Goal: Task Accomplishment & Management: Complete application form

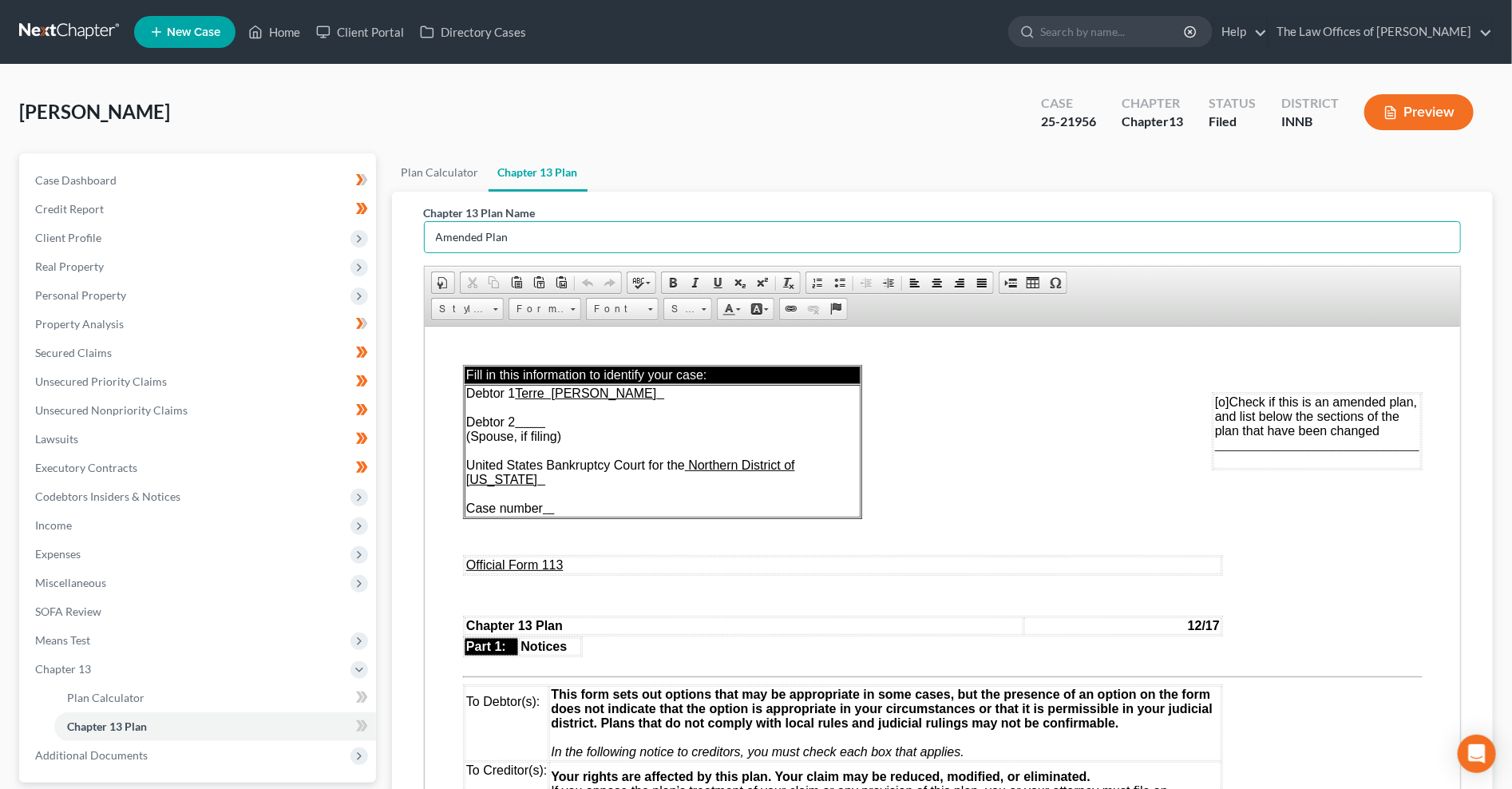
scroll to position [4764, 0]
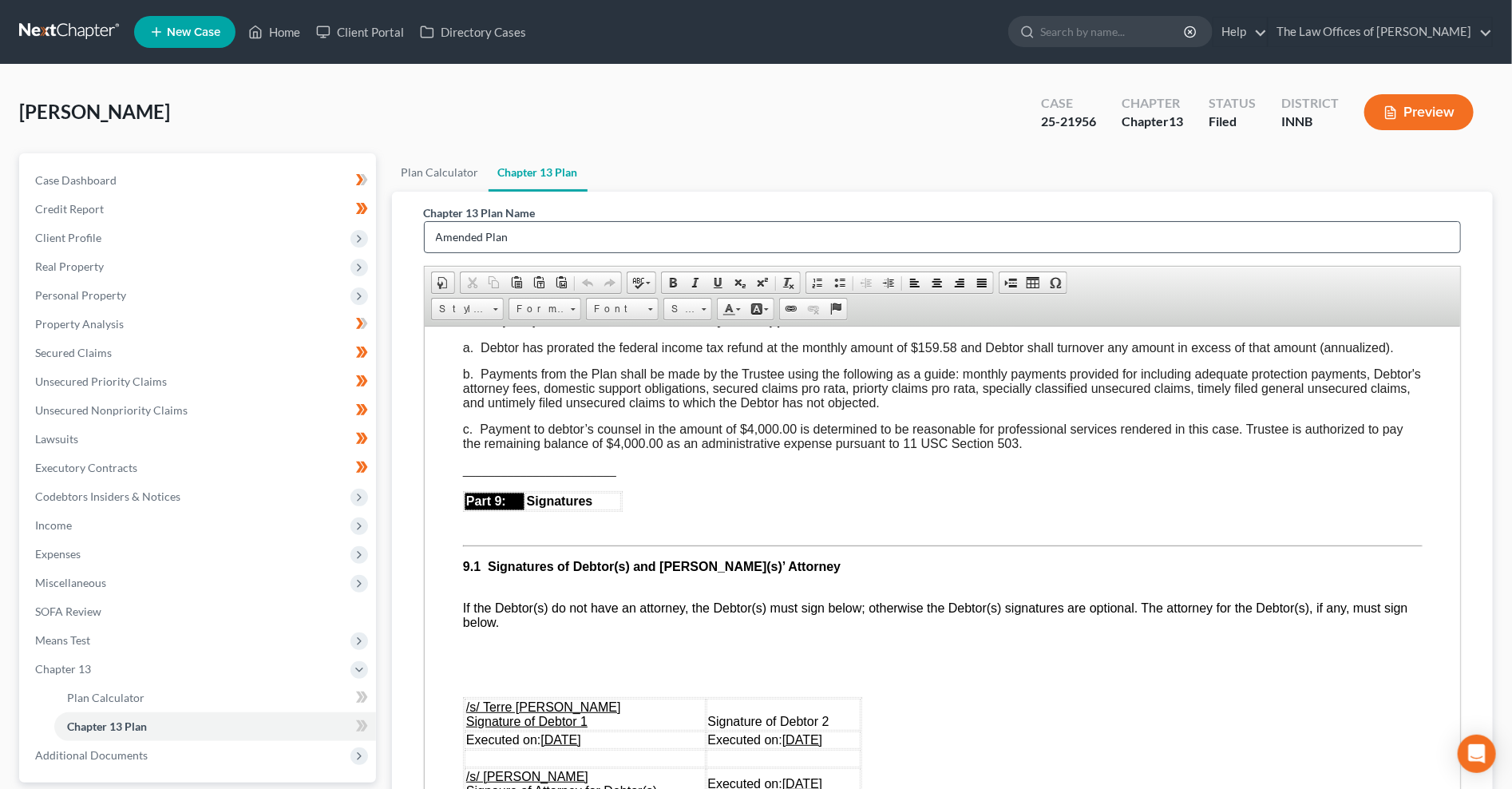
click at [533, 235] on input "Amended Plan" at bounding box center [942, 238] width 1036 height 31
click at [713, 505] on p at bounding box center [942, 498] width 960 height 14
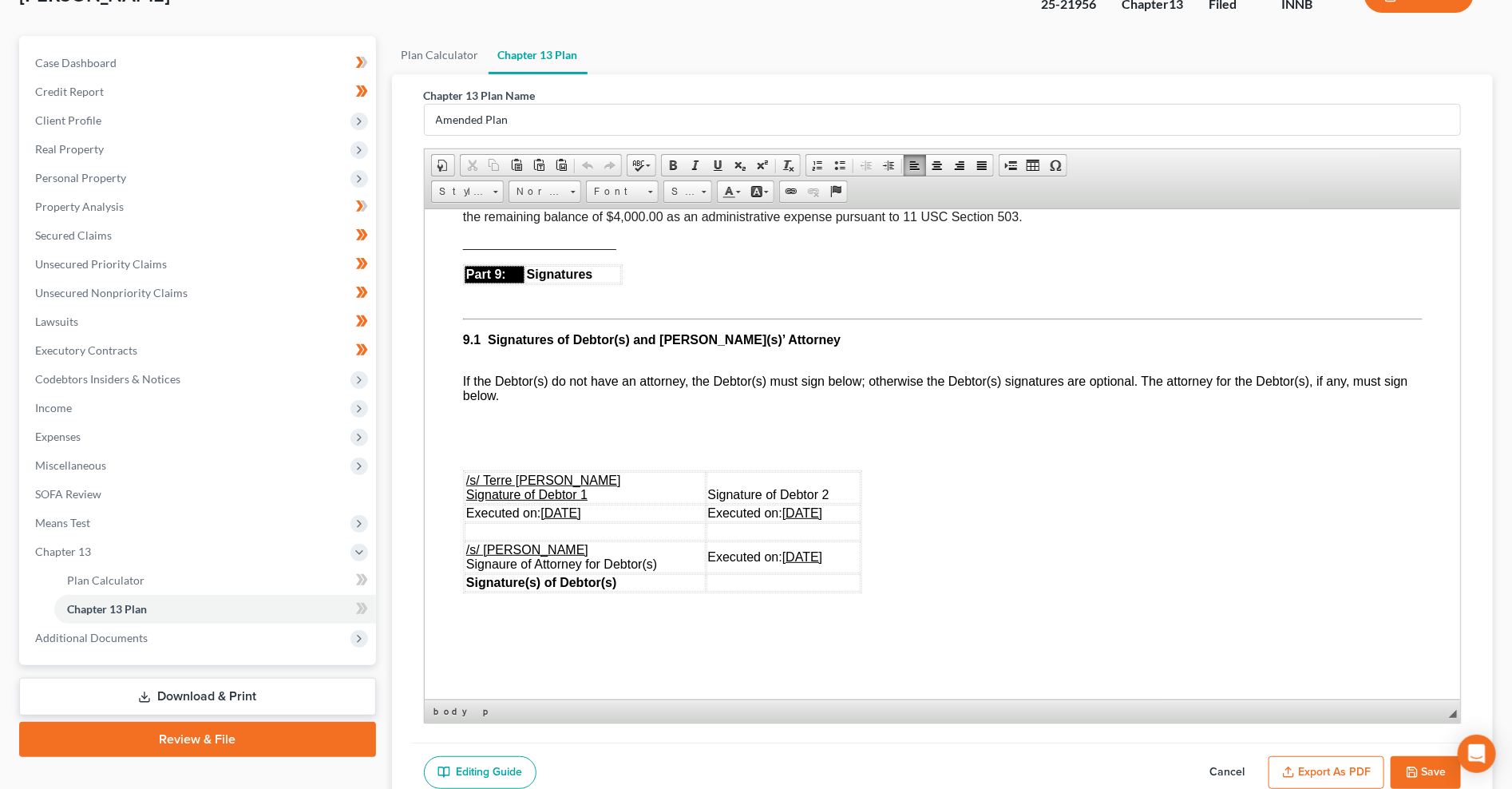
scroll to position [4399, 0]
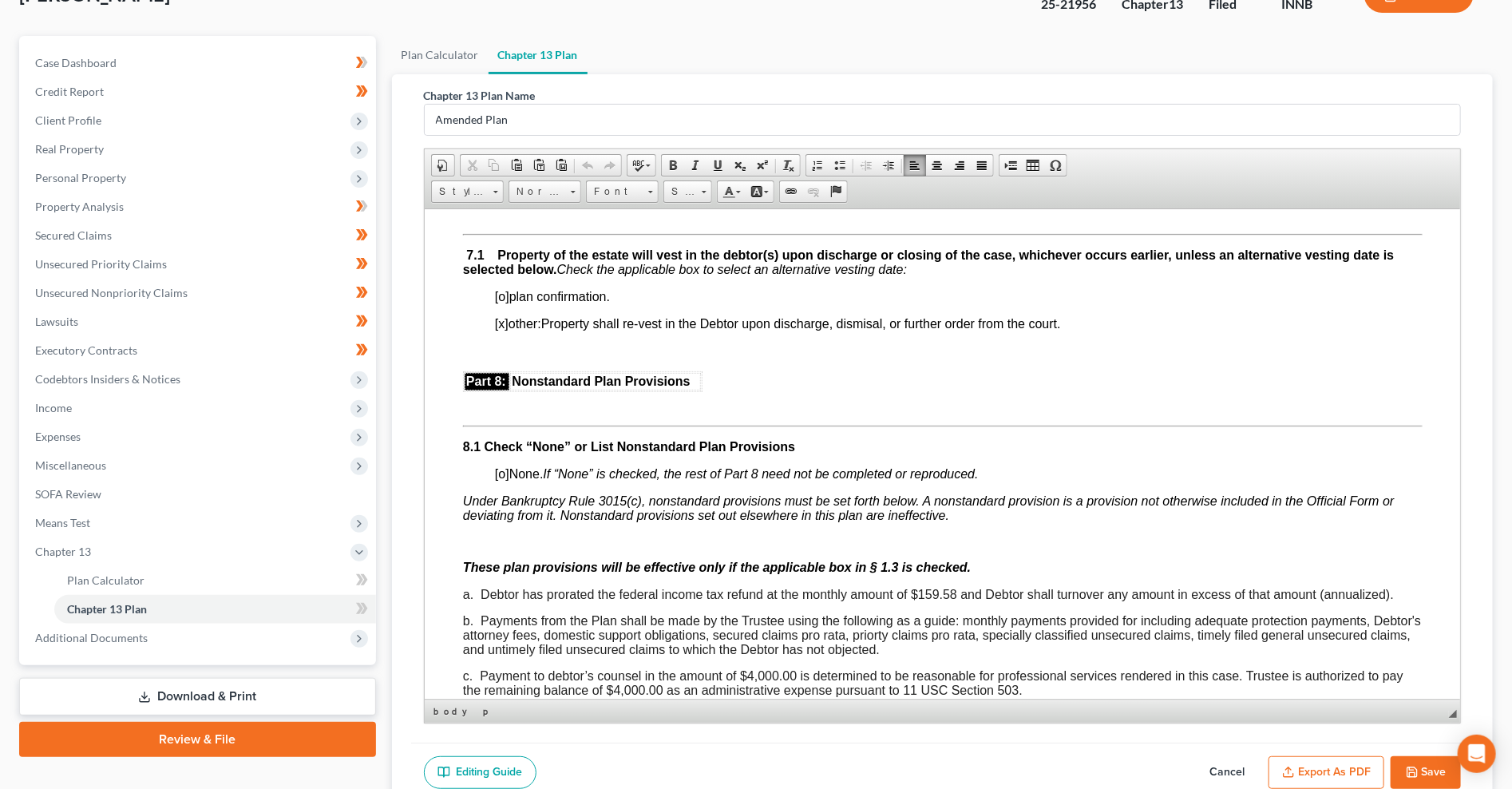
click at [395, 353] on div "Chapter 13 Plan Name Amended Plan Rich Text Editor, document-ckeditor Editor to…" at bounding box center [942, 437] width 1102 height 727
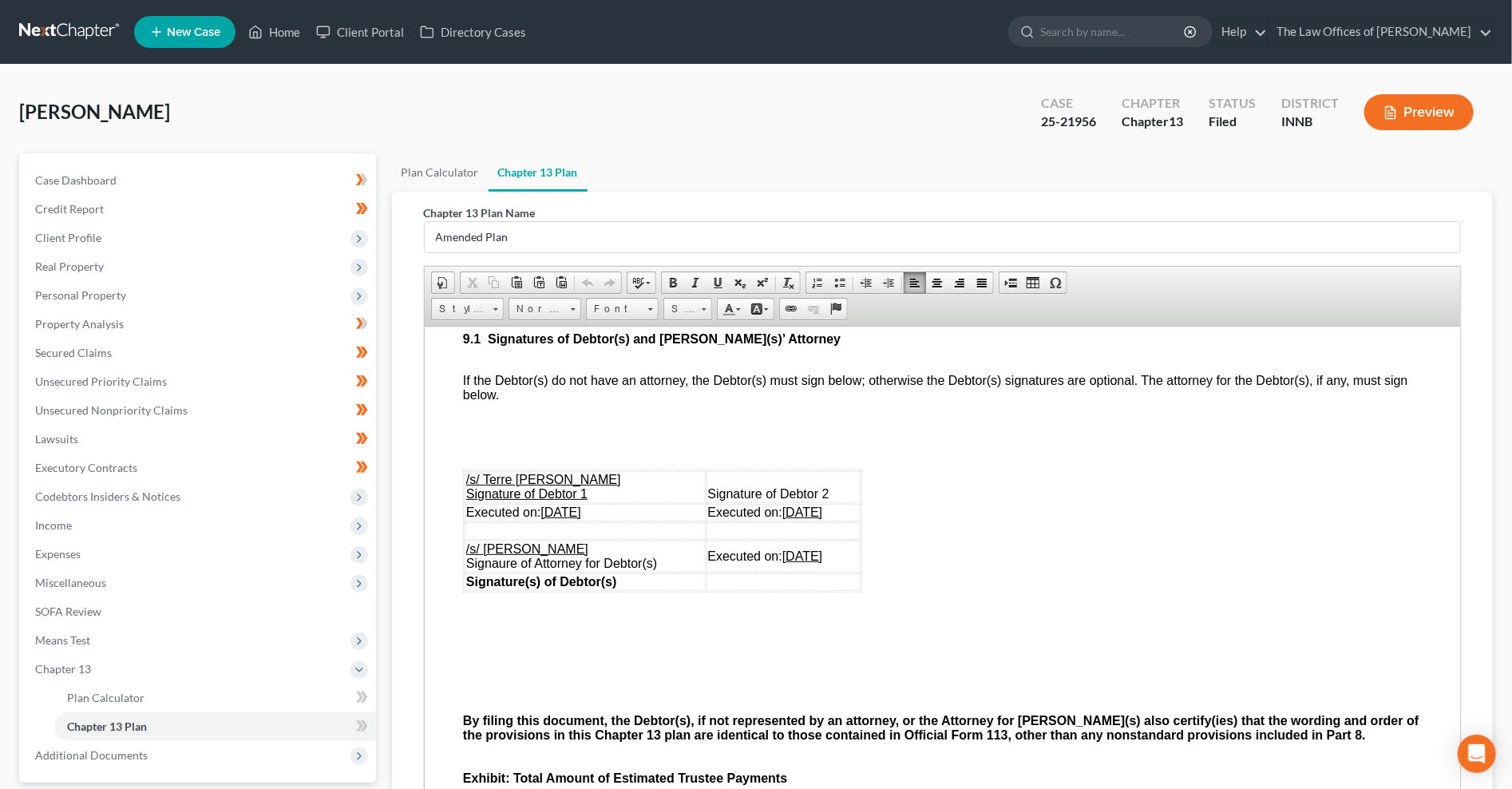
scroll to position [240, 0]
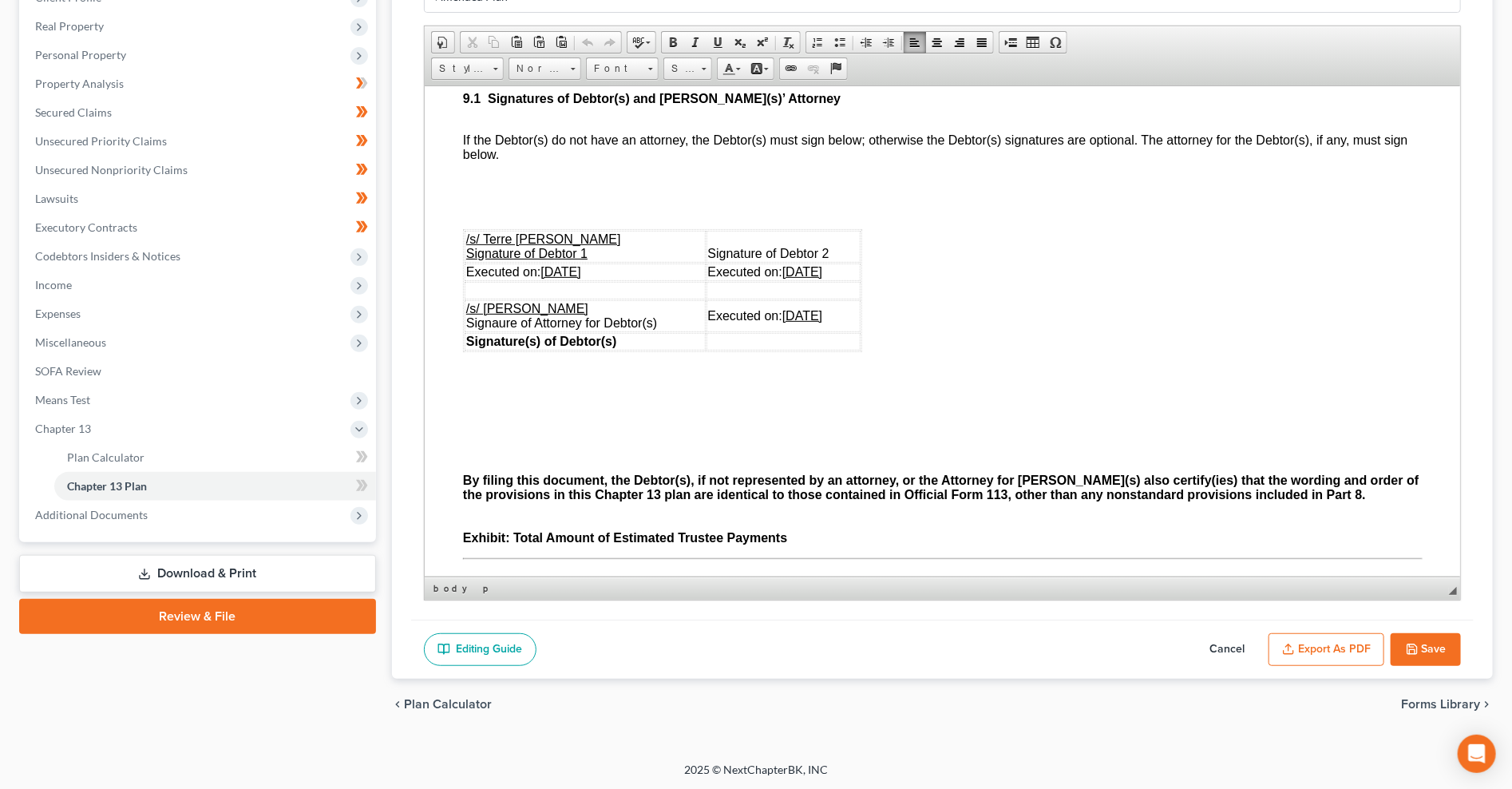
click at [1422, 649] on button "Save" at bounding box center [1426, 650] width 71 height 34
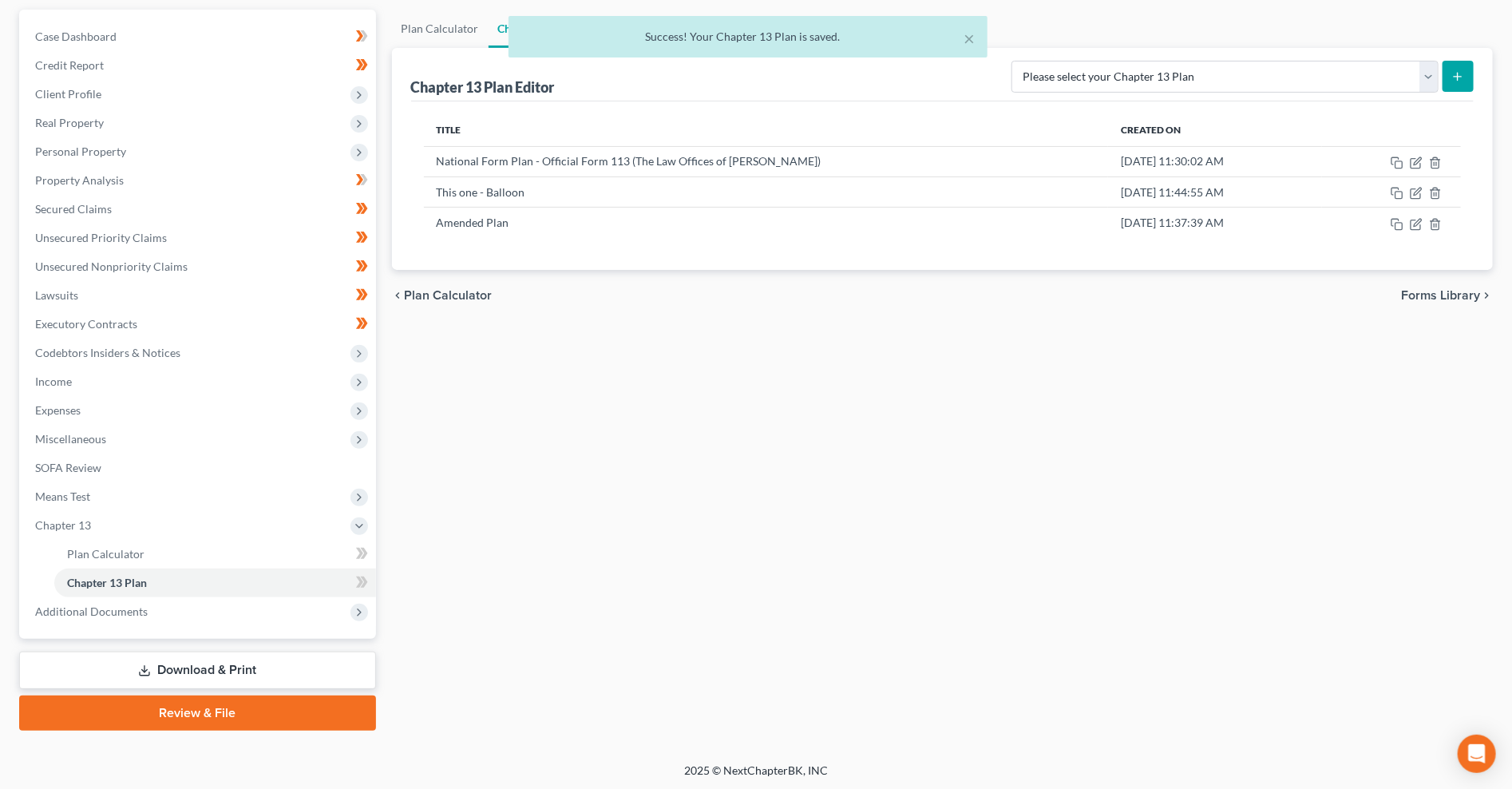
scroll to position [0, 0]
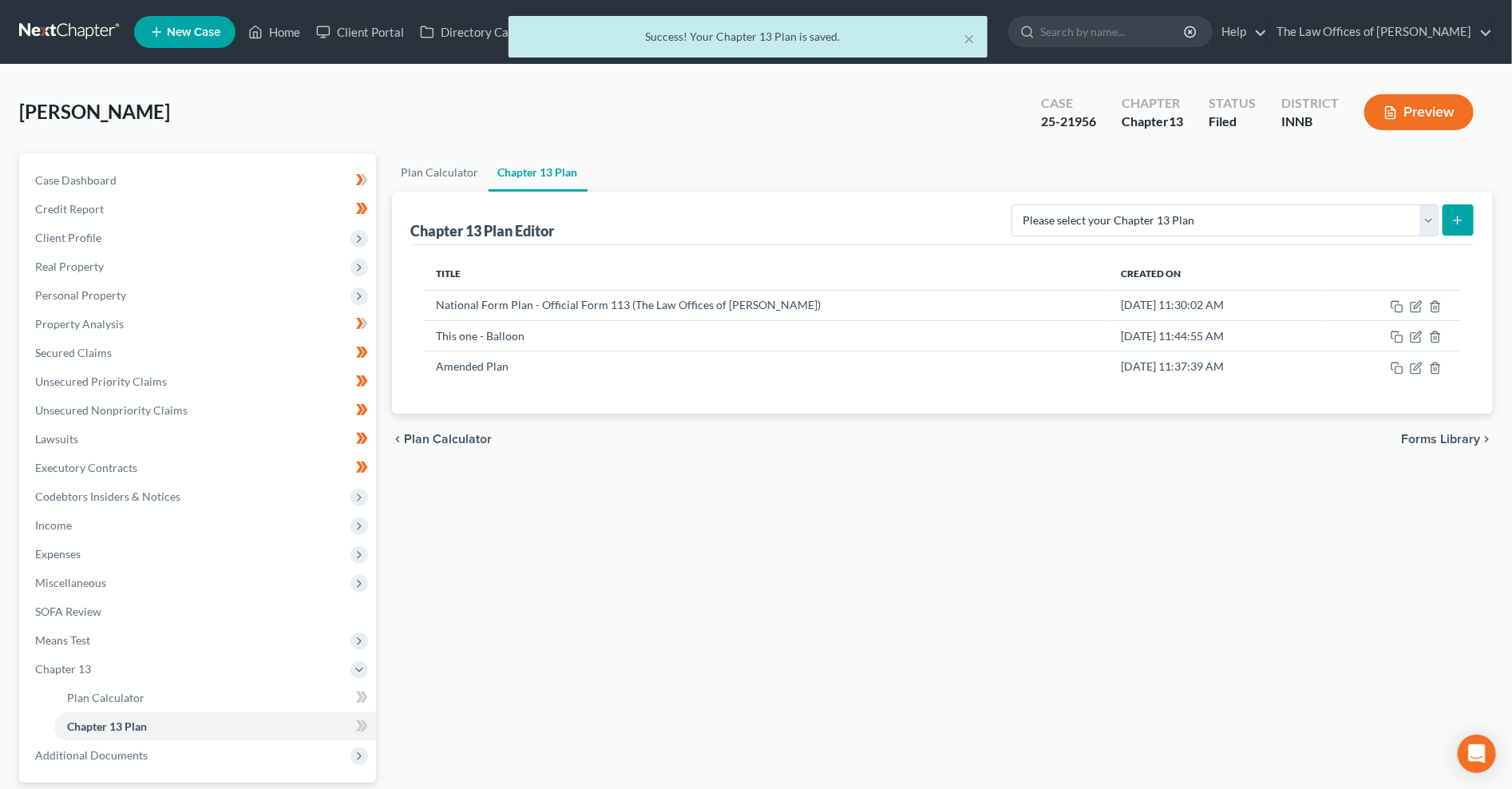
click at [59, 31] on div "× Success! Your Chapter 13 Plan is saved." at bounding box center [748, 41] width 1512 height 50
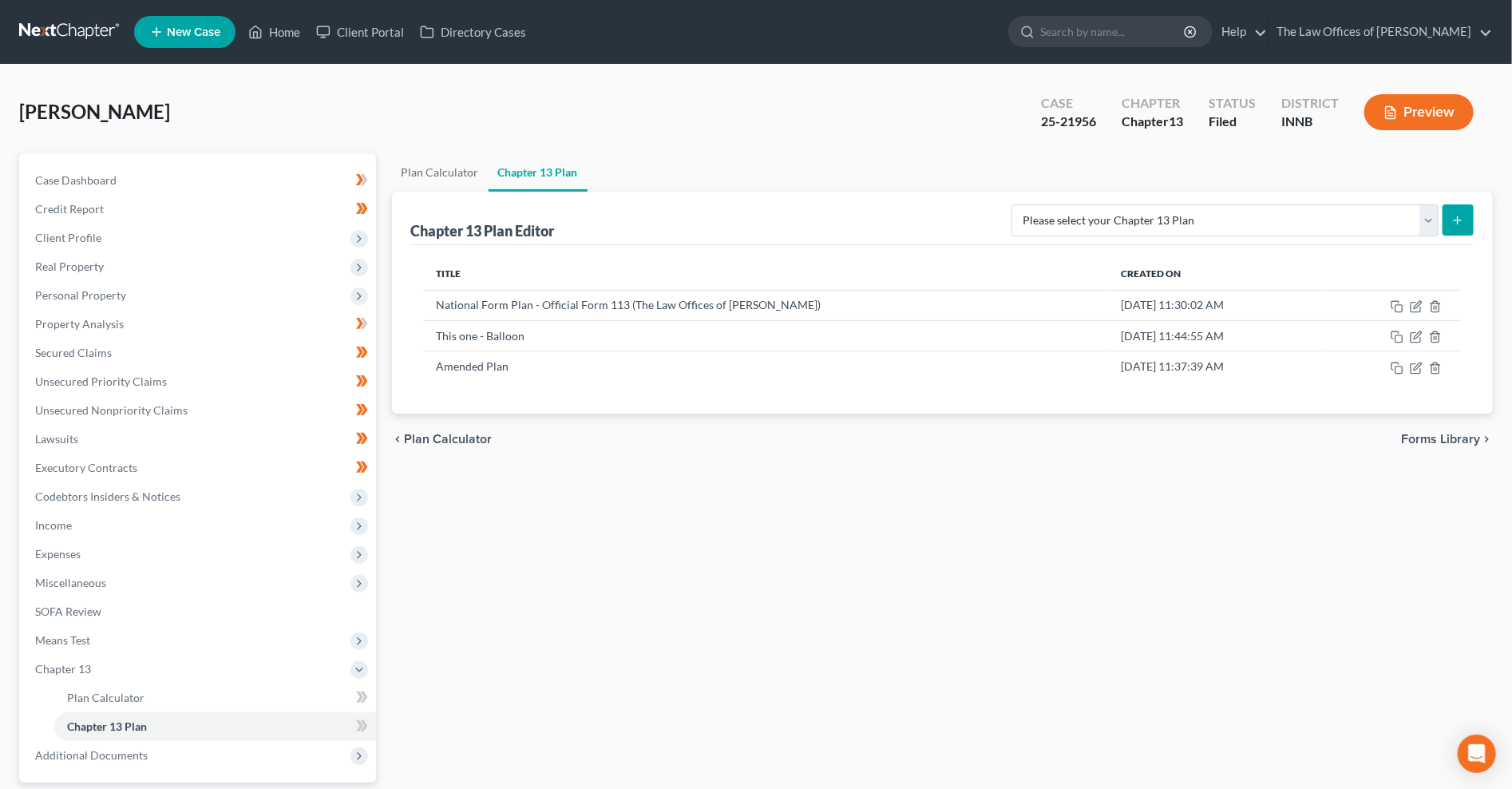
click at [42, 22] on link at bounding box center [70, 32] width 102 height 29
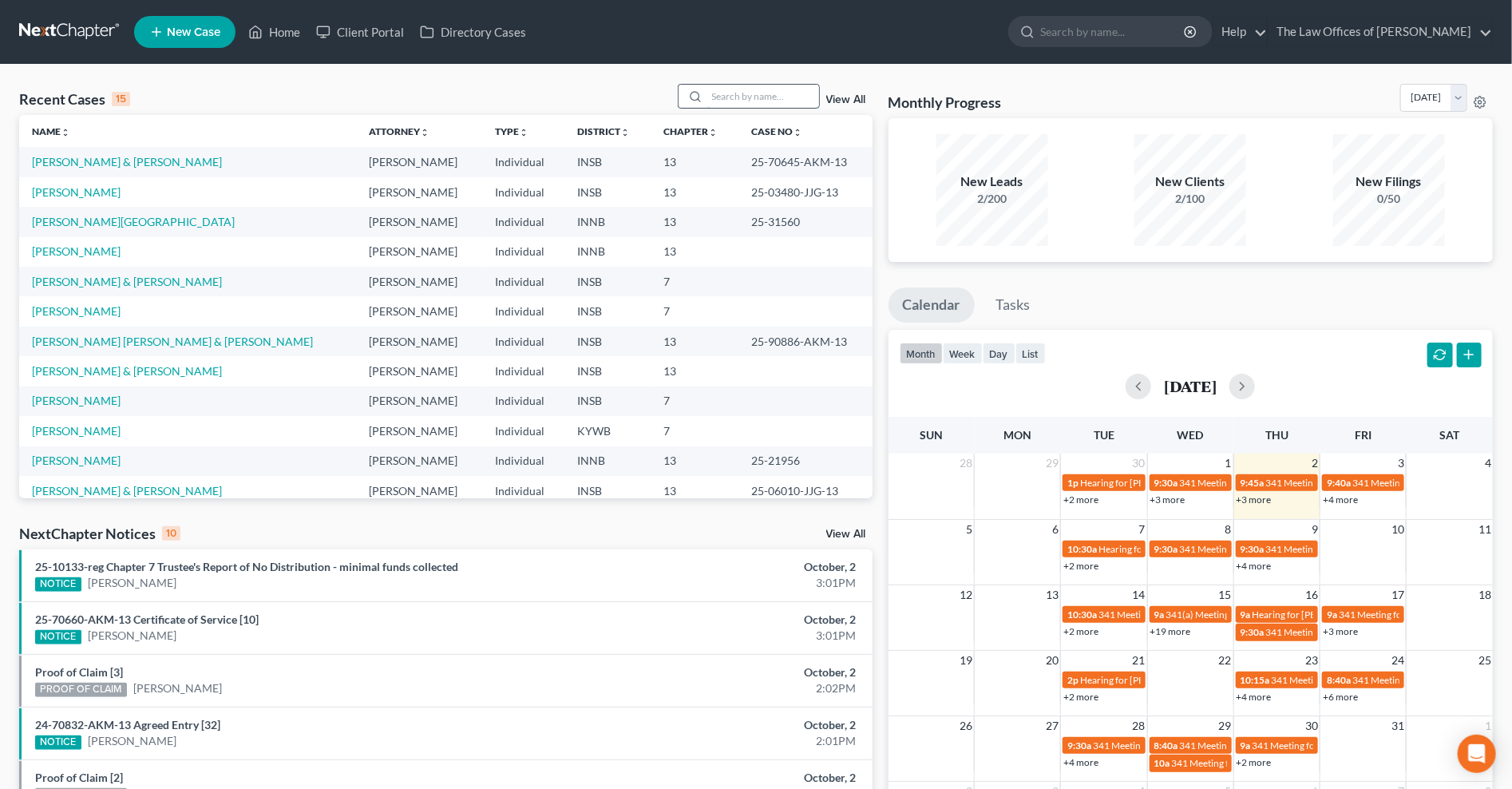
click at [733, 94] on input "search" at bounding box center [762, 96] width 112 height 23
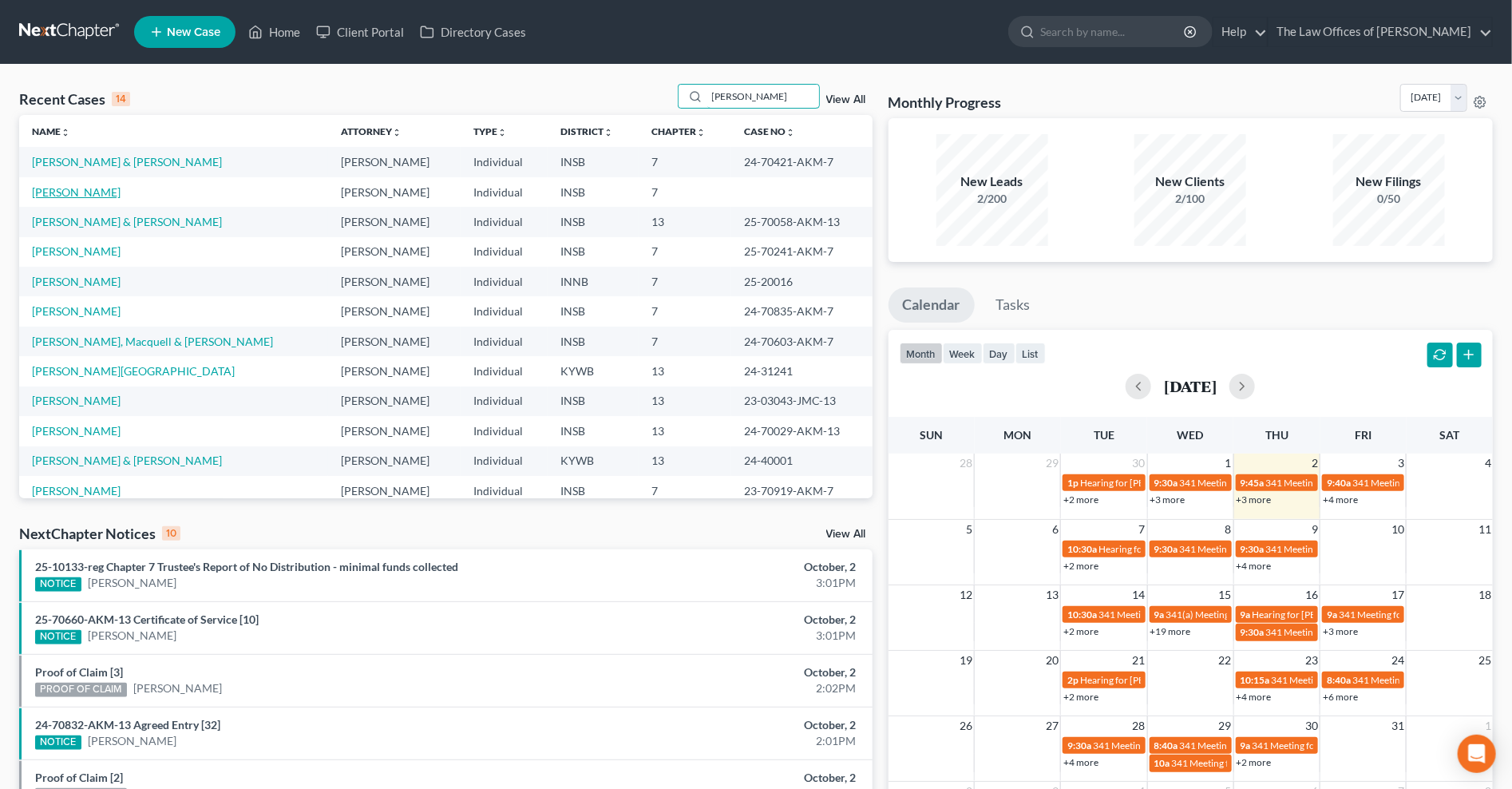
type input "[PERSON_NAME]"
click at [64, 196] on link "[PERSON_NAME]" at bounding box center [76, 192] width 88 height 14
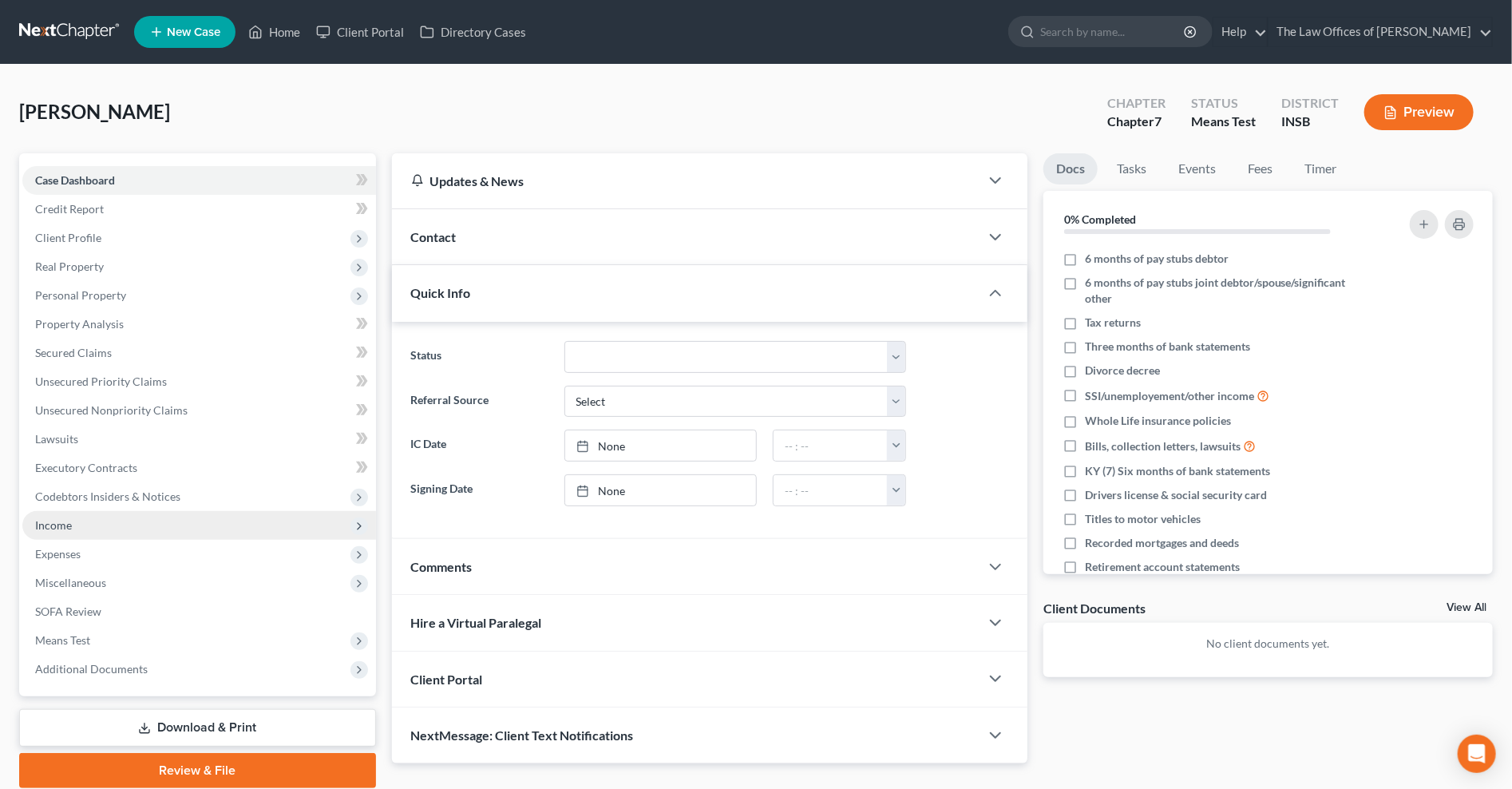
click at [58, 522] on span "Income" at bounding box center [54, 525] width 37 height 14
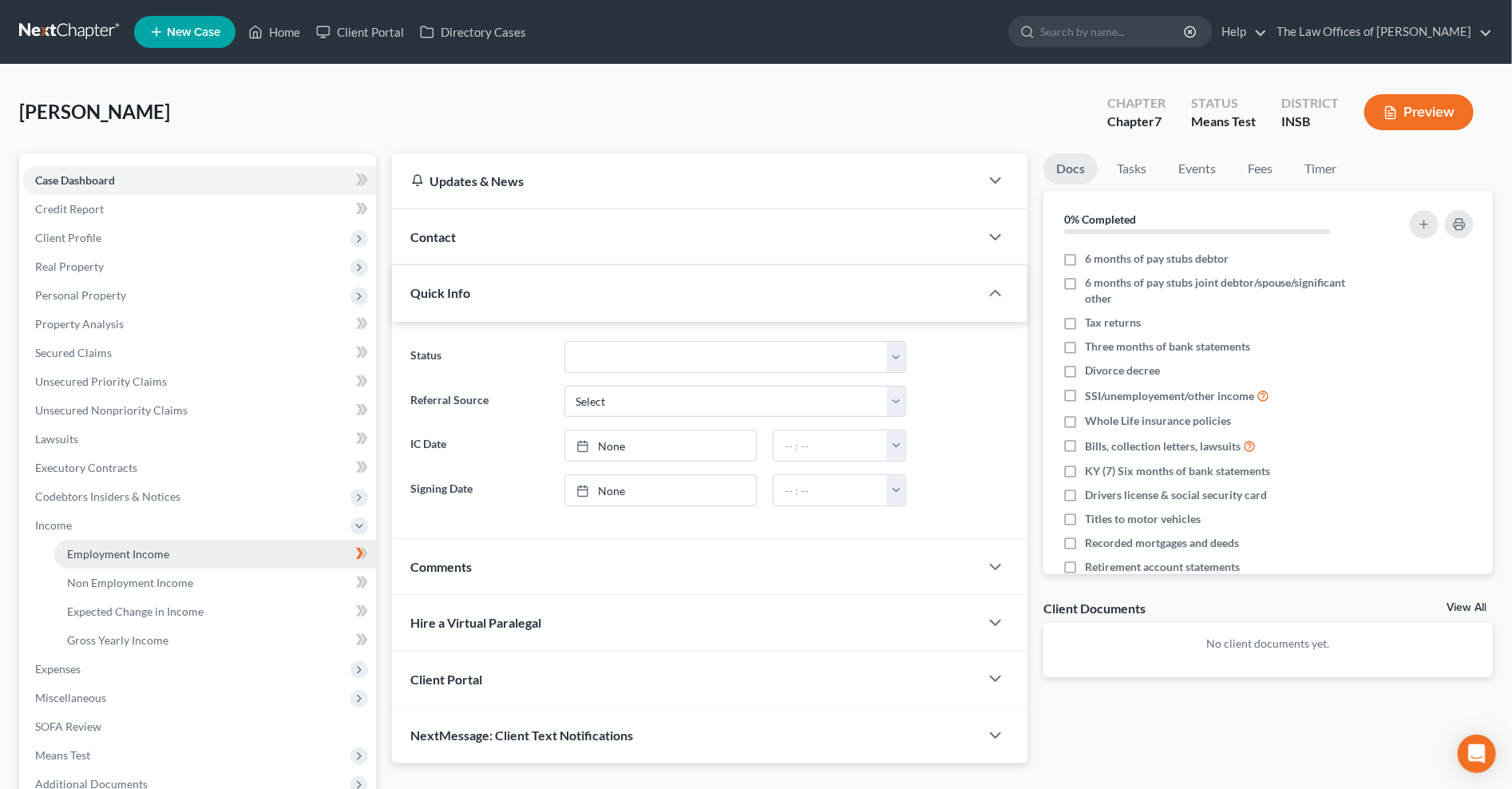
click at [79, 551] on span "Employment Income" at bounding box center [118, 553] width 102 height 14
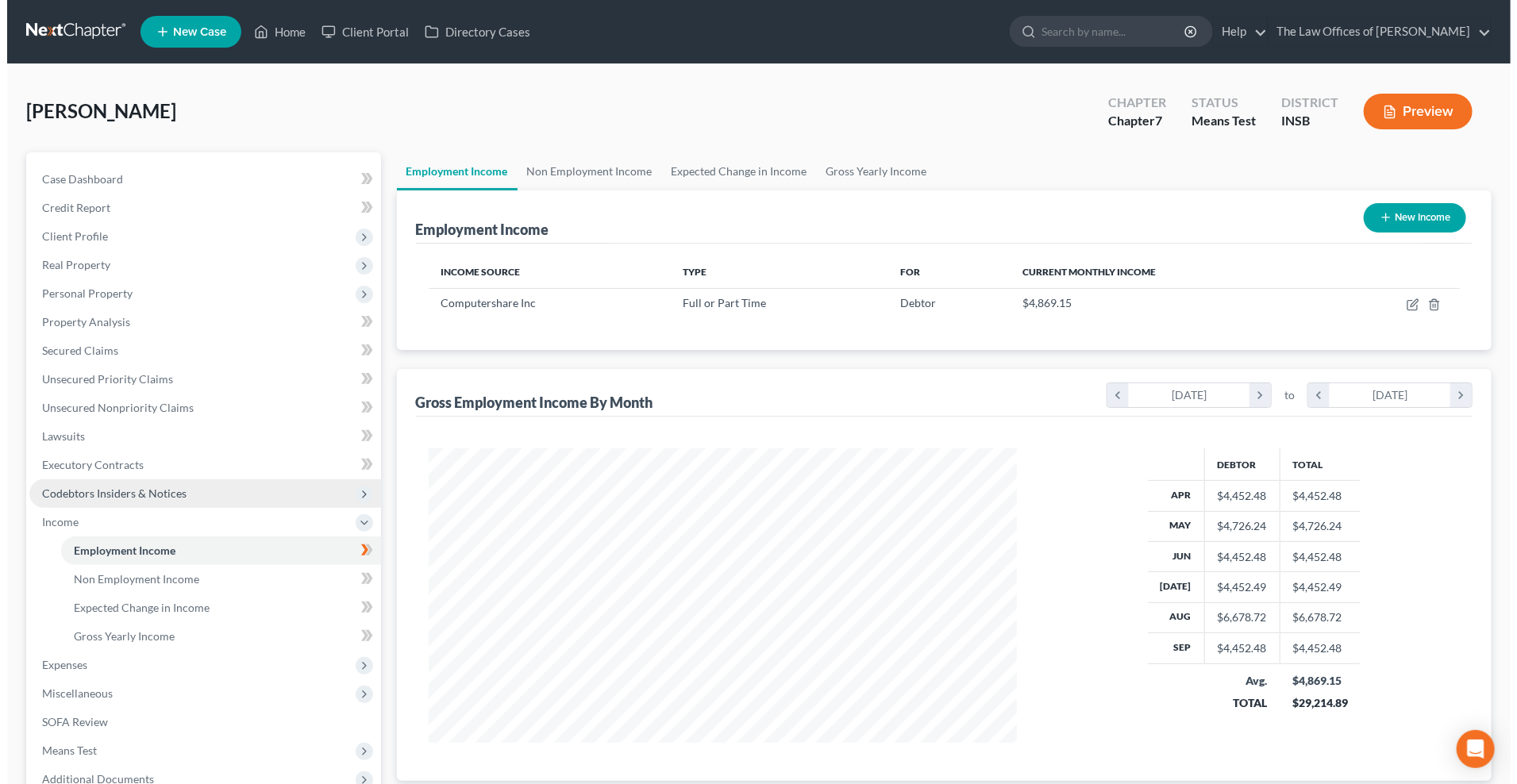
scroll to position [294, 621]
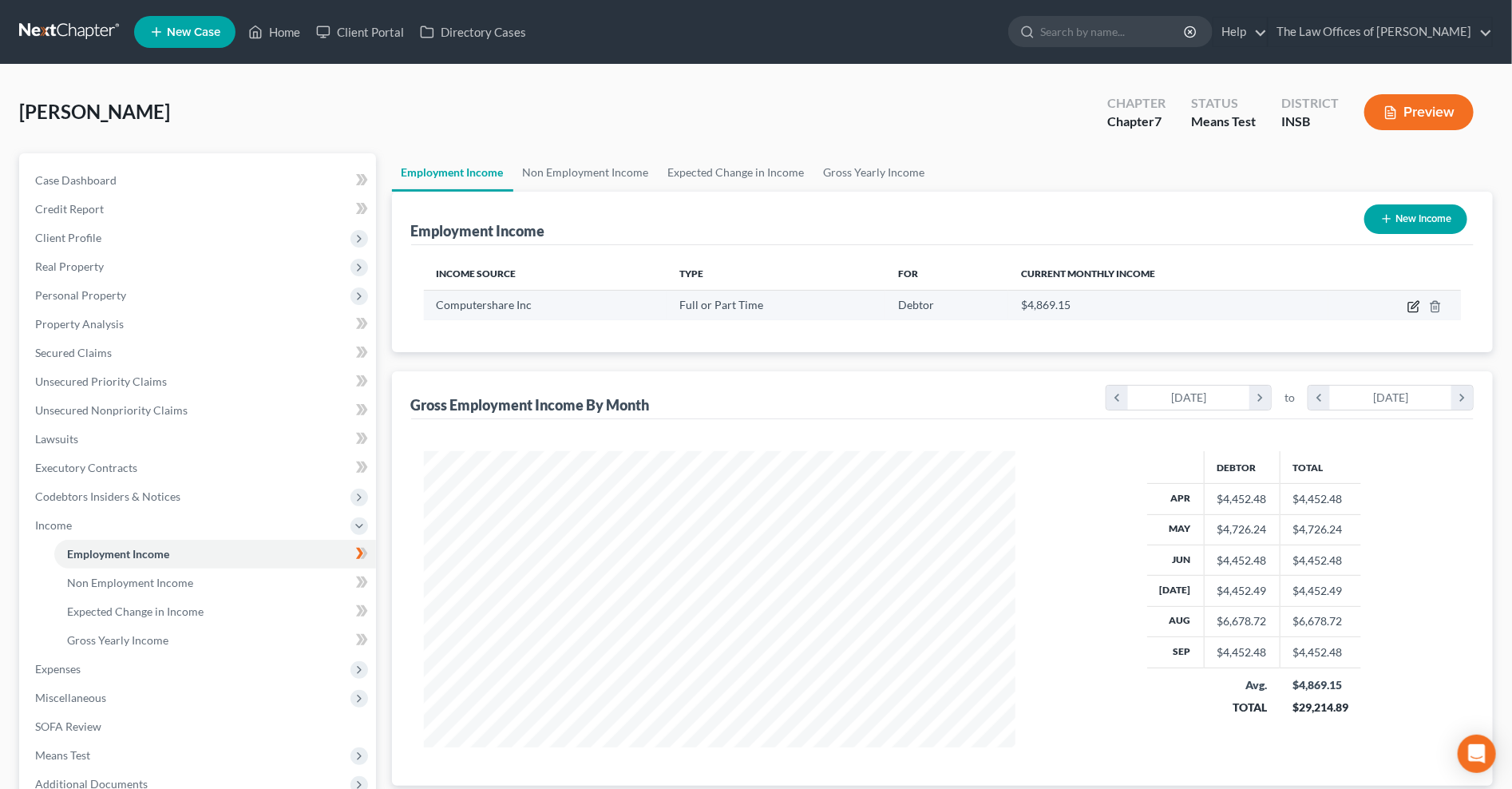
click at [1409, 305] on icon "button" at bounding box center [1414, 307] width 13 height 13
select select "0"
select select "22"
select select "2"
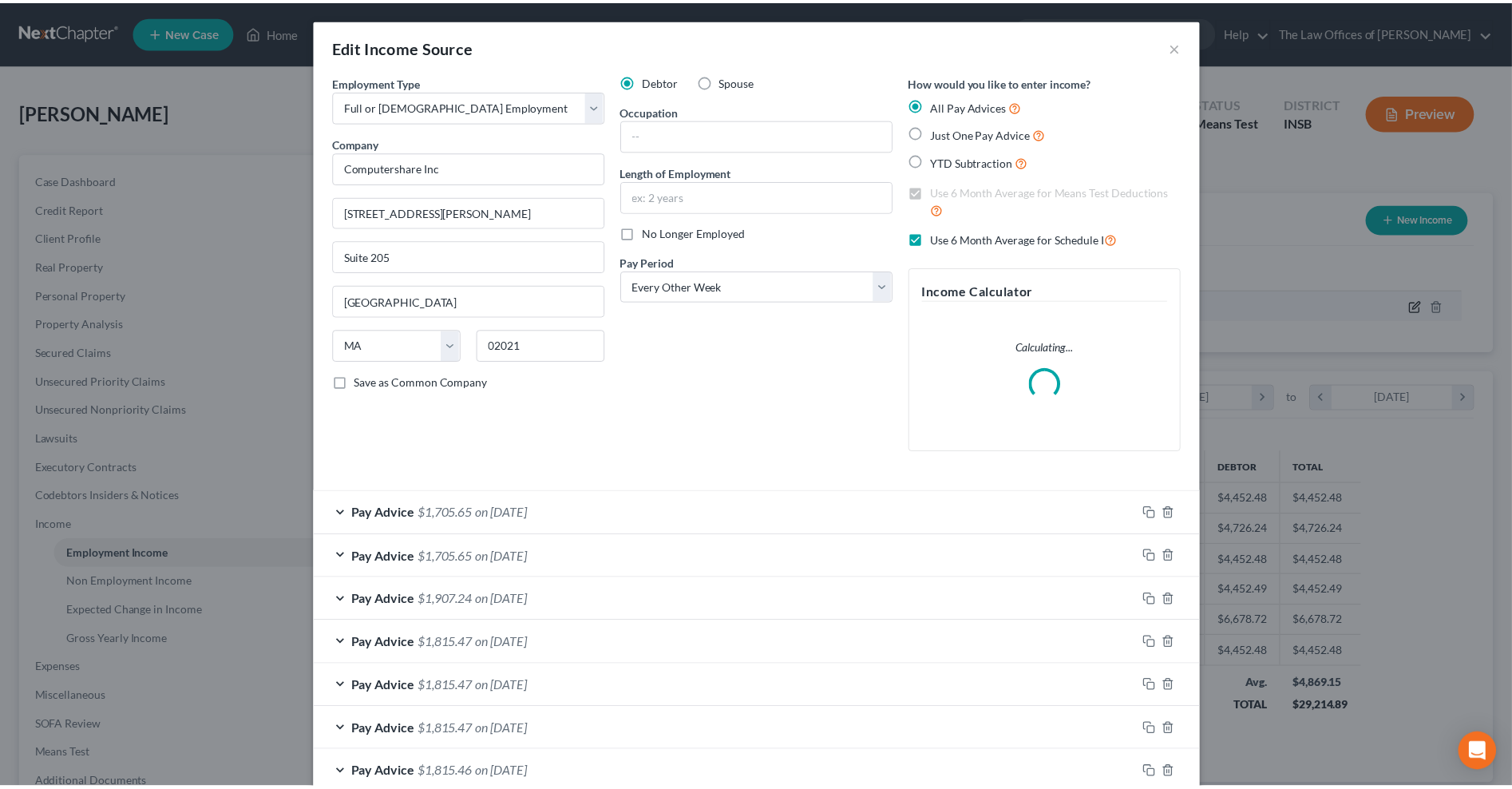
scroll to position [298, 629]
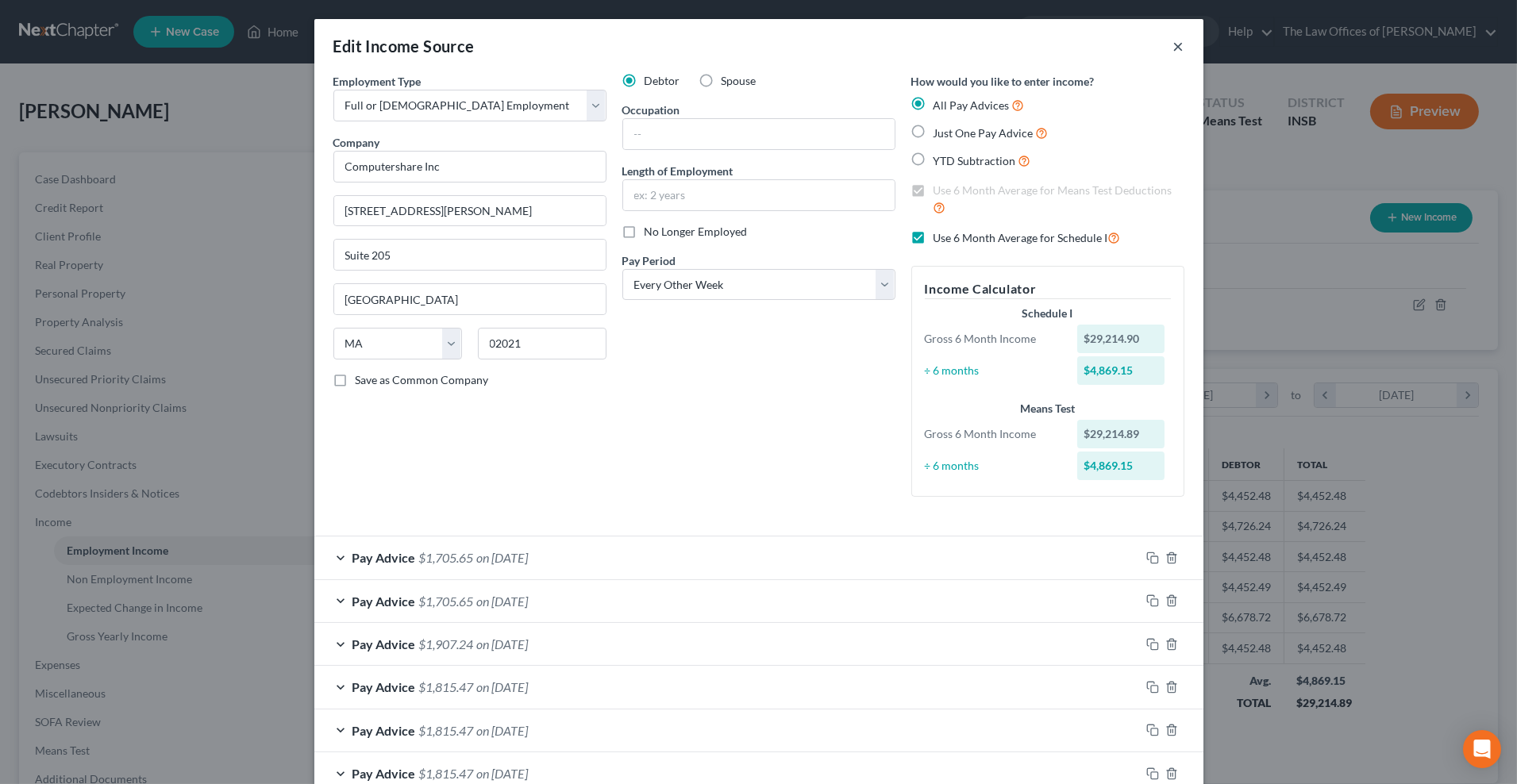
click at [1178, 45] on div "Edit Income Source ×" at bounding box center [759, 46] width 889 height 54
click at [1173, 43] on button "×" at bounding box center [1179, 46] width 11 height 19
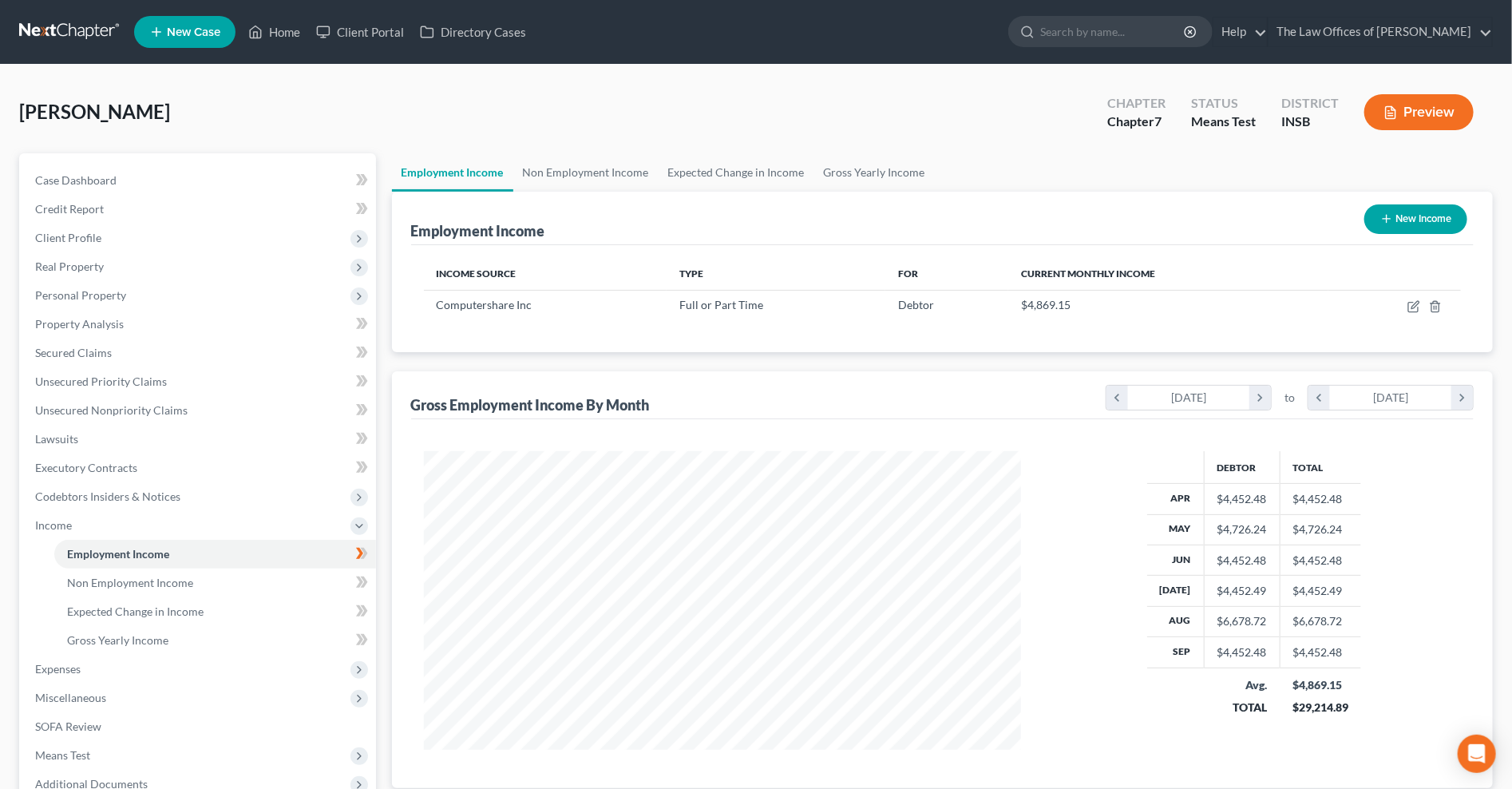
scroll to position [798023, 797599]
click at [75, 266] on span "Real Property" at bounding box center [70, 266] width 69 height 14
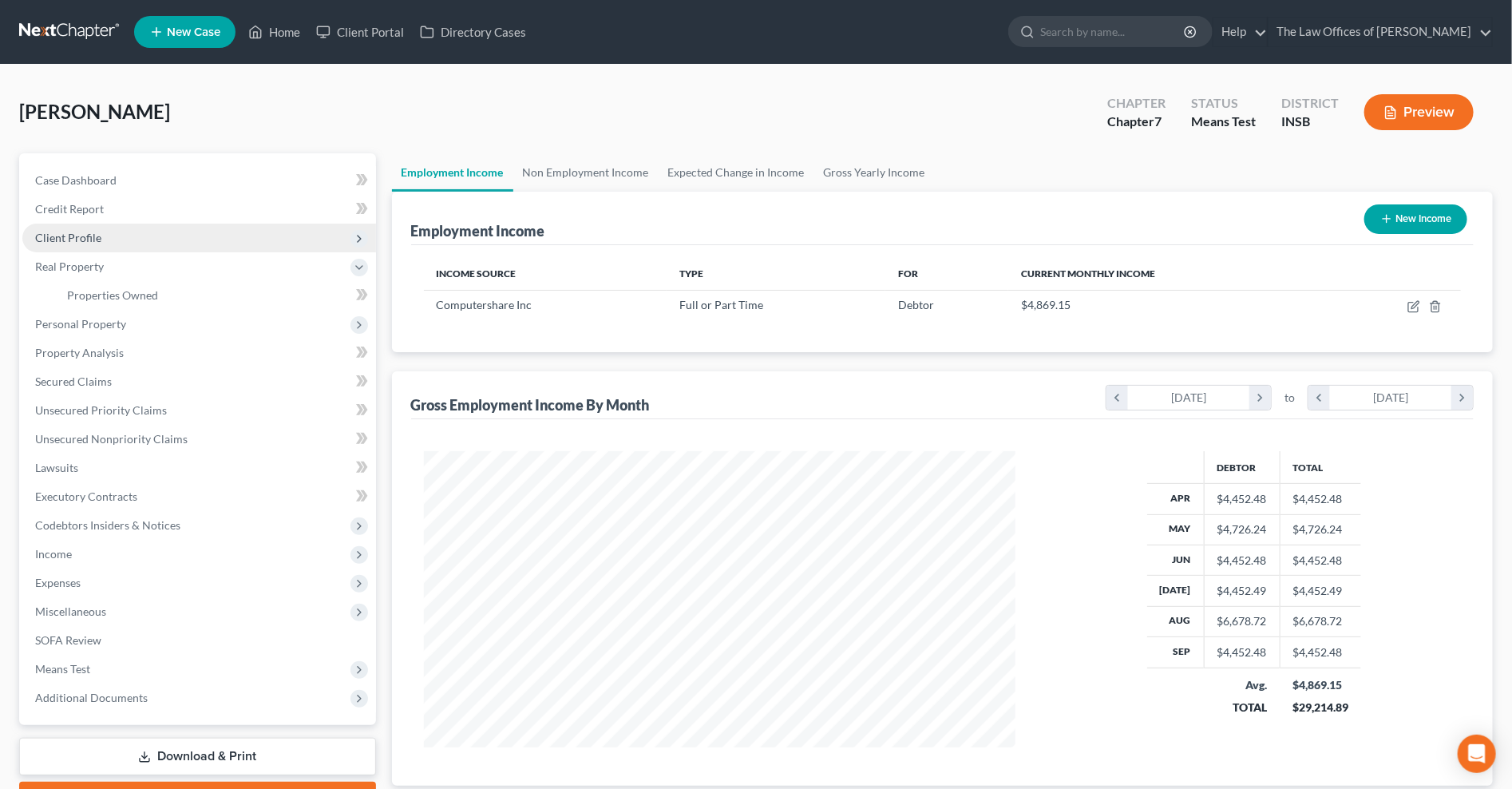
click at [73, 239] on span "Client Profile" at bounding box center [68, 237] width 67 height 14
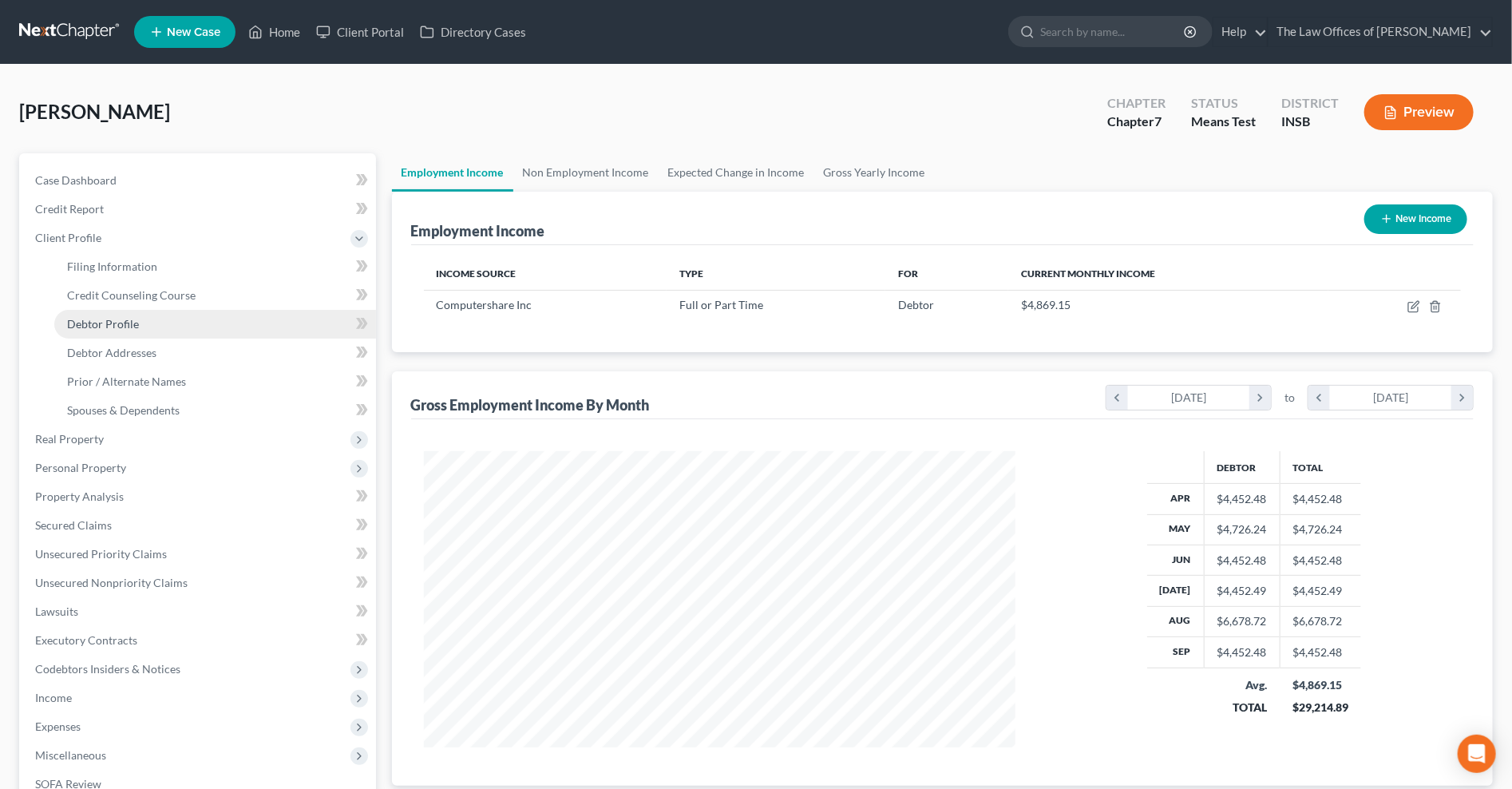
click at [117, 331] on link "Debtor Profile" at bounding box center [215, 324] width 322 height 29
select select "0"
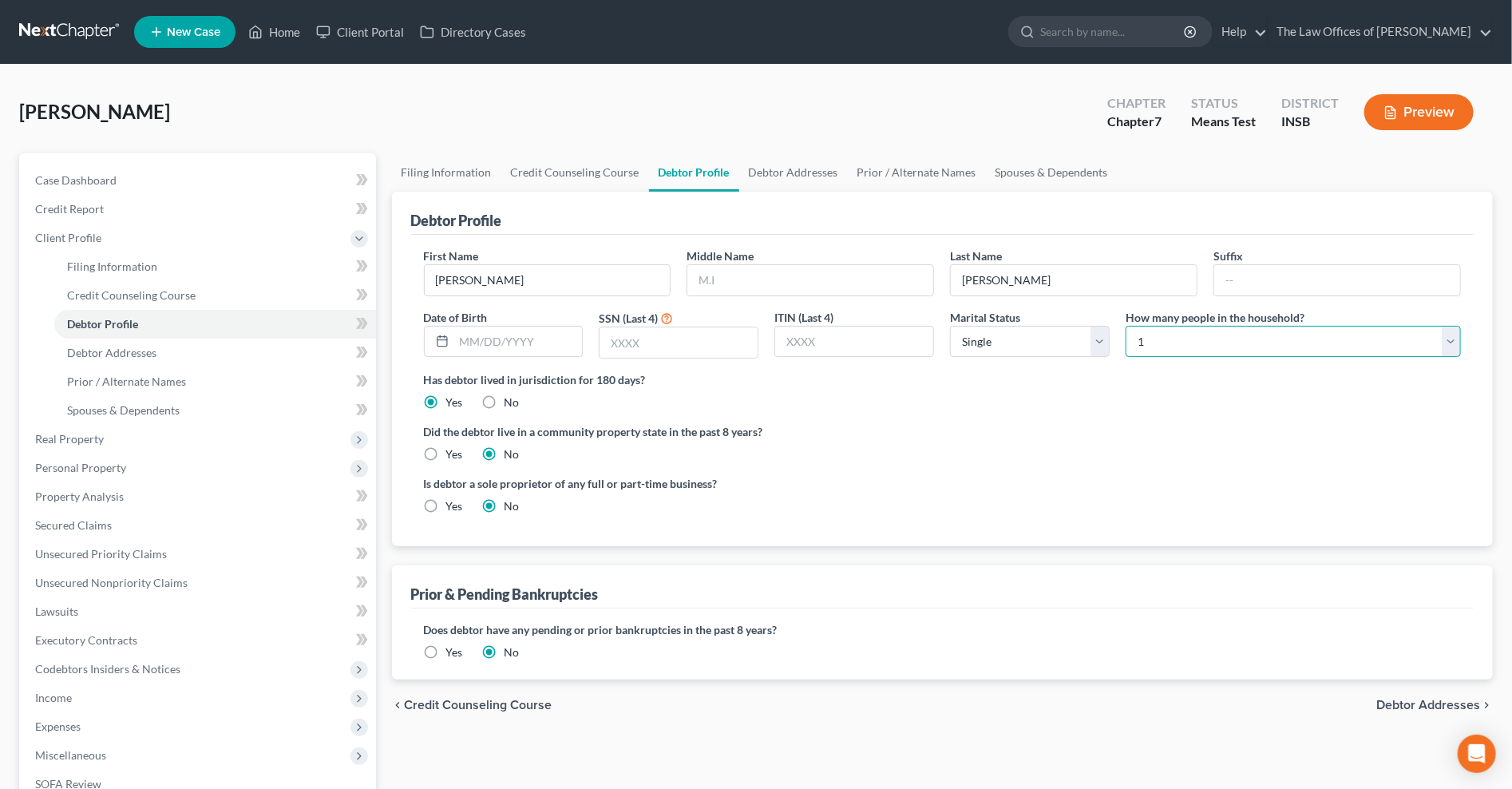
click at [1219, 346] on select "Select 1 2 3 4 5 6 7 8 9 10 11 12 13 14 15 16 17 18 19 20" at bounding box center [1293, 342] width 335 height 32
select select "1"
click at [1125, 326] on select "Select 1 2 3 4 5 6 7 8 9 10 11 12 13 14 15 16 17 18 19 20" at bounding box center [1293, 342] width 335 height 32
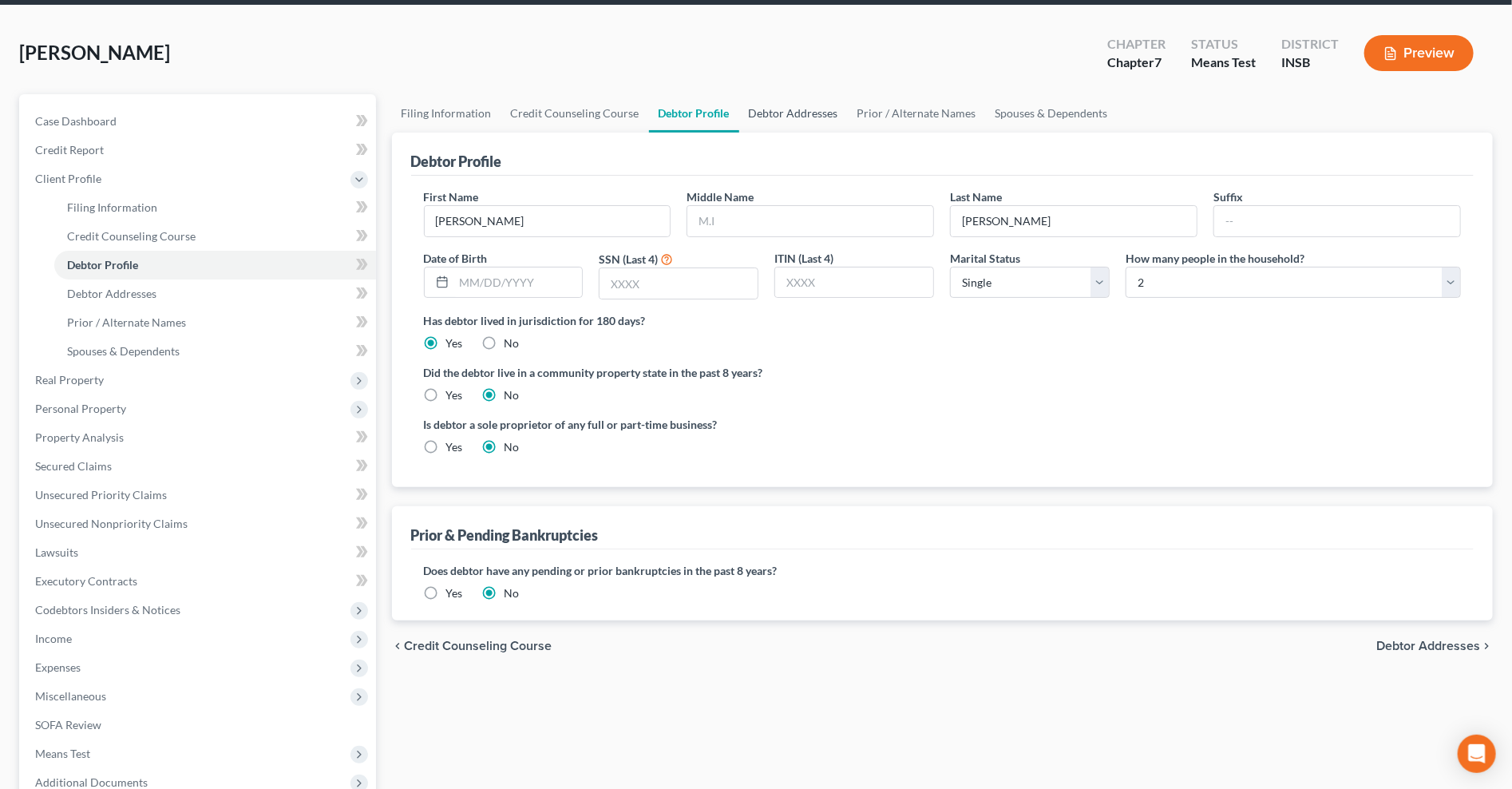
click at [791, 112] on link "Debtor Addresses" at bounding box center [793, 113] width 108 height 39
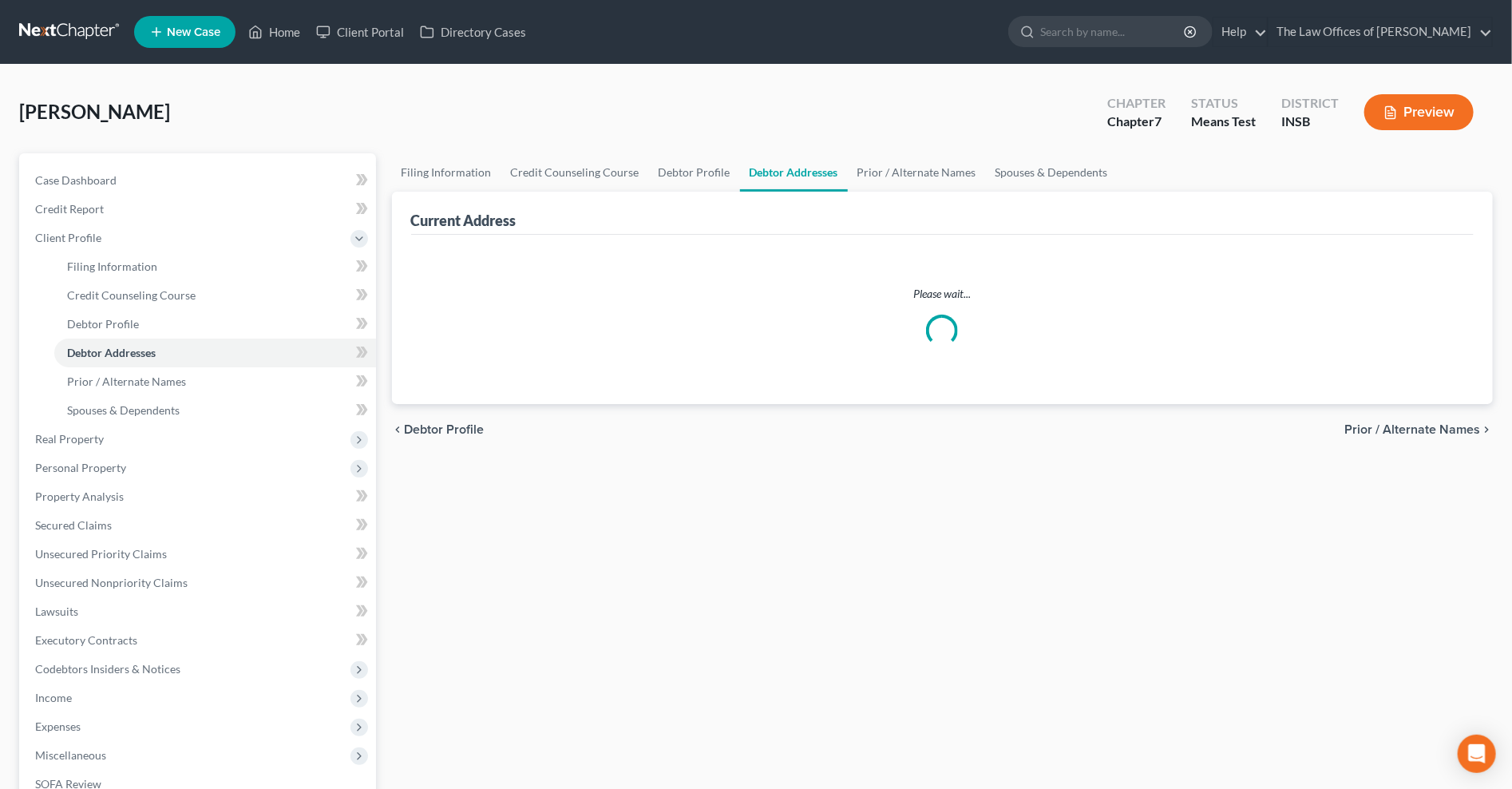
select select "0"
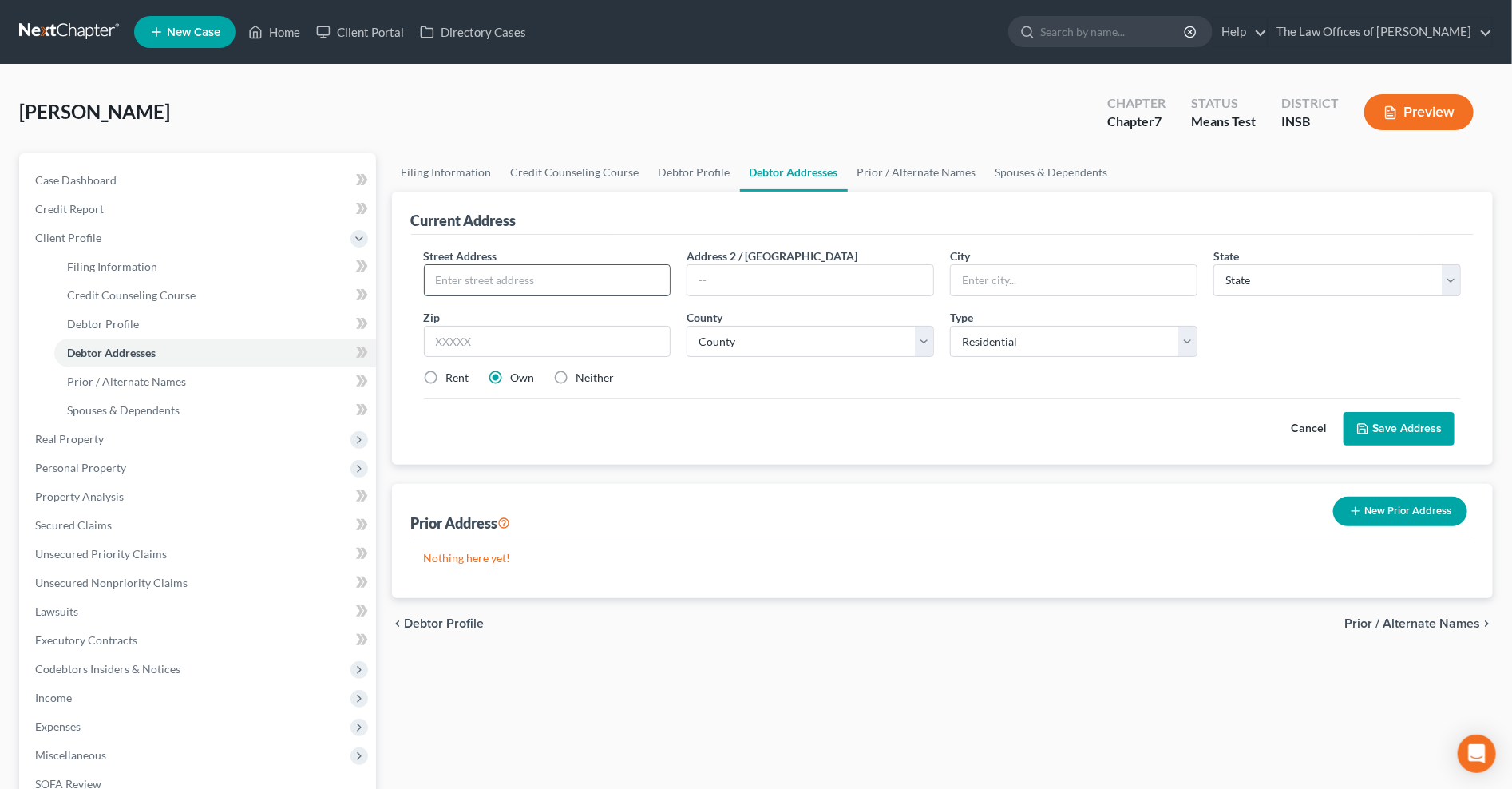
click at [541, 291] on input "text" at bounding box center [547, 280] width 246 height 31
click at [471, 281] on input "text" at bounding box center [547, 280] width 246 height 31
type input "317 [PERSON_NAME] Dr"
click at [559, 350] on input "text" at bounding box center [547, 342] width 247 height 32
type input "47130"
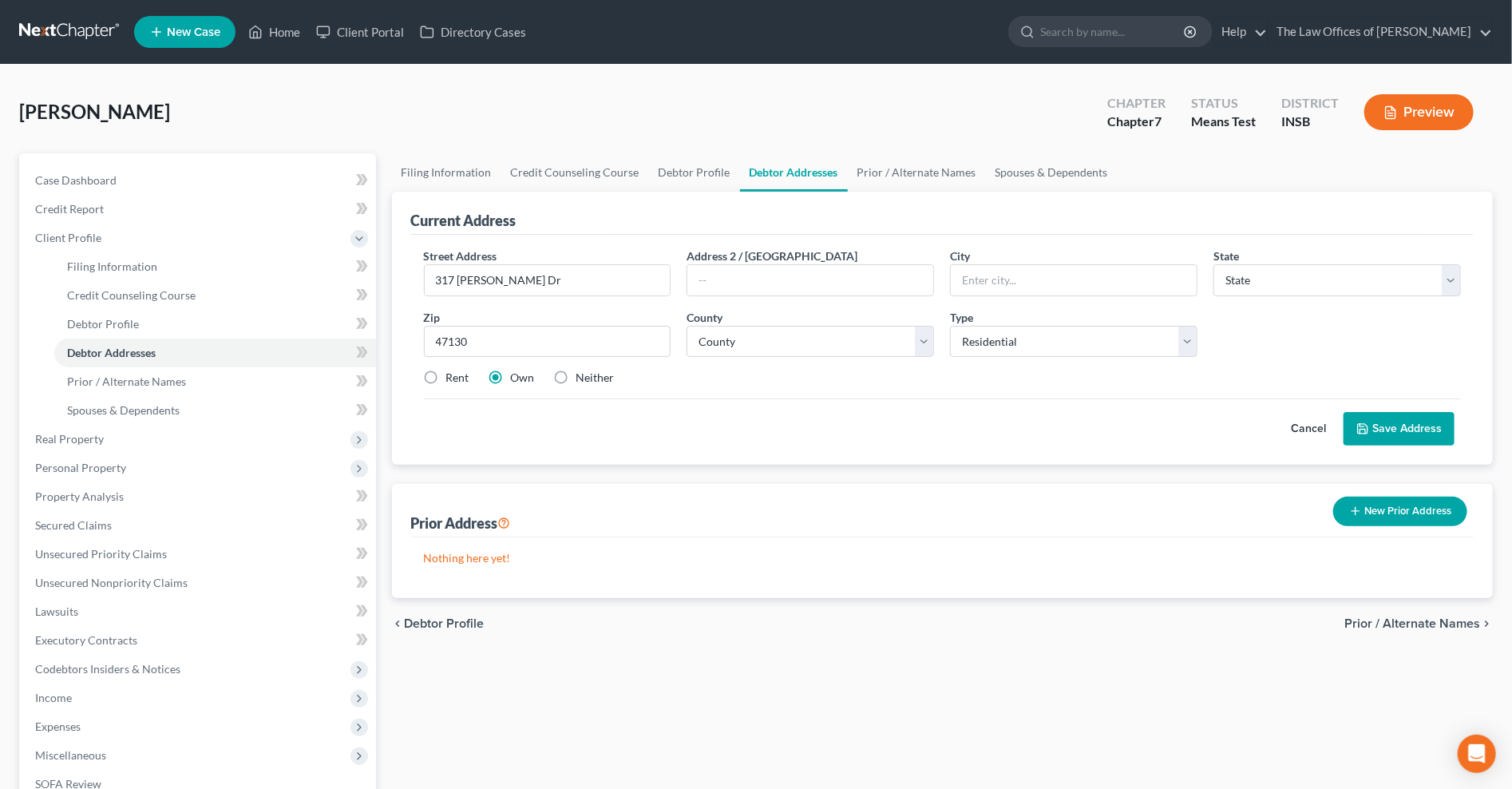
click at [847, 413] on div "Cancel Save Address" at bounding box center [942, 421] width 1038 height 47
type input "[GEOGRAPHIC_DATA]"
select select "15"
click at [795, 344] on select "County" at bounding box center [810, 342] width 247 height 32
select select "9"
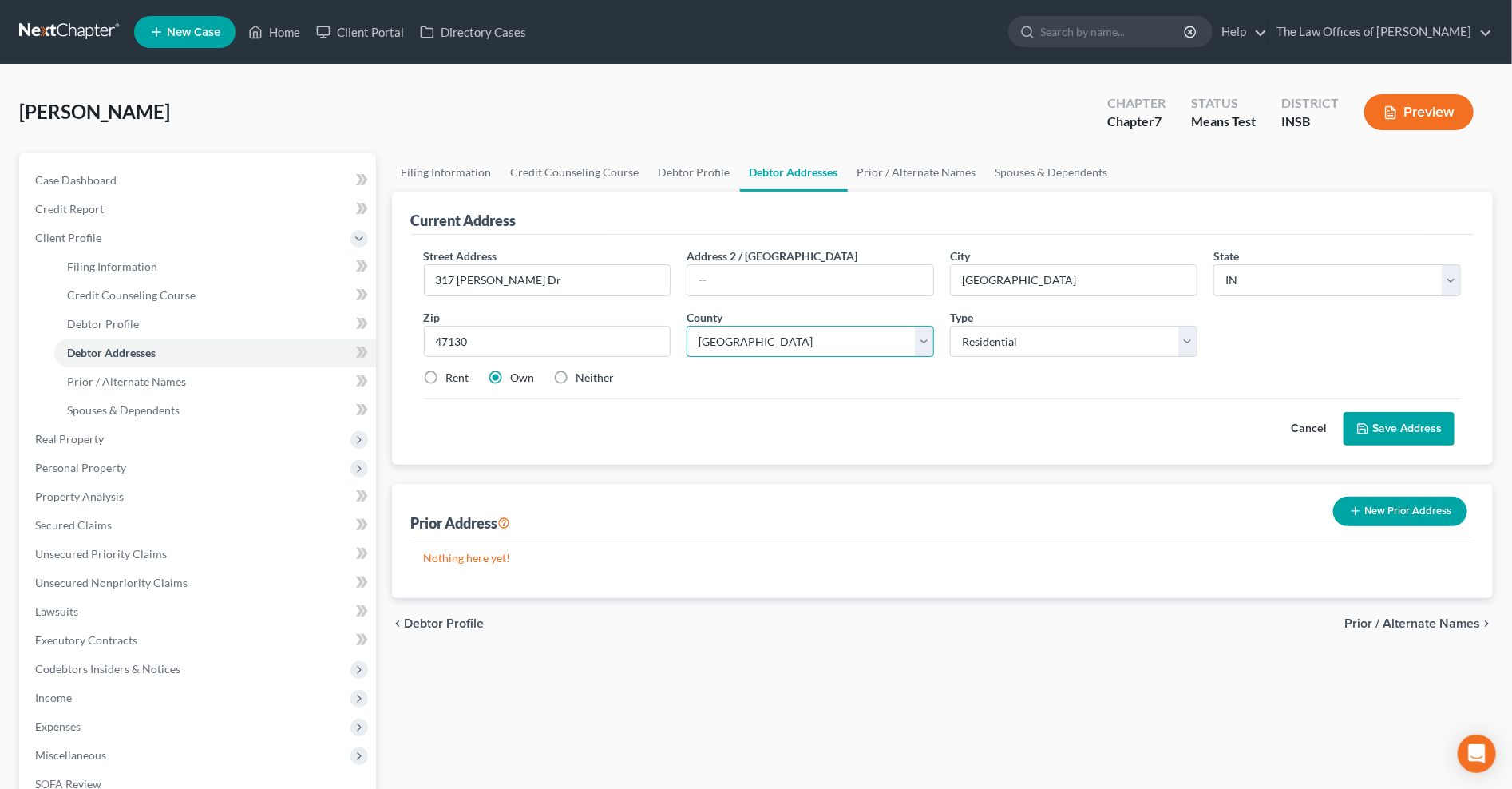
click at [686, 326] on select "County [GEOGRAPHIC_DATA] [GEOGRAPHIC_DATA] [GEOGRAPHIC_DATA] [GEOGRAPHIC_DATA] …" at bounding box center [810, 342] width 247 height 32
click at [446, 370] on label "Rent" at bounding box center [457, 378] width 23 height 16
click at [453, 370] on input "Rent" at bounding box center [457, 375] width 10 height 10
radio input "true"
click at [1371, 421] on button "Save Address" at bounding box center [1399, 429] width 111 height 34
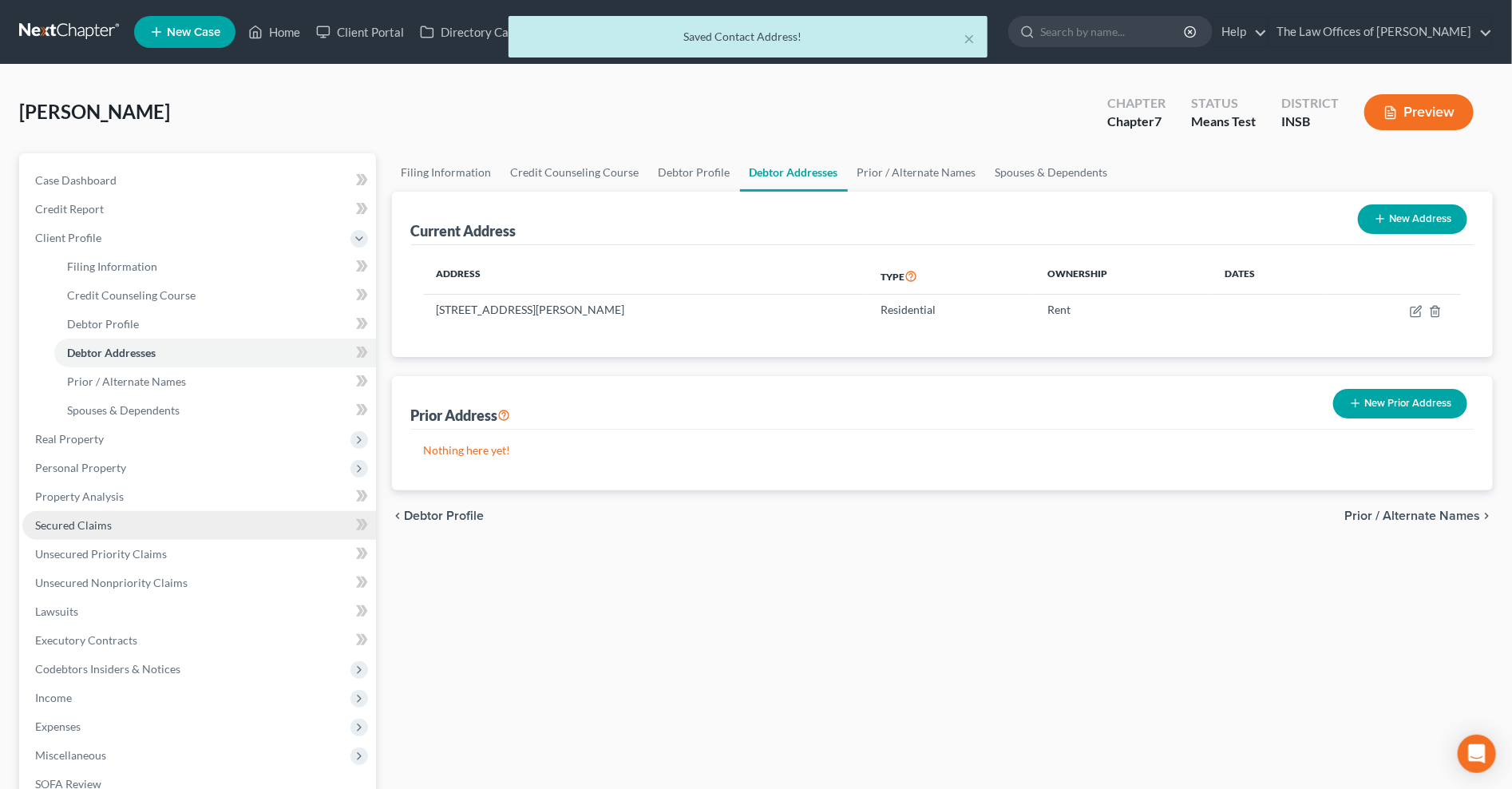
scroll to position [177, 0]
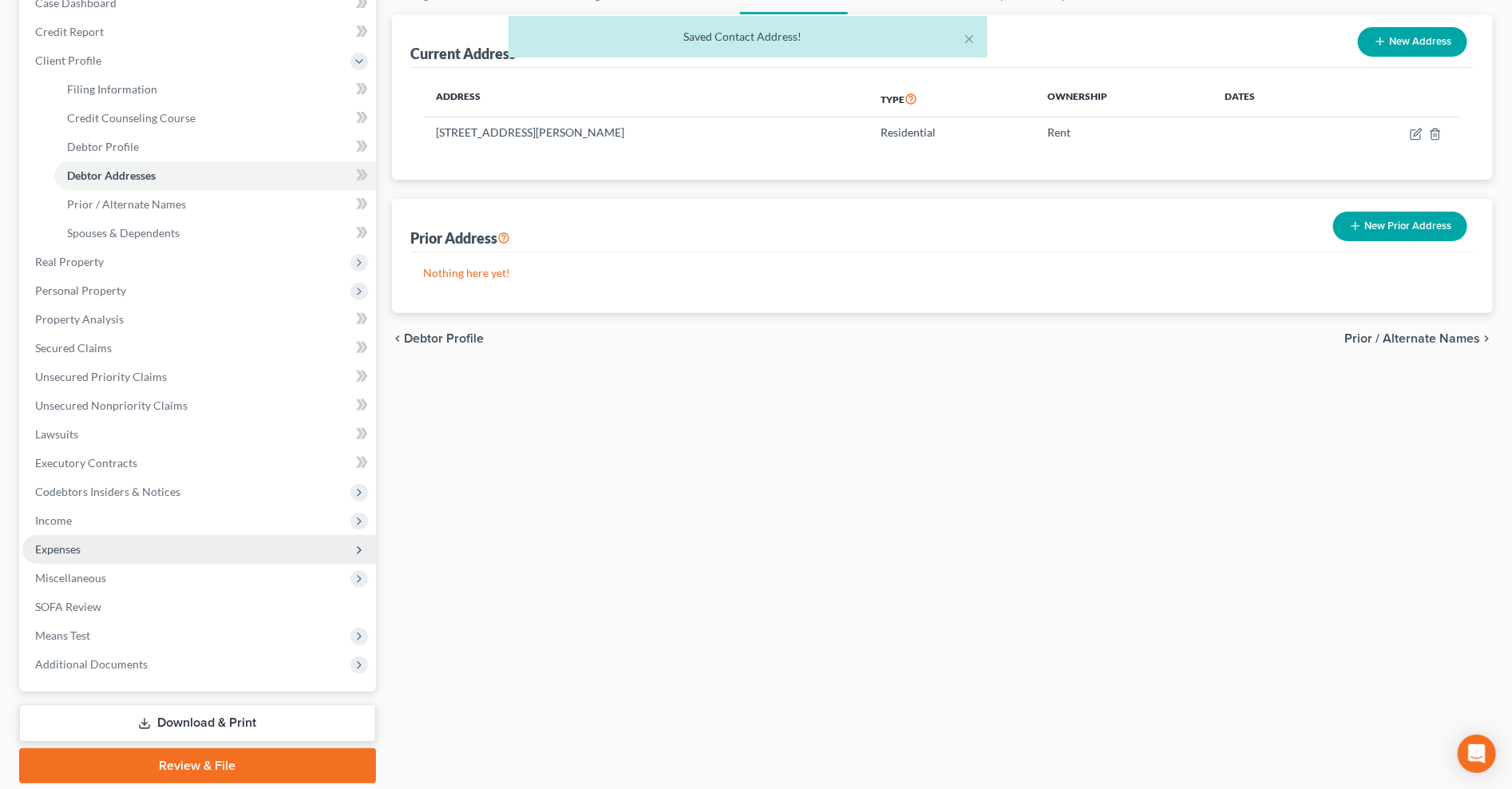
click at [69, 559] on span "Expenses" at bounding box center [199, 549] width 354 height 29
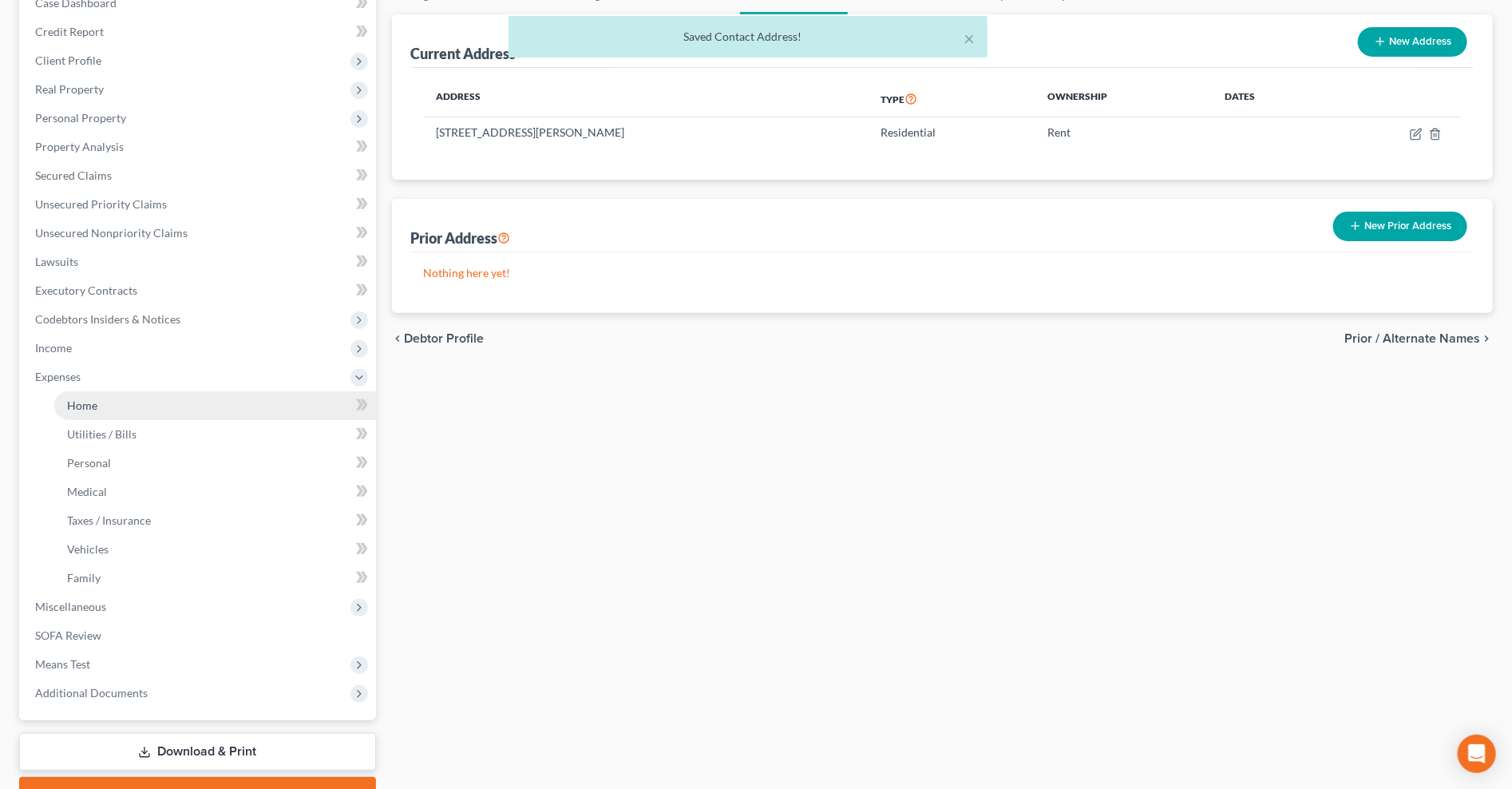
click at [100, 396] on link "Home" at bounding box center [215, 405] width 322 height 29
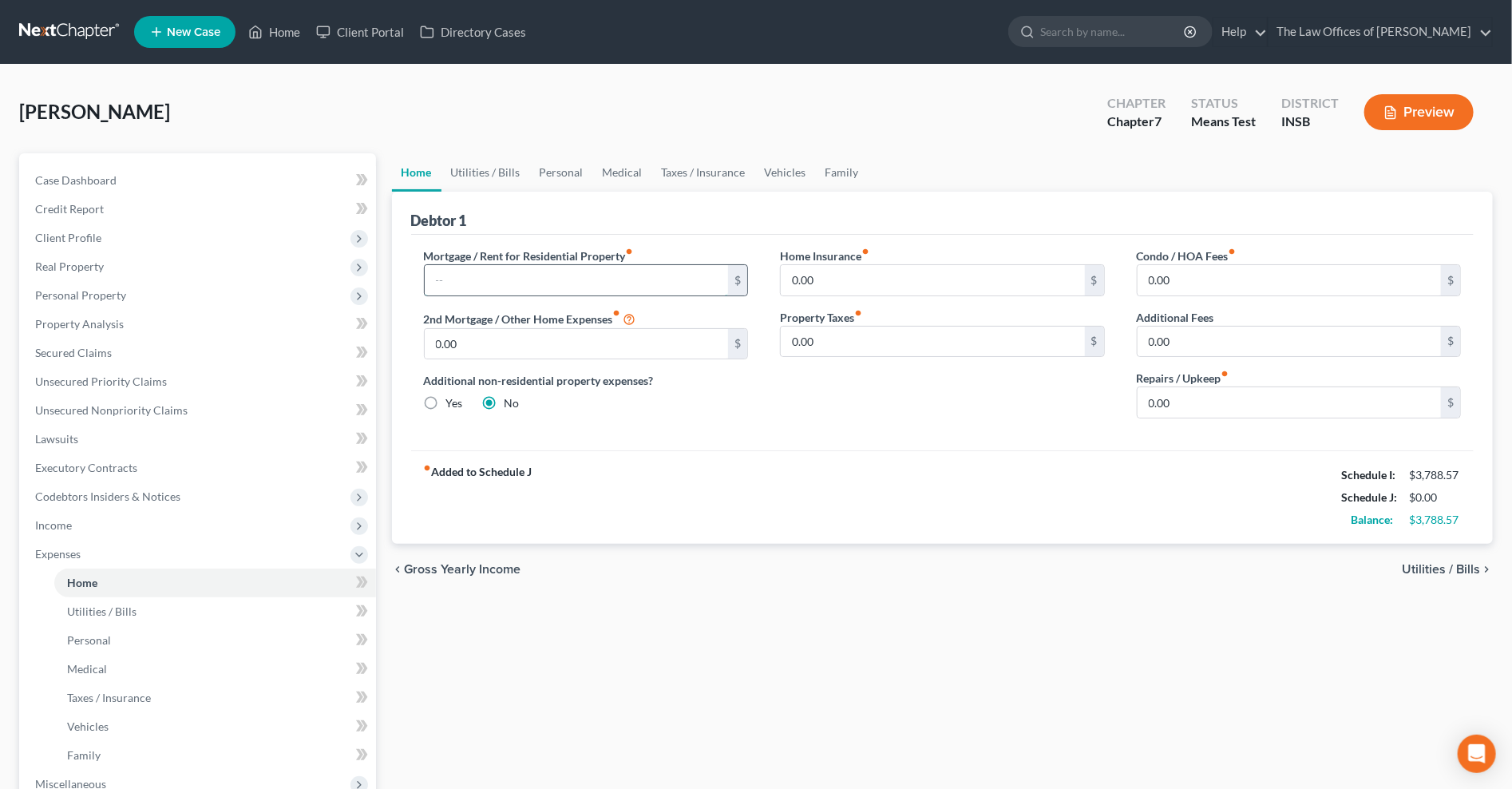
click at [535, 278] on input "text" at bounding box center [576, 280] width 304 height 31
click at [506, 266] on input "text" at bounding box center [576, 280] width 304 height 31
type input "1,500.00"
click at [1208, 401] on input "0.00" at bounding box center [1289, 402] width 304 height 31
click at [843, 397] on div "Home Insurance fiber_manual_record 0.00 $ Property Taxes fiber_manual_record 0.…" at bounding box center [942, 339] width 357 height 184
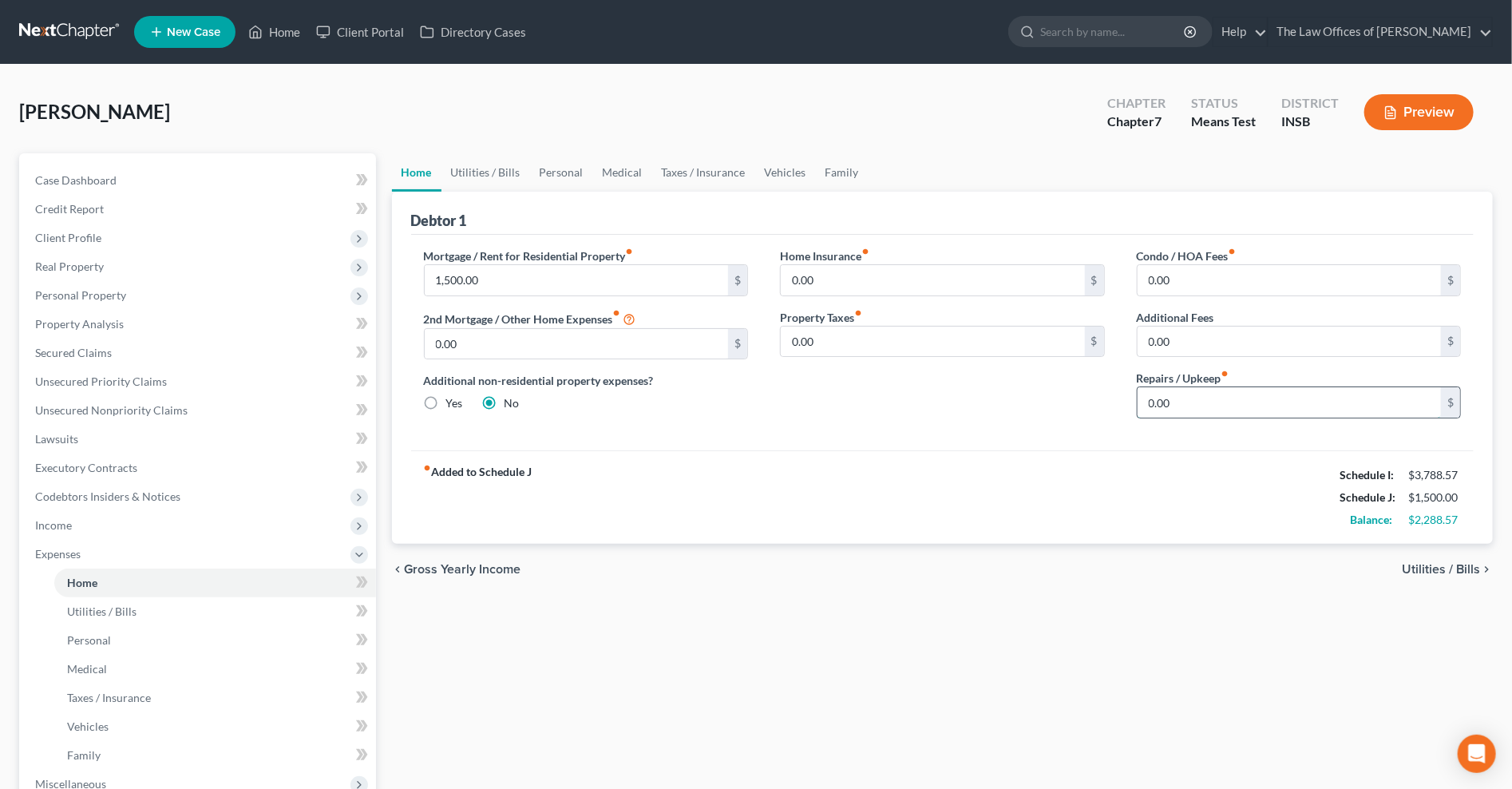
click at [1191, 410] on input "0.00" at bounding box center [1289, 402] width 304 height 31
type input "100.00"
click at [503, 171] on link "Utilities / Bills" at bounding box center [486, 173] width 88 height 39
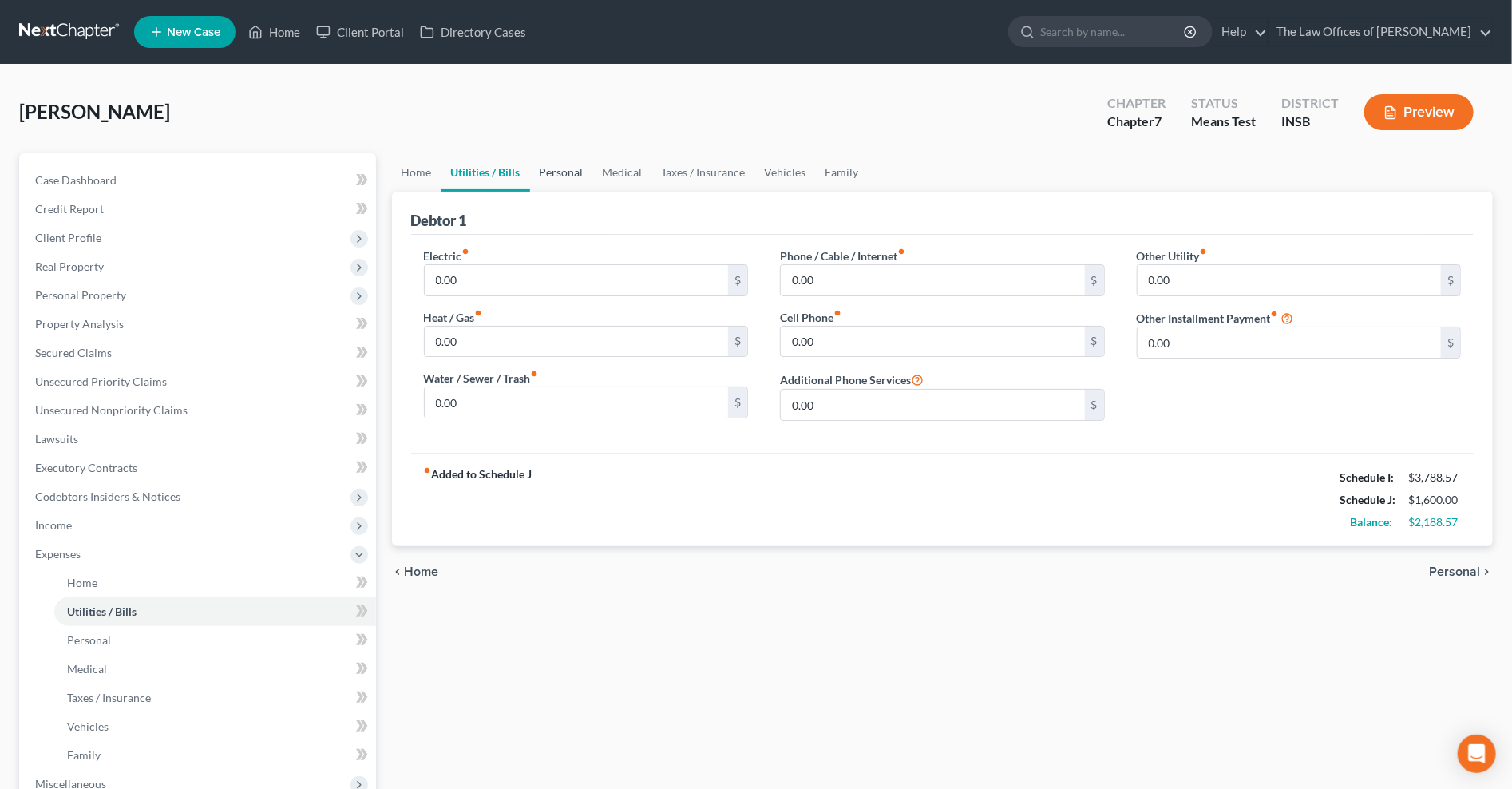
click at [569, 171] on link "Personal" at bounding box center [561, 173] width 63 height 39
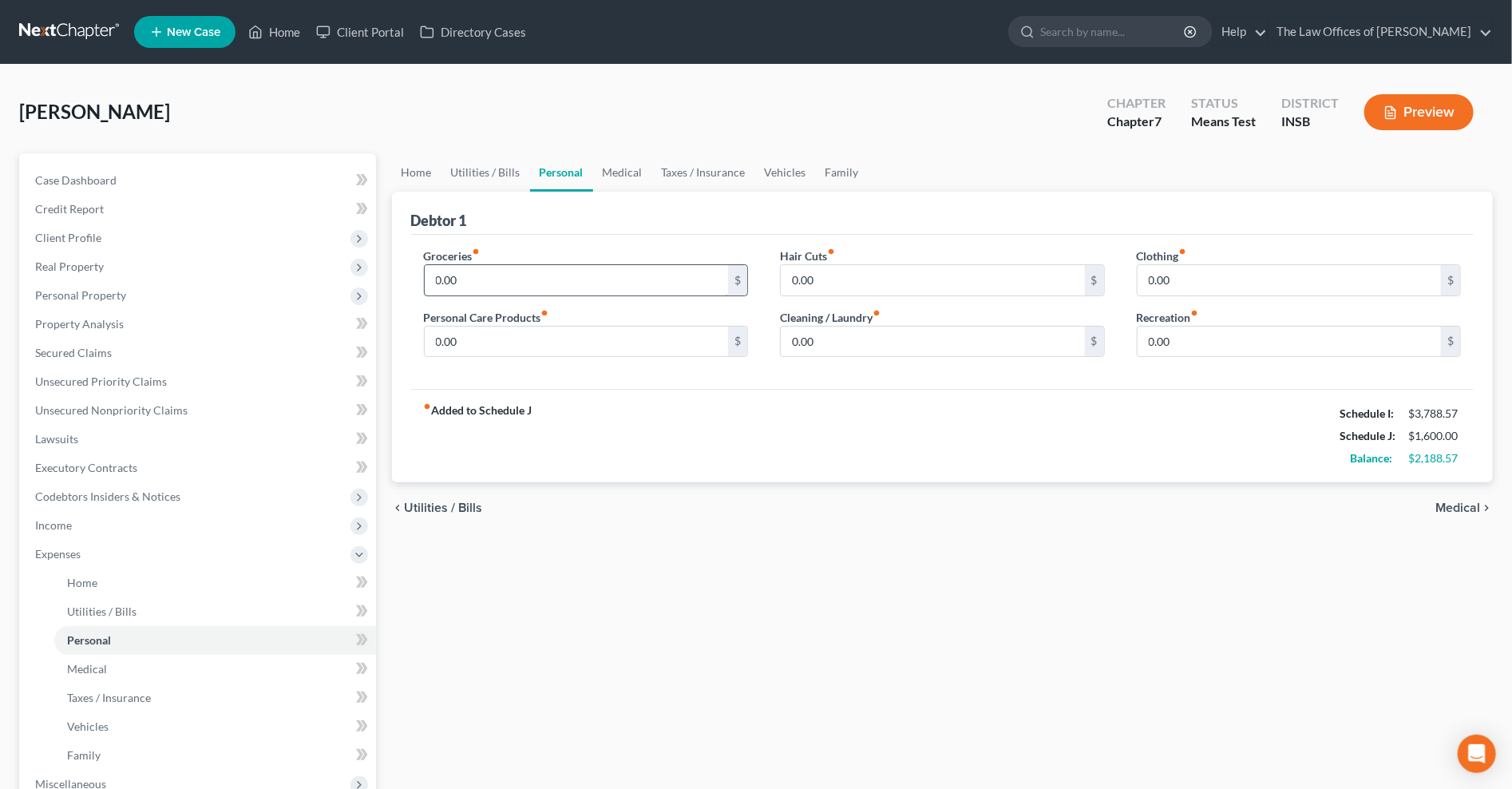
click at [492, 281] on input "0.00" at bounding box center [576, 280] width 304 height 31
type input "600.00"
type input "100.00"
type input "50.00"
type input "100.00"
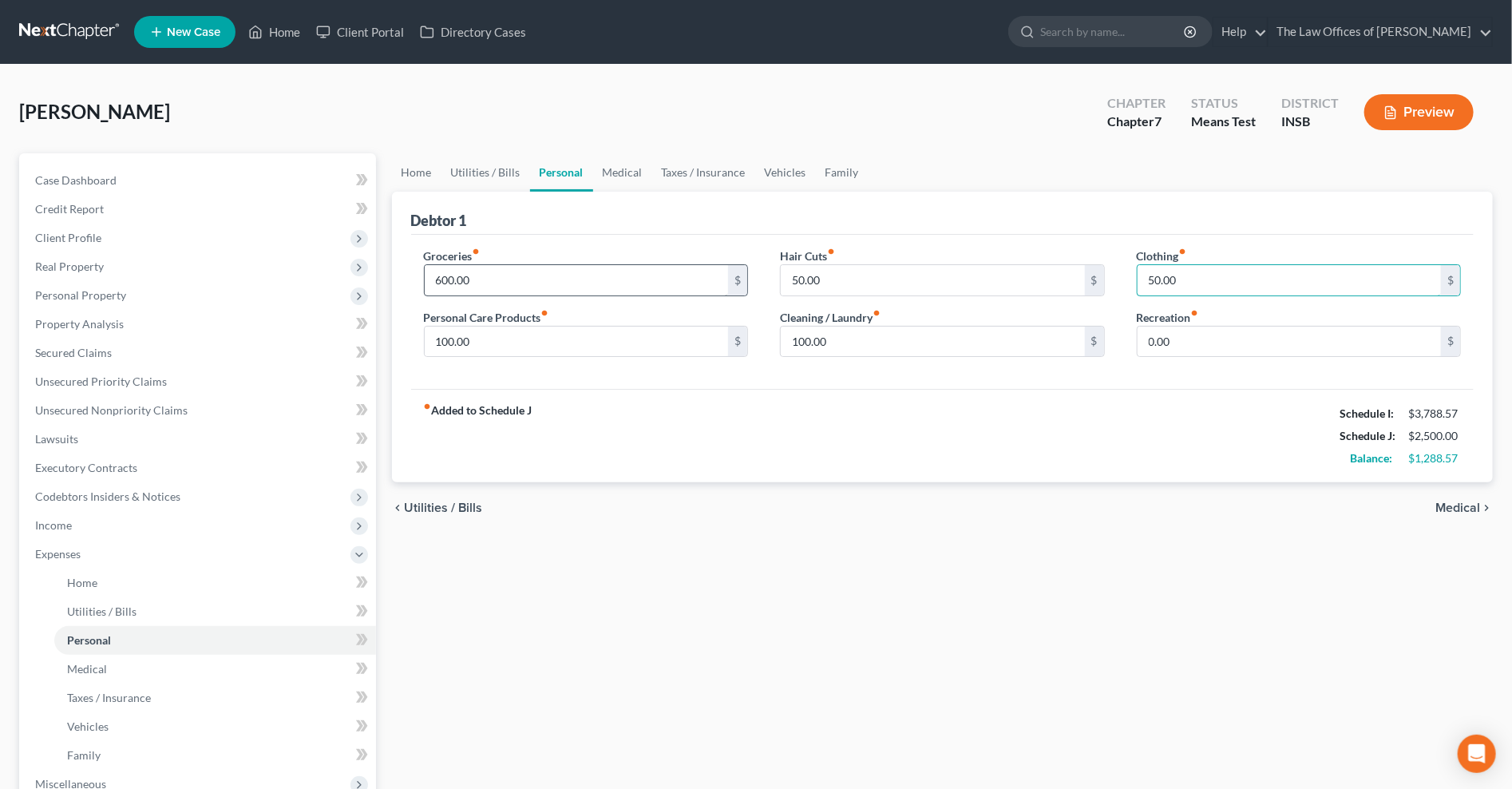
type input "50.00"
type input "100.00"
click at [607, 169] on link "Medical" at bounding box center [623, 173] width 59 height 39
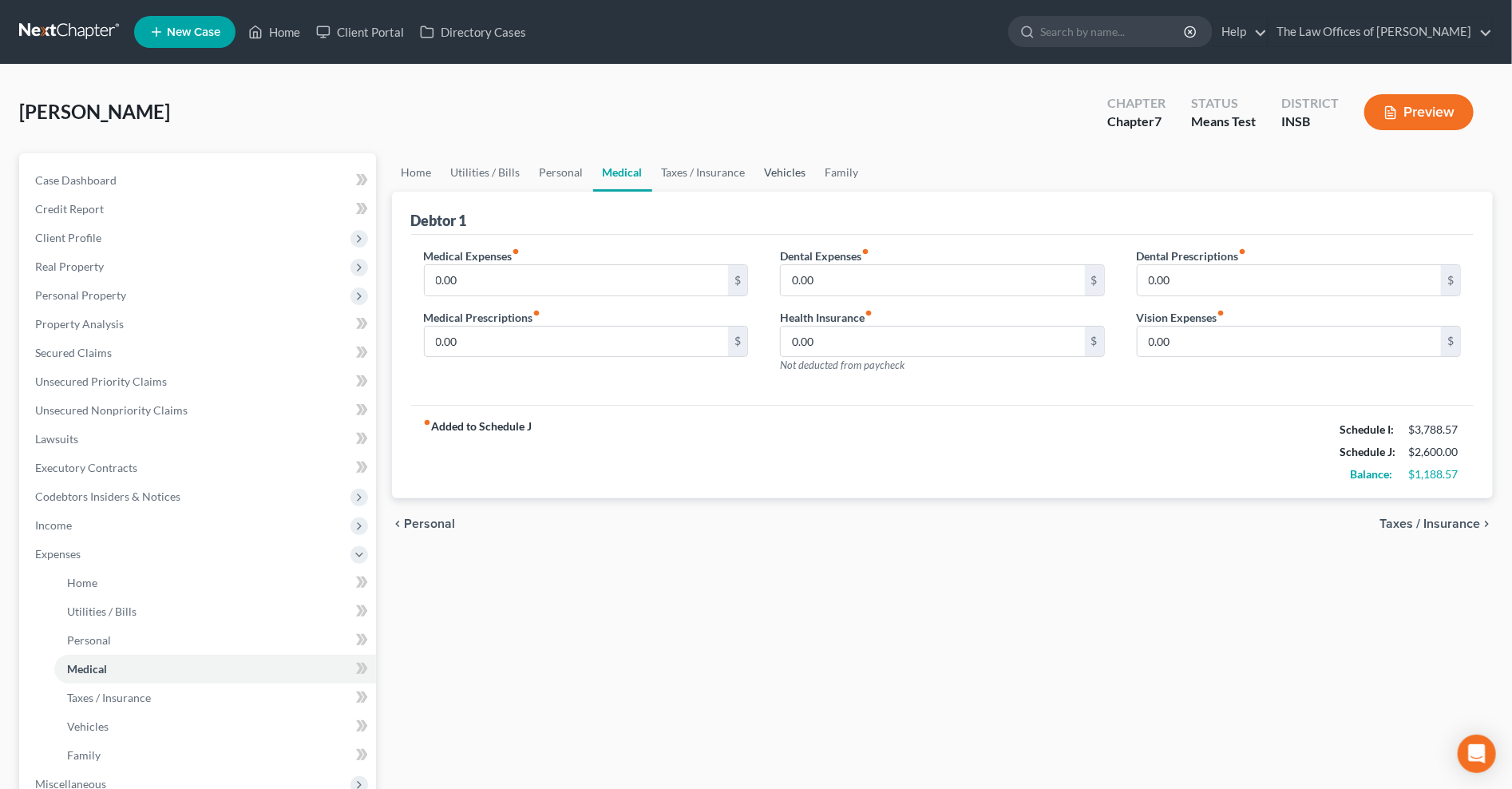
click at [770, 168] on link "Vehicles" at bounding box center [786, 173] width 61 height 39
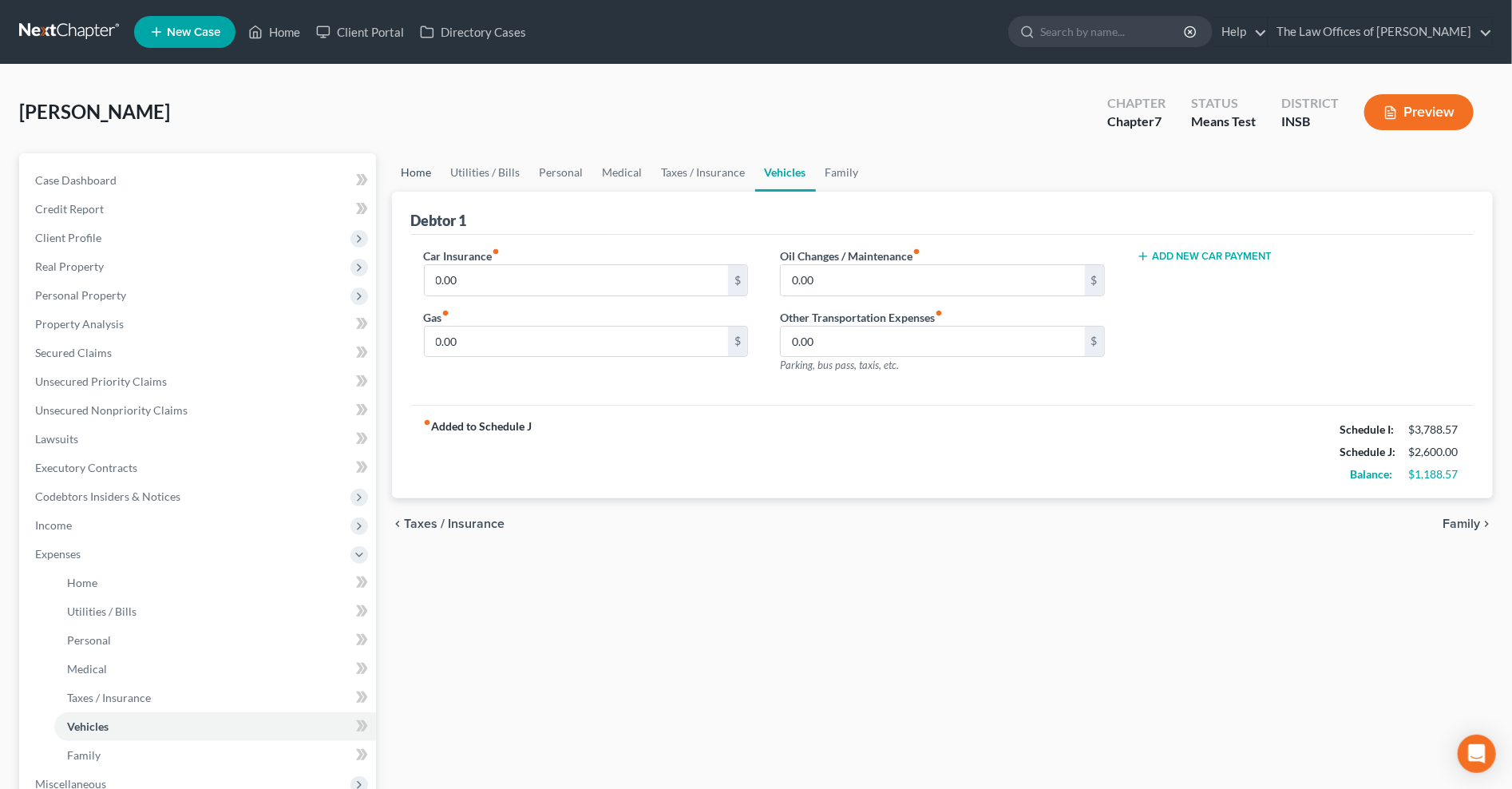
click at [413, 176] on link "Home" at bounding box center [417, 173] width 50 height 39
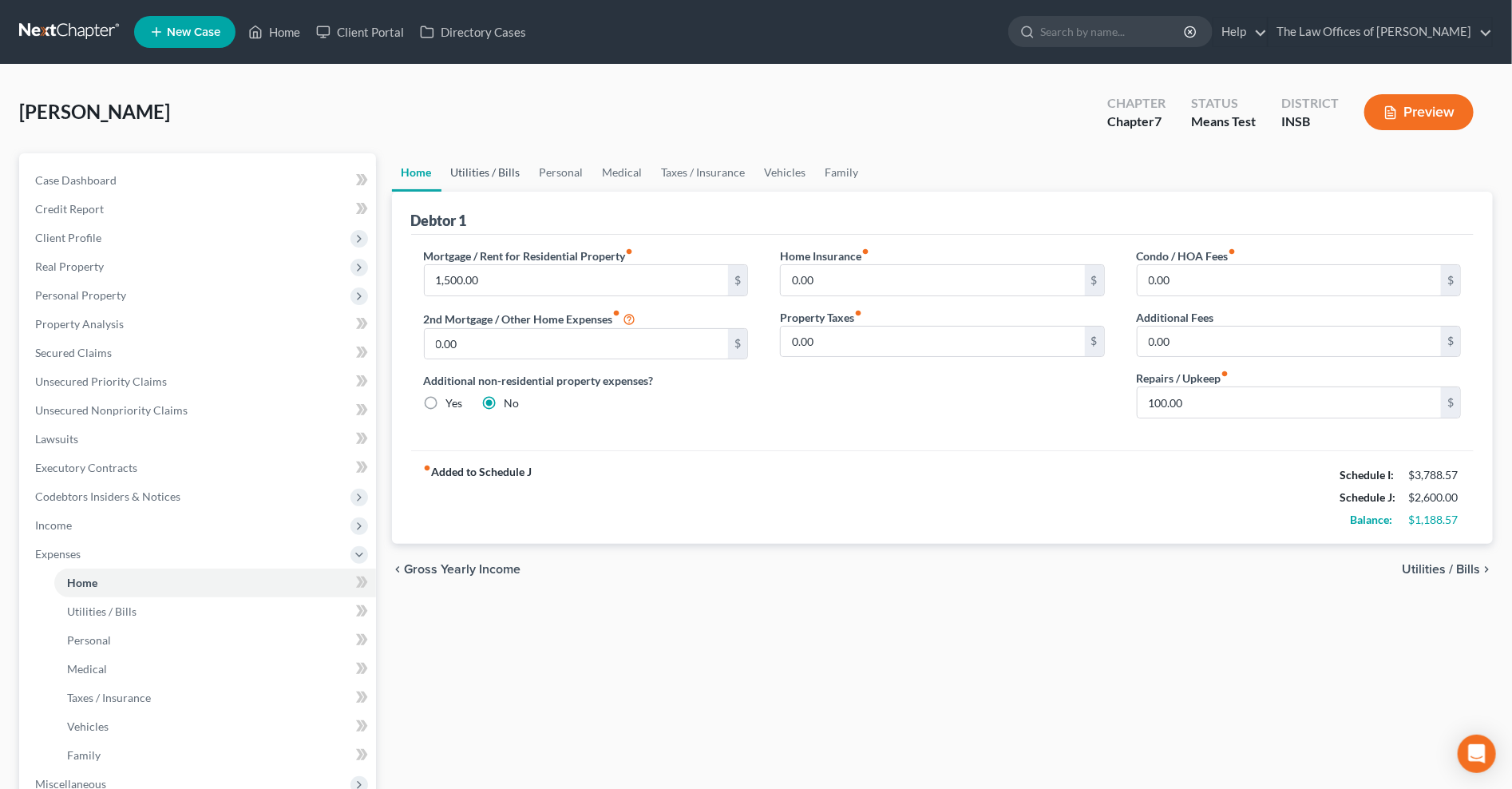
click at [498, 168] on link "Utilities / Bills" at bounding box center [486, 173] width 88 height 39
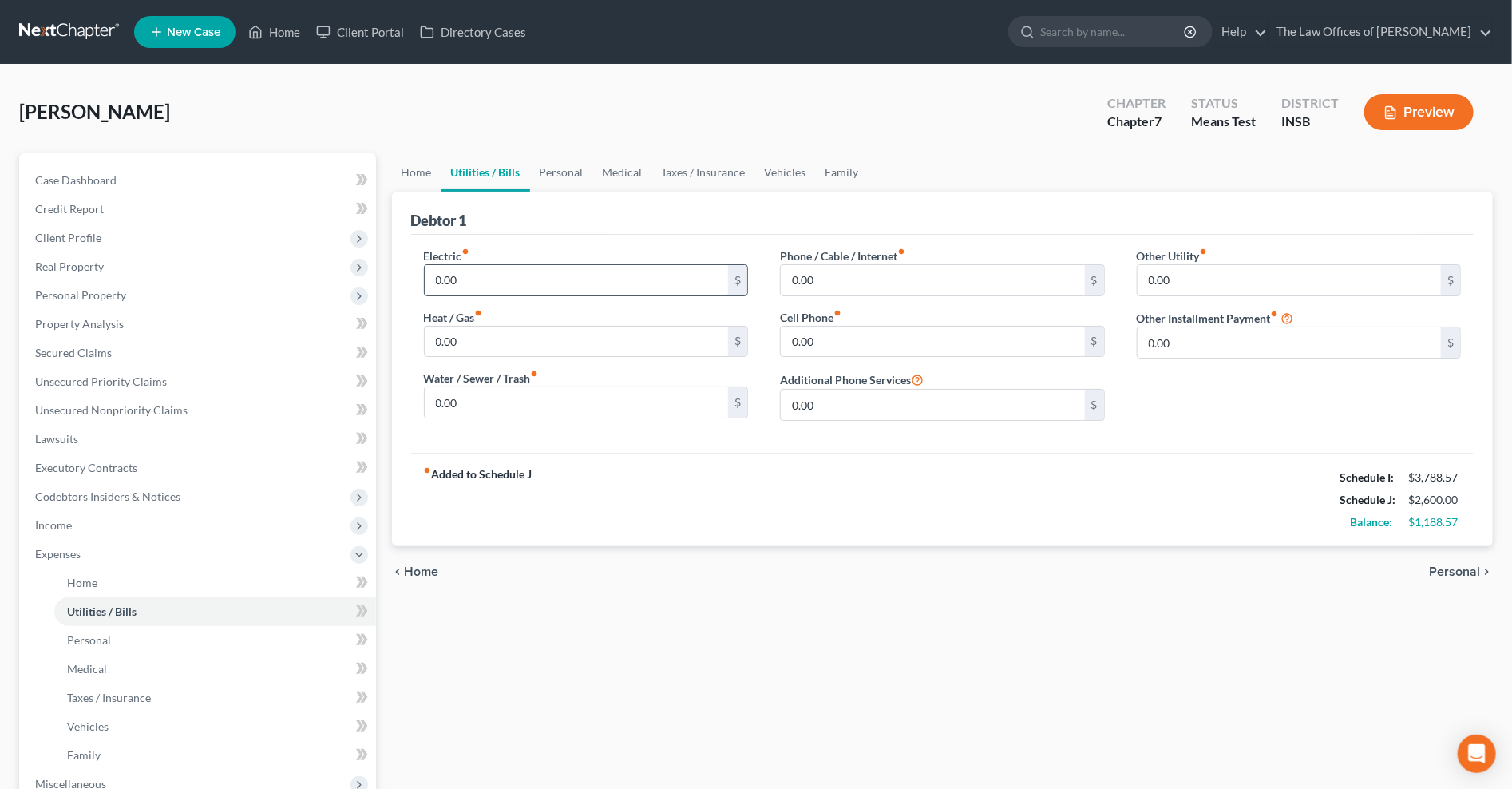
click at [563, 275] on input "0.00" at bounding box center [576, 280] width 304 height 31
type input "200.00"
click at [491, 342] on input "0.00" at bounding box center [576, 342] width 304 height 31
type input "100.00"
click at [469, 399] on input "0.00" at bounding box center [576, 402] width 304 height 31
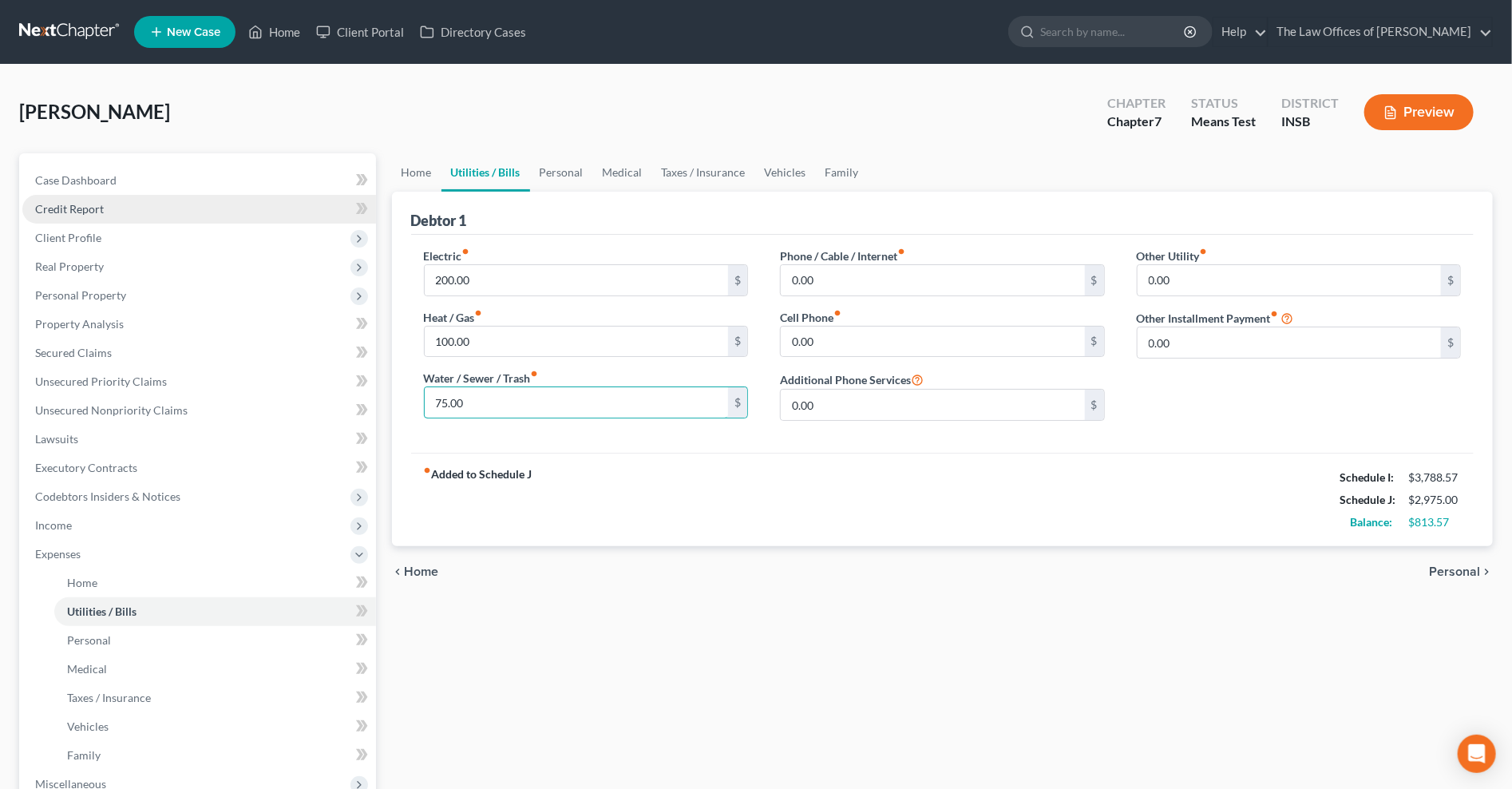
type input "75.00"
click at [852, 344] on input "0.00" at bounding box center [933, 342] width 304 height 31
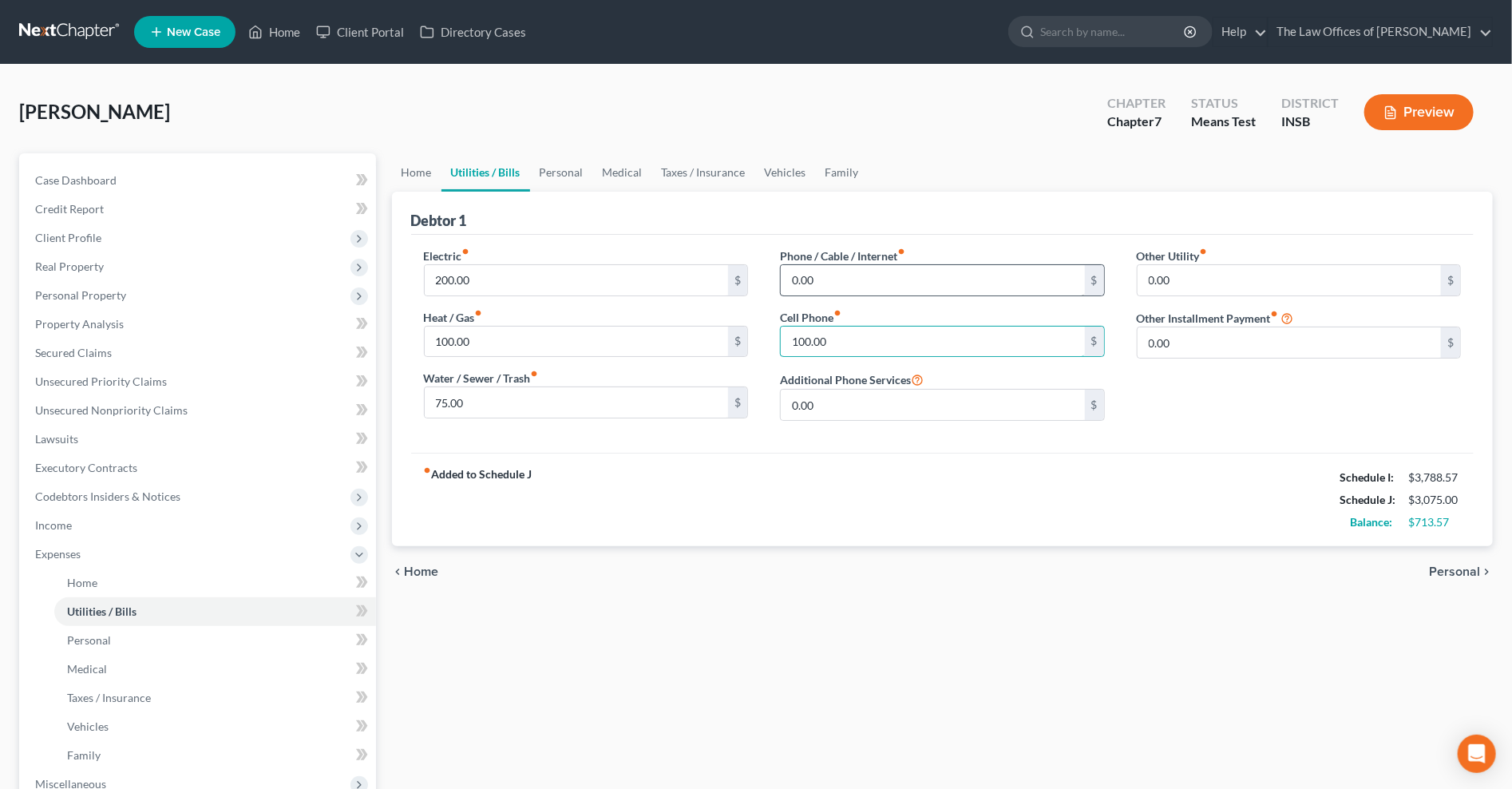
type input "100.00"
click at [895, 280] on input "0.00" at bounding box center [933, 280] width 304 height 31
type input "100.00"
click at [568, 178] on link "Personal" at bounding box center [561, 173] width 63 height 39
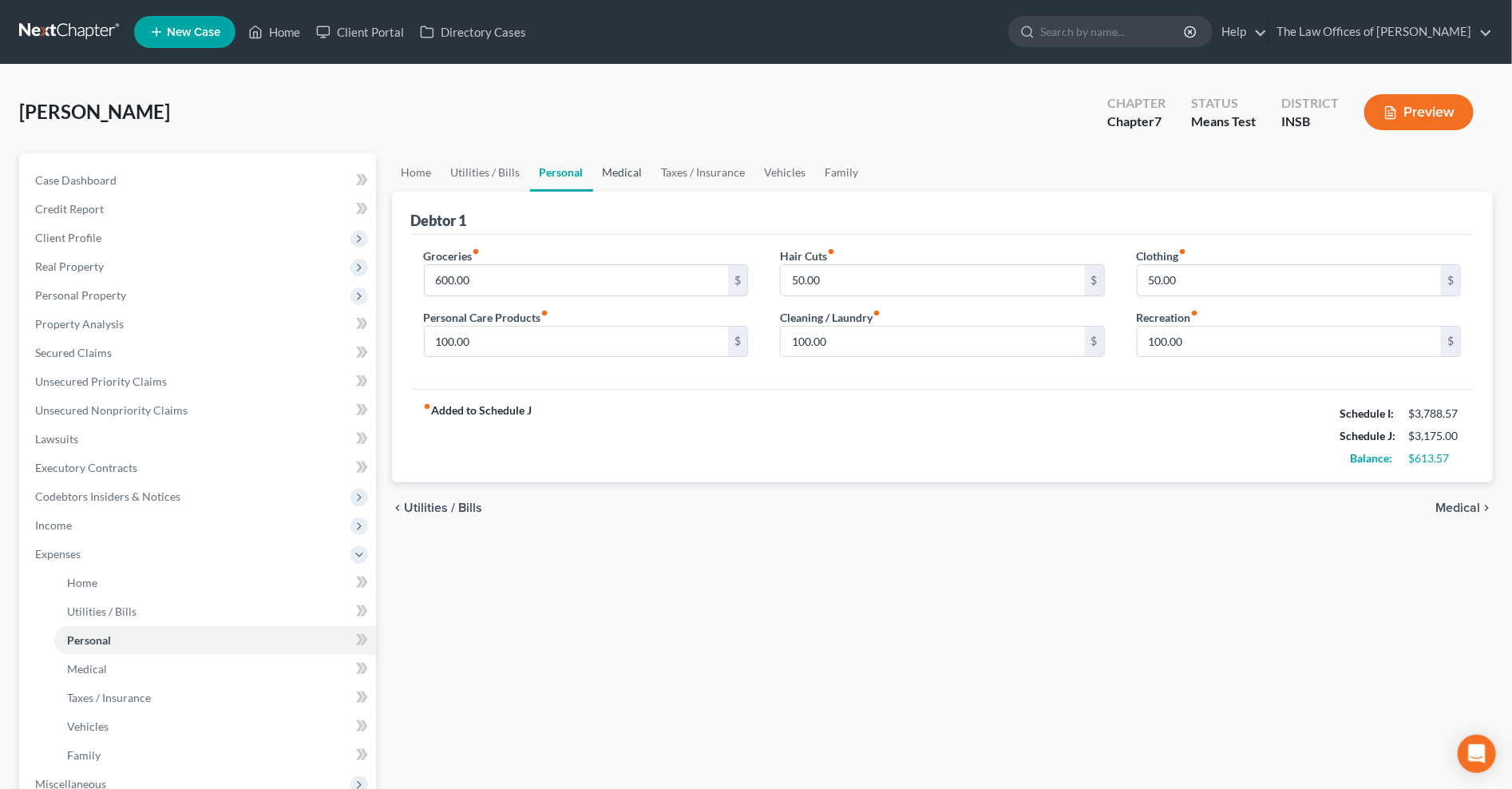
click at [628, 172] on link "Medical" at bounding box center [623, 173] width 59 height 39
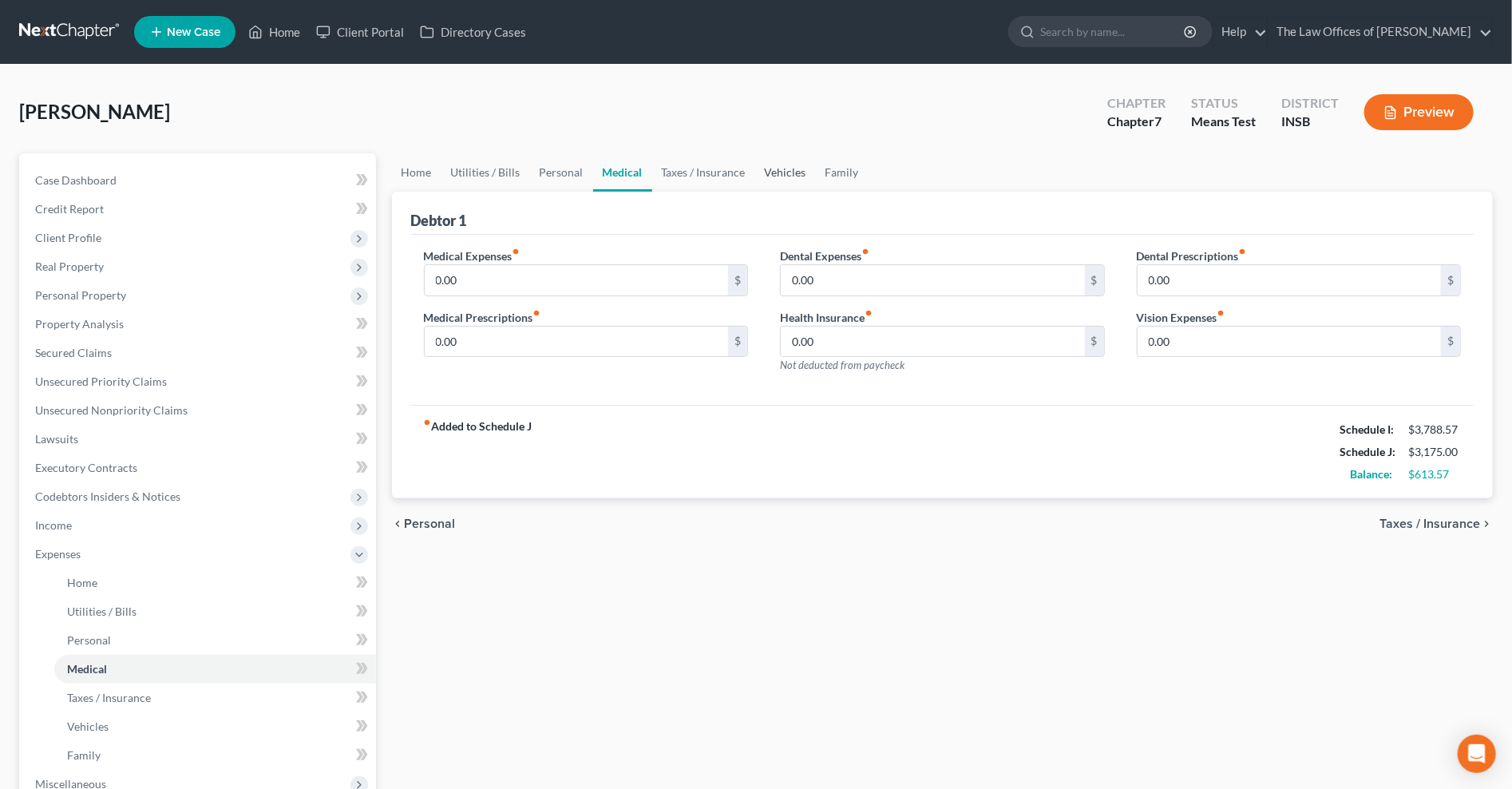
click at [772, 171] on link "Vehicles" at bounding box center [786, 173] width 61 height 39
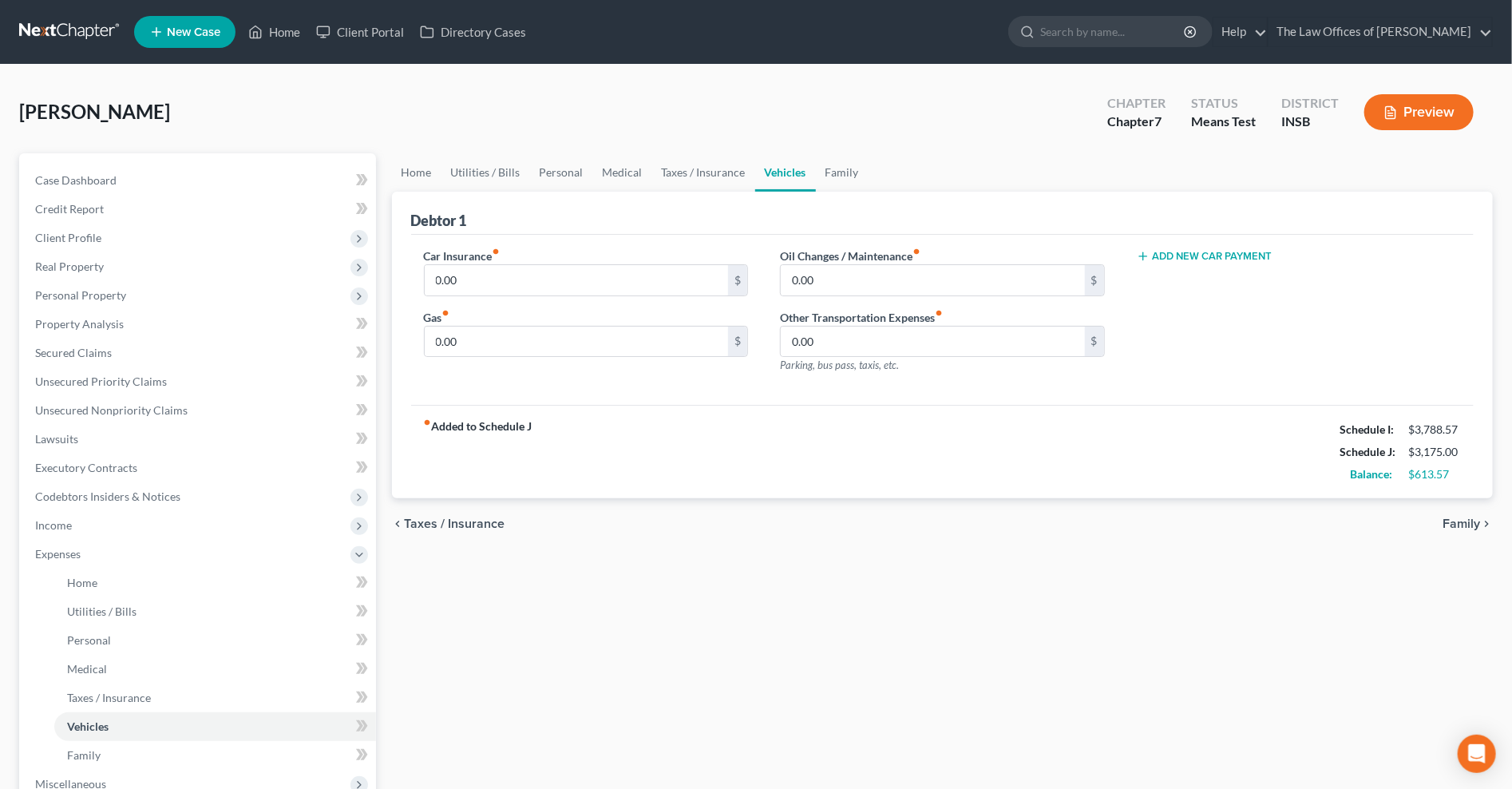
click at [1157, 250] on button "Add New Car Payment" at bounding box center [1204, 256] width 136 height 13
click at [897, 460] on div "fiber_manual_record Added to Schedule J Schedule I: $3,788.57 Schedule J: $3,17…" at bounding box center [942, 451] width 1063 height 93
click at [1216, 277] on input "text" at bounding box center [1274, 280] width 275 height 31
type input "575.00"
click at [482, 331] on input "0.00" at bounding box center [576, 342] width 304 height 31
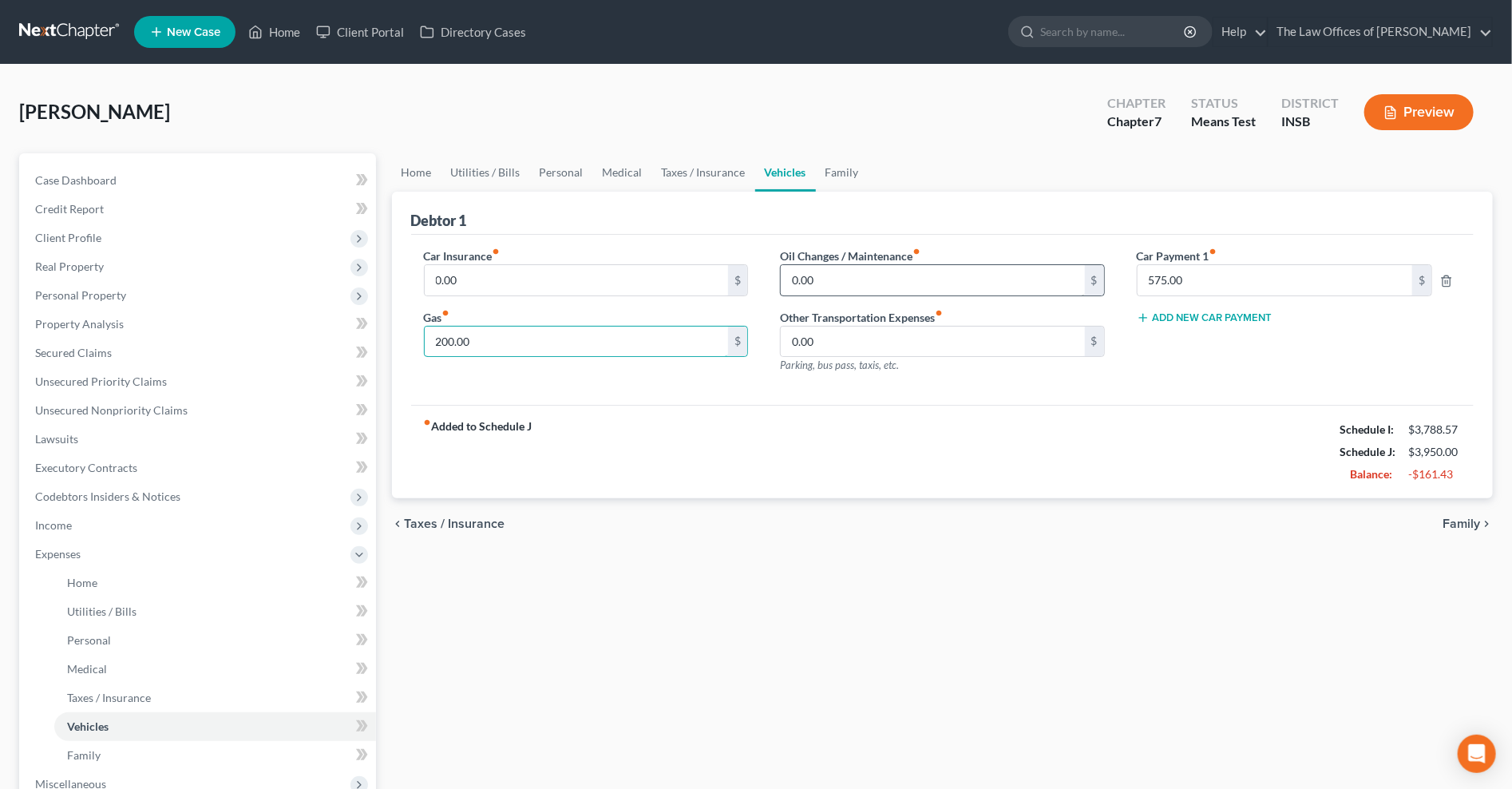
type input "200.00"
click at [888, 283] on input "0.00" at bounding box center [933, 280] width 304 height 31
type input "50.00"
click at [474, 280] on input "0.00" at bounding box center [576, 280] width 304 height 31
type input "160.00"
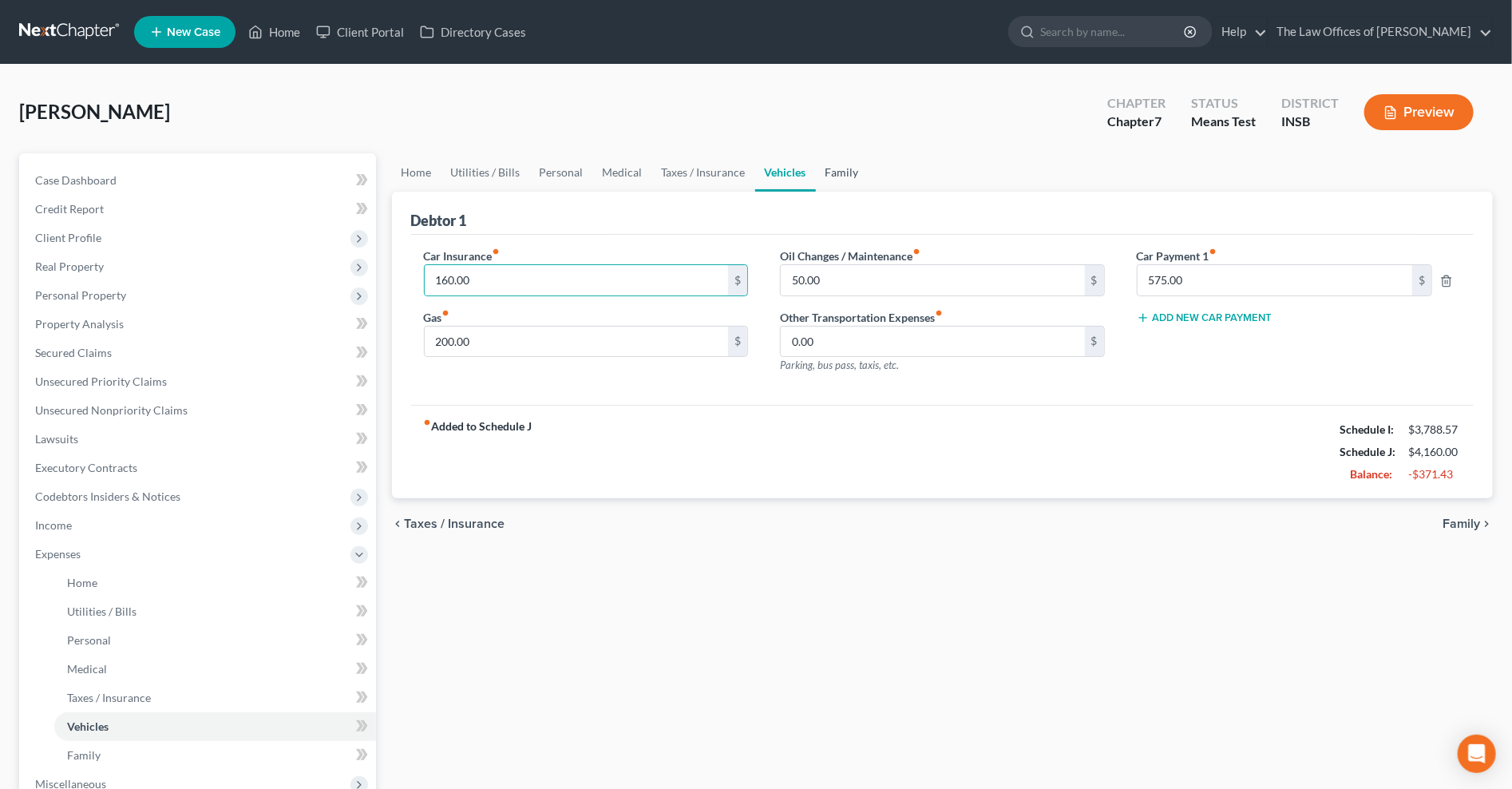
click at [830, 176] on link "Family" at bounding box center [842, 173] width 53 height 39
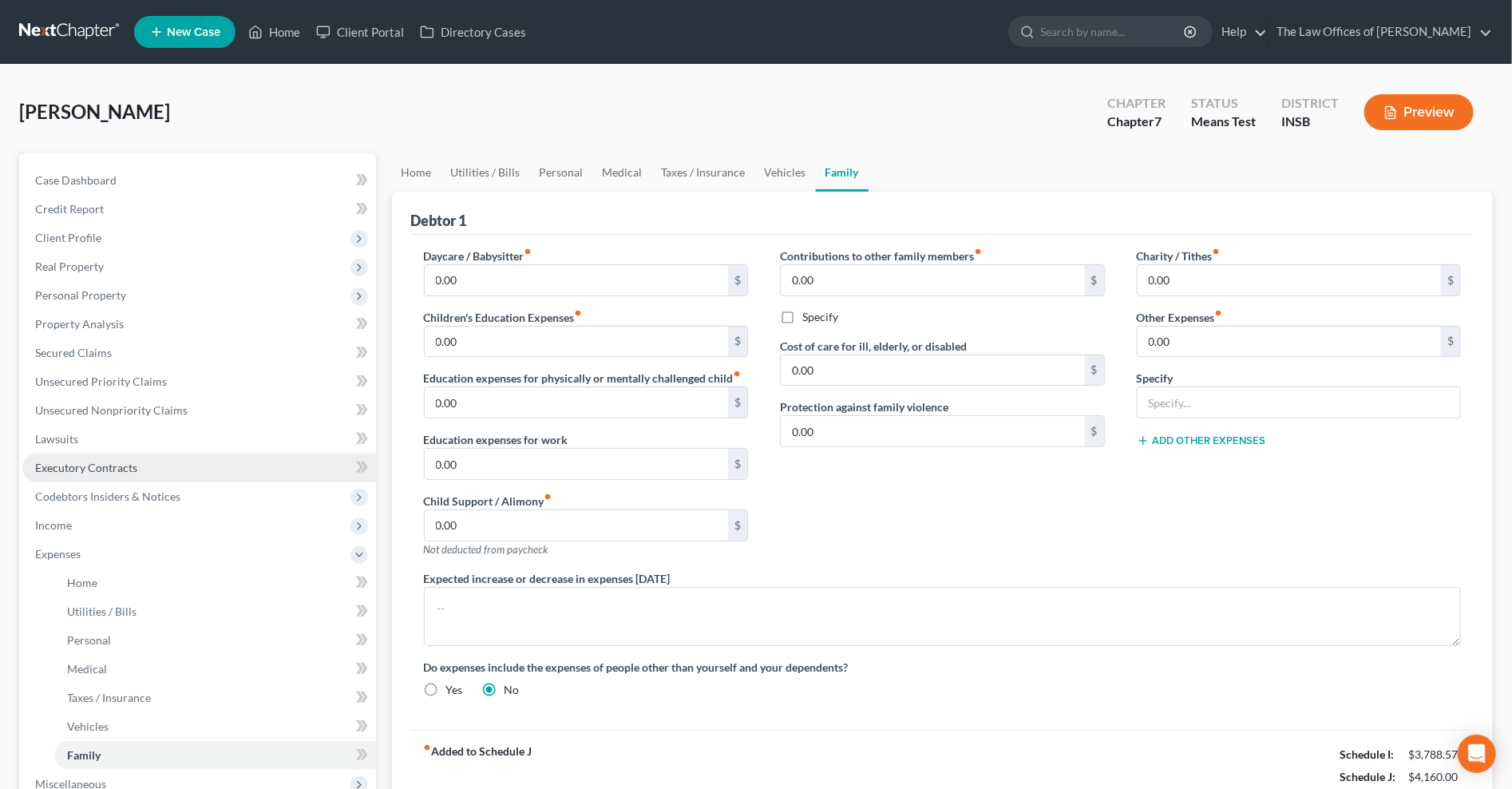
scroll to position [258, 0]
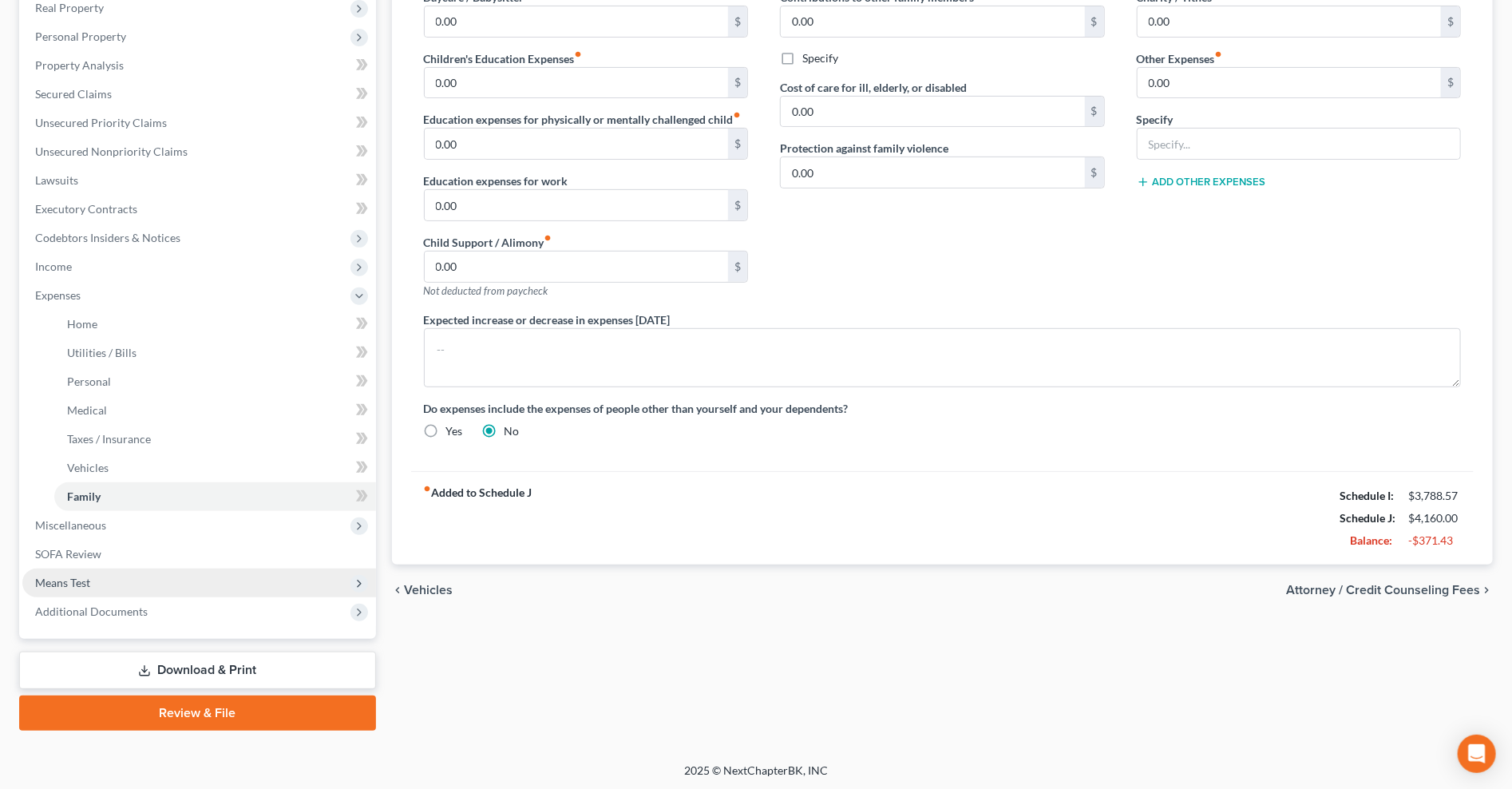
click at [100, 575] on span "Means Test" at bounding box center [199, 583] width 354 height 29
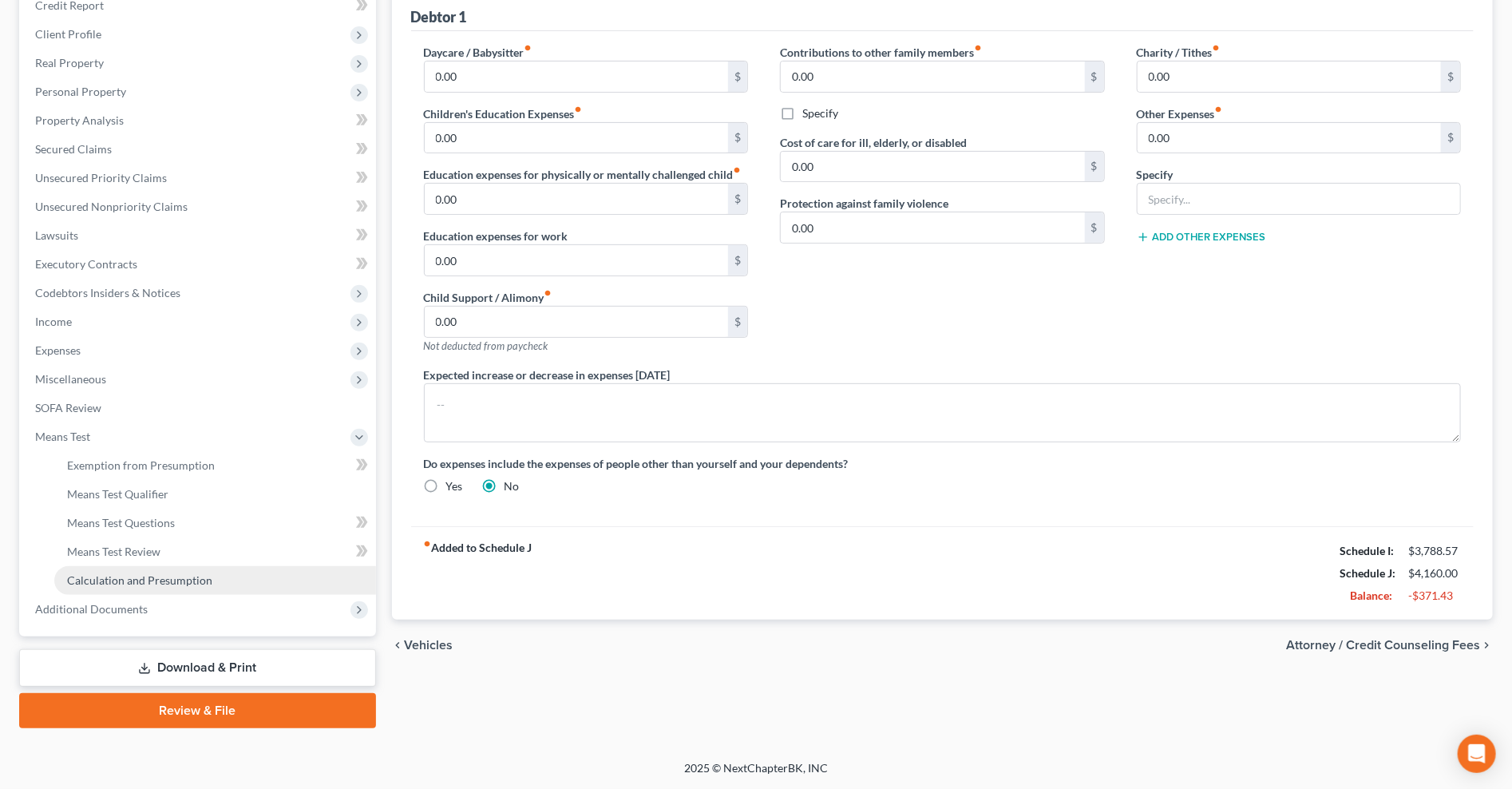
scroll to position [201, 0]
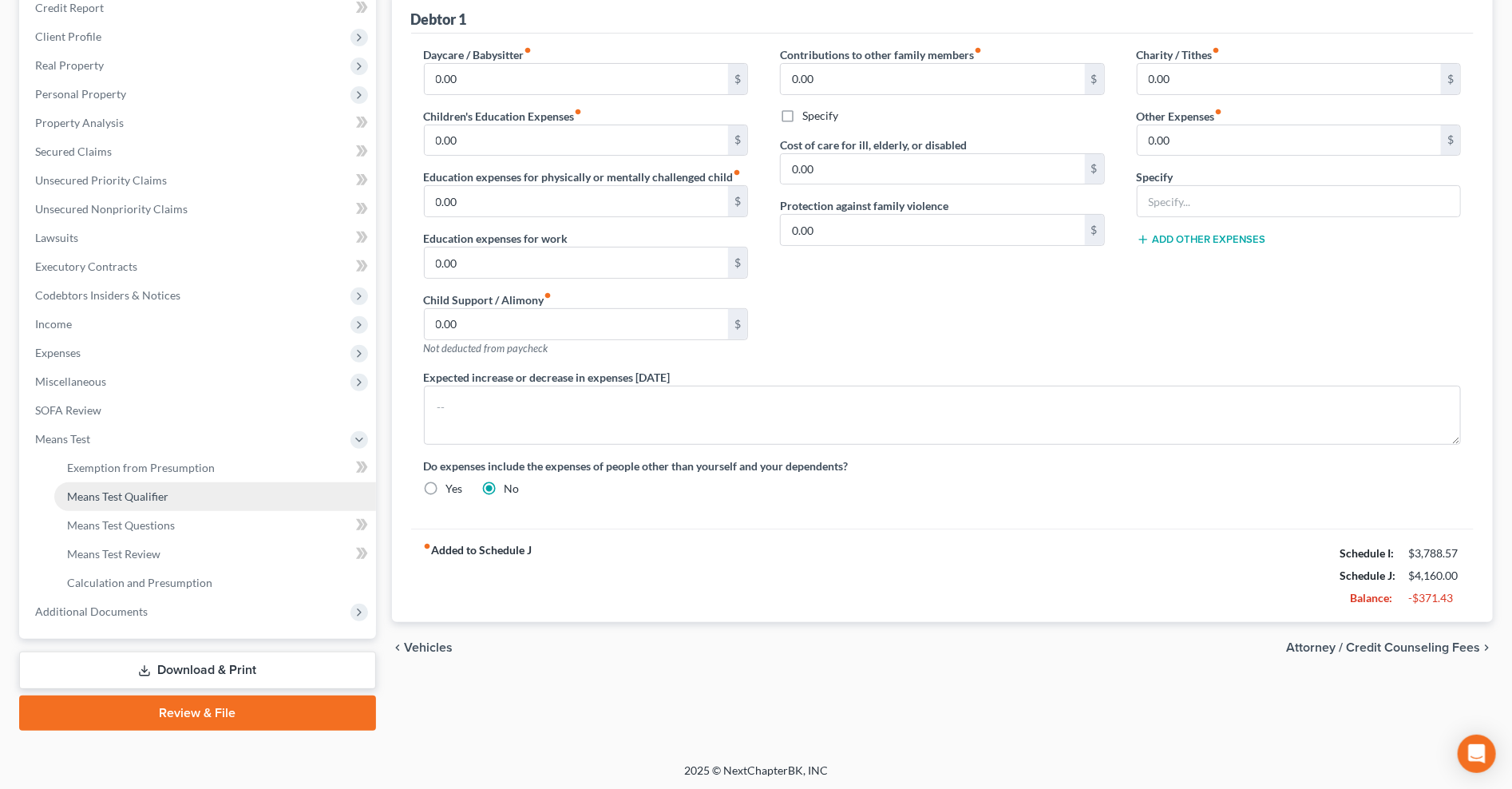
click at [152, 490] on span "Means Test Qualifier" at bounding box center [118, 496] width 101 height 14
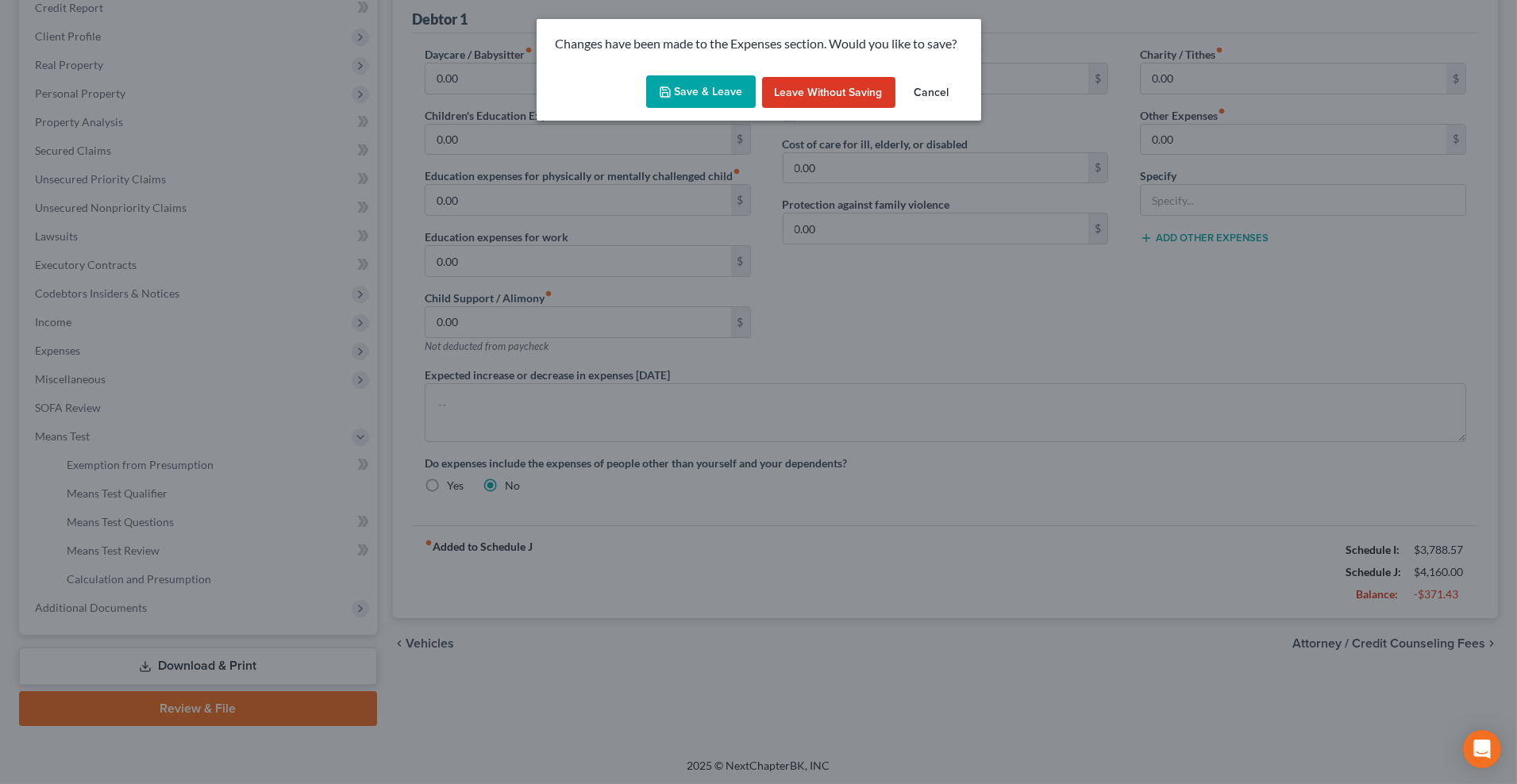
click at [674, 85] on button "Save & Leave" at bounding box center [701, 92] width 109 height 33
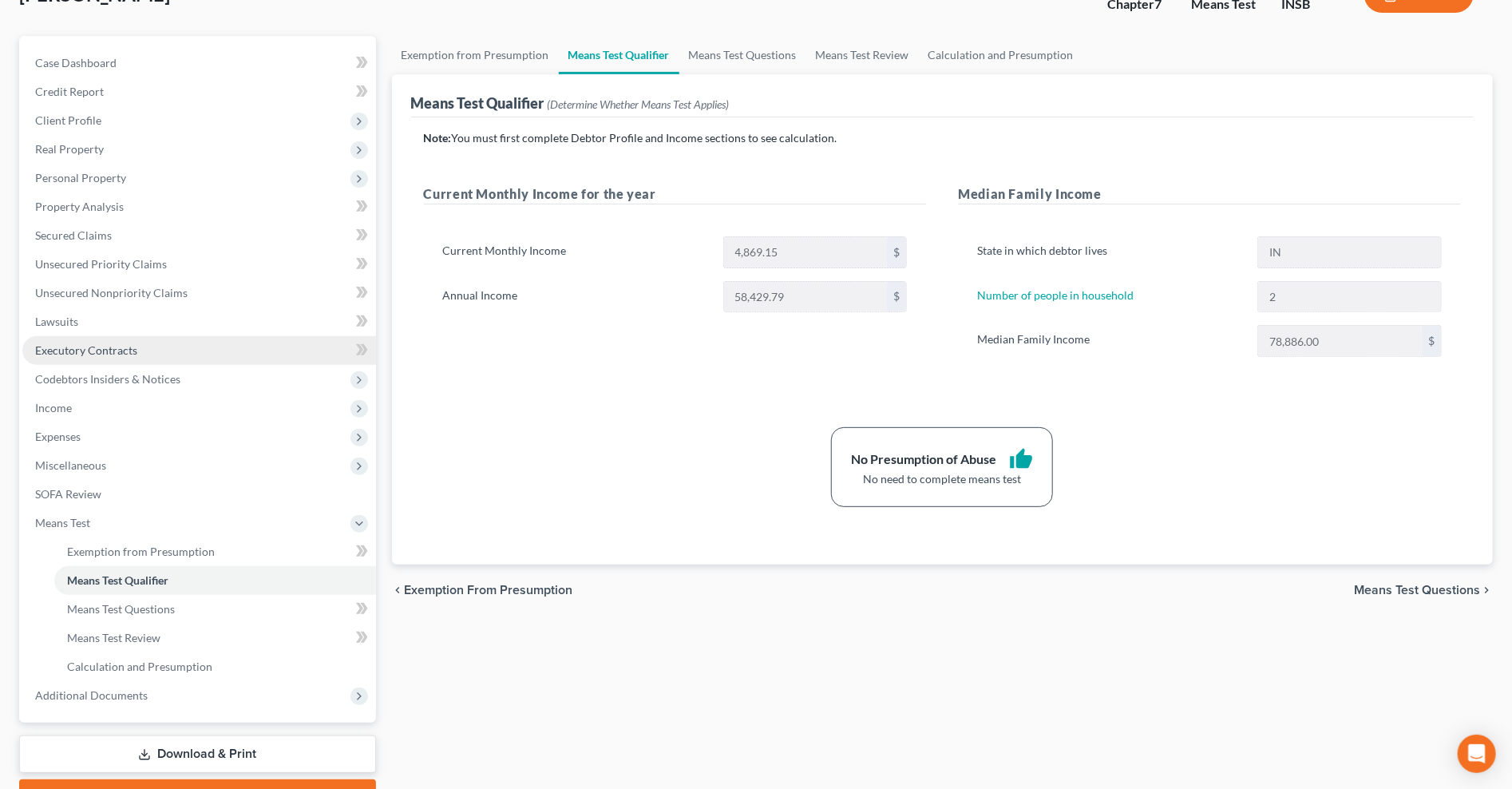
scroll to position [201, 0]
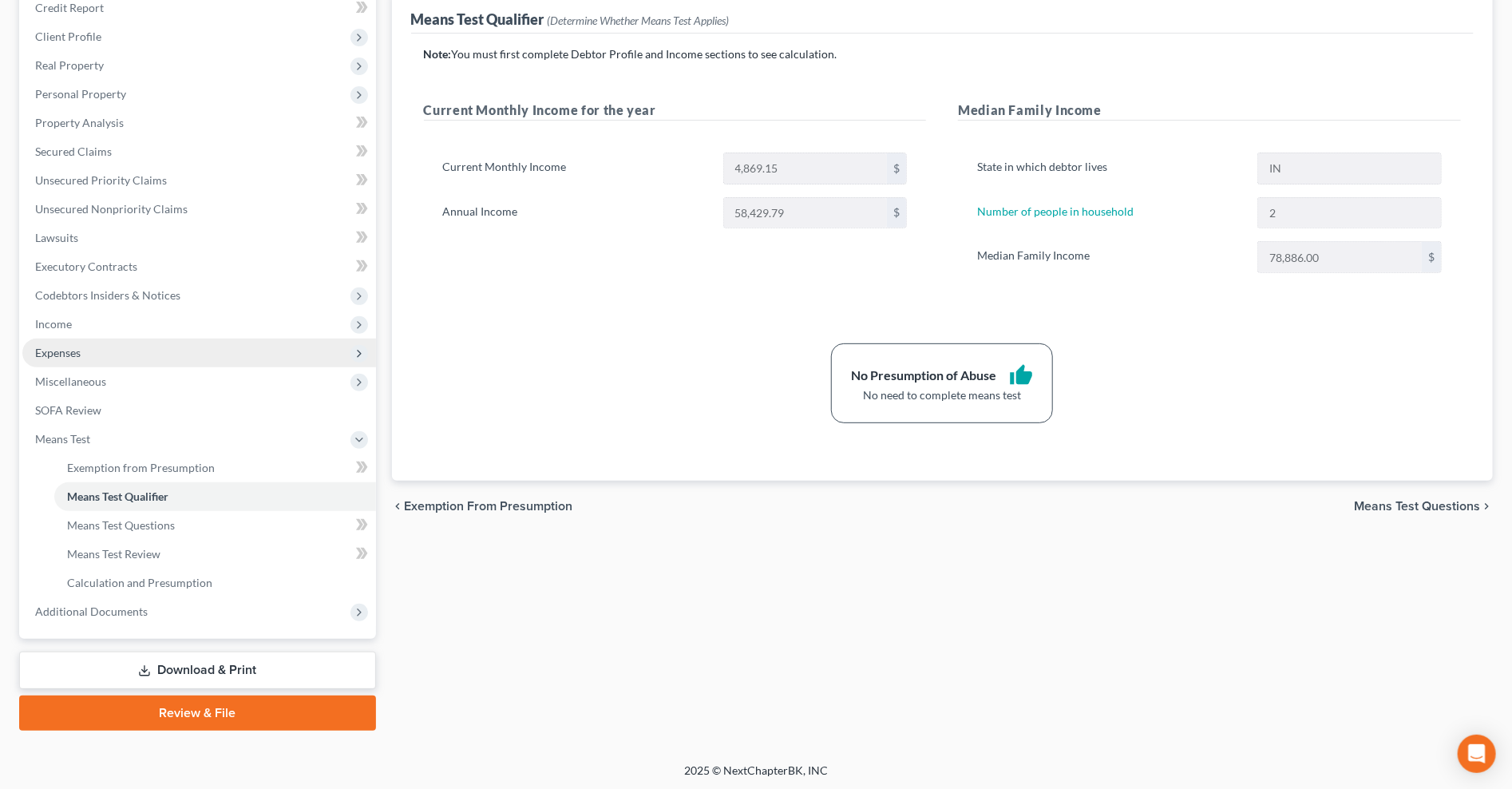
click at [80, 356] on span "Expenses" at bounding box center [58, 352] width 46 height 14
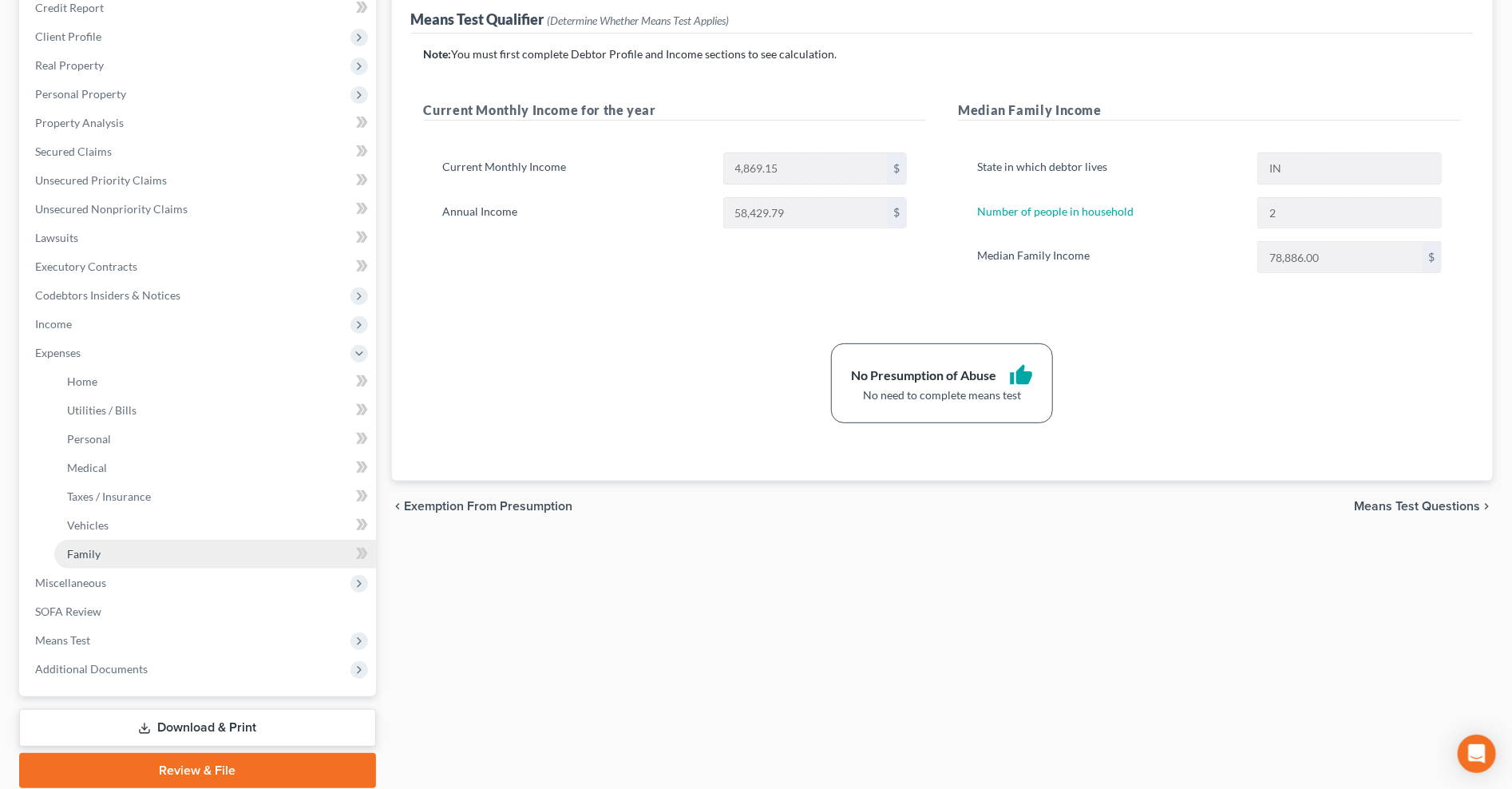
click at [122, 556] on link "Family" at bounding box center [215, 554] width 322 height 29
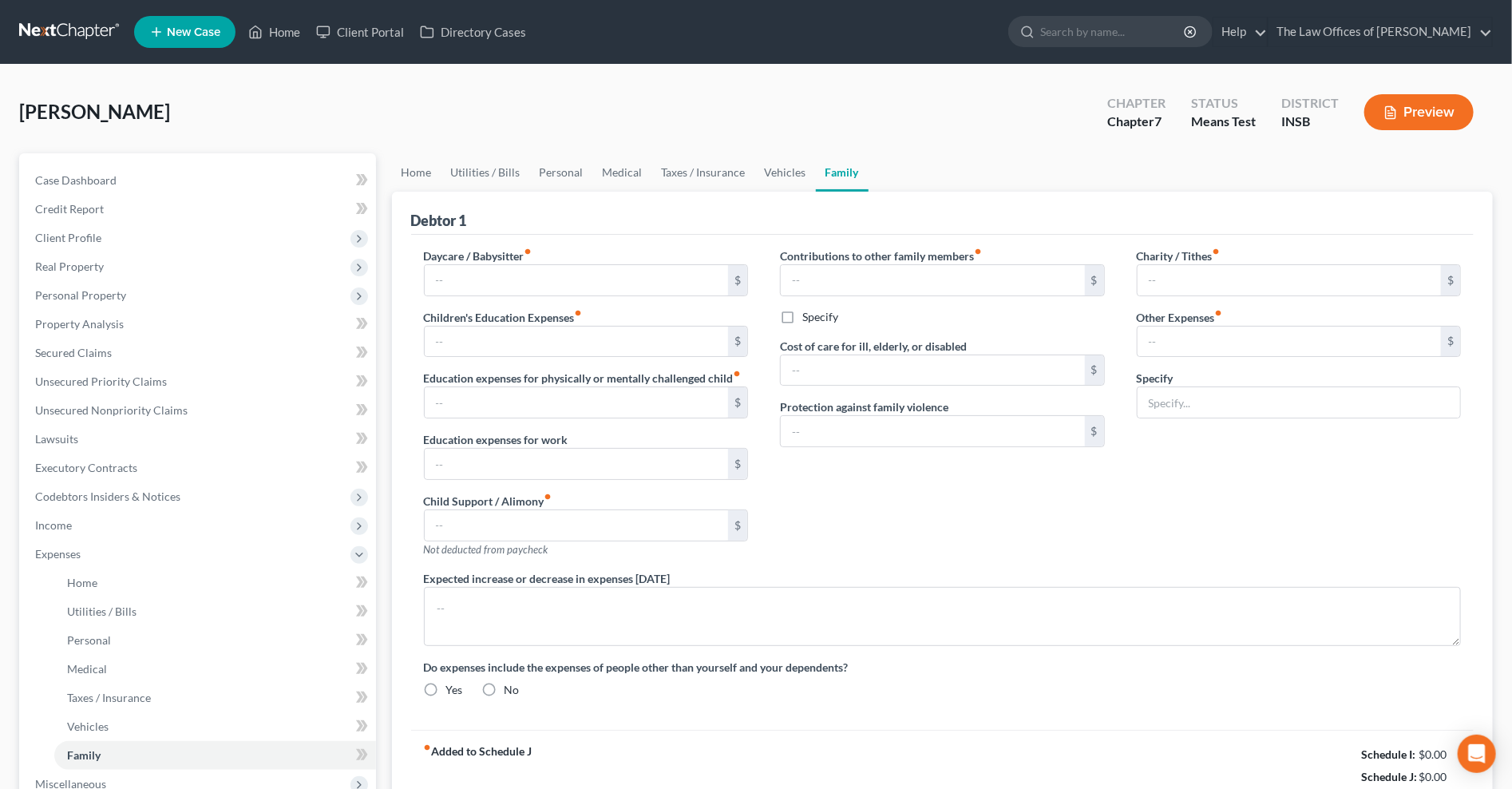
type input "0.00"
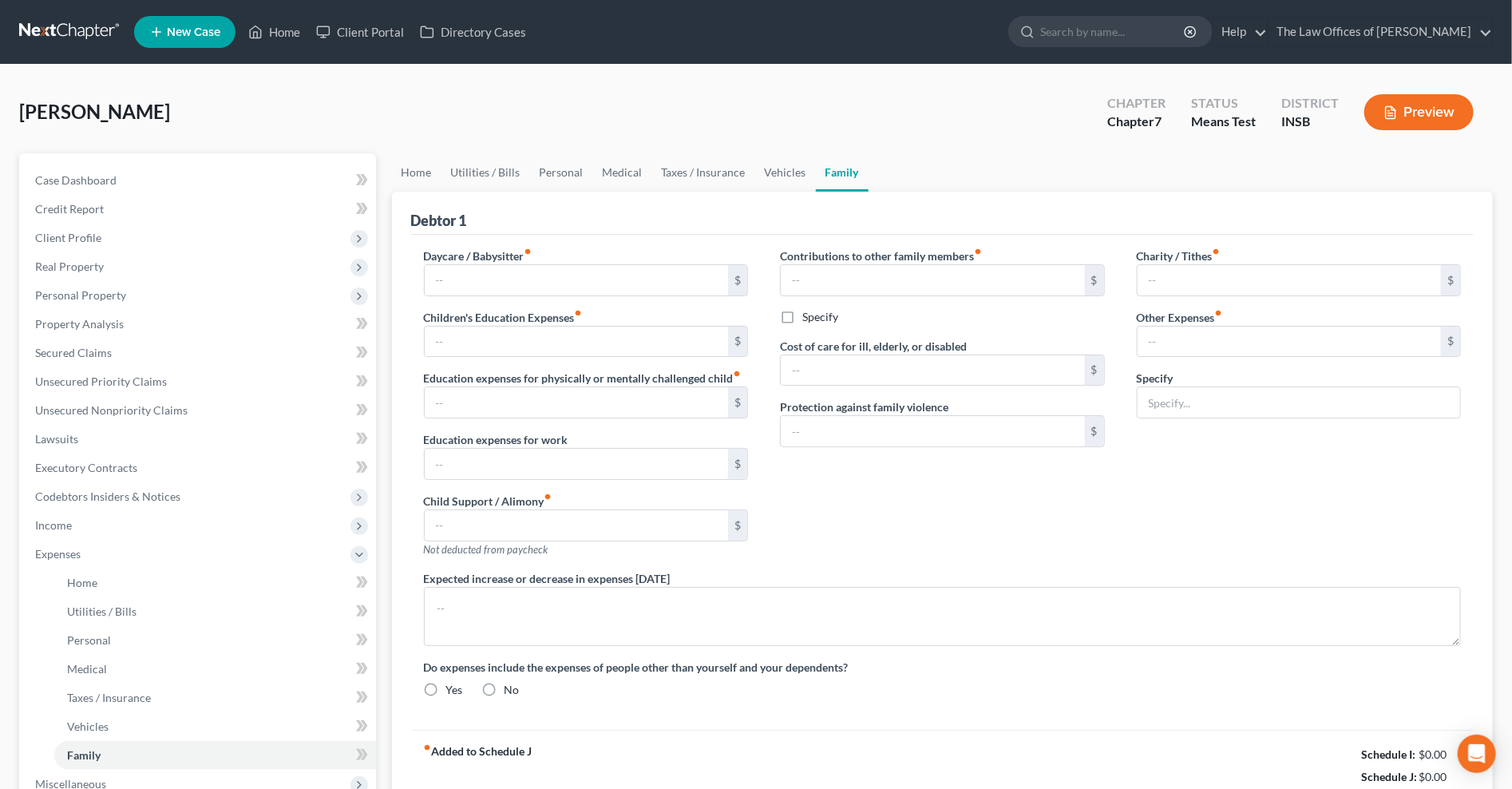
type input "0.00"
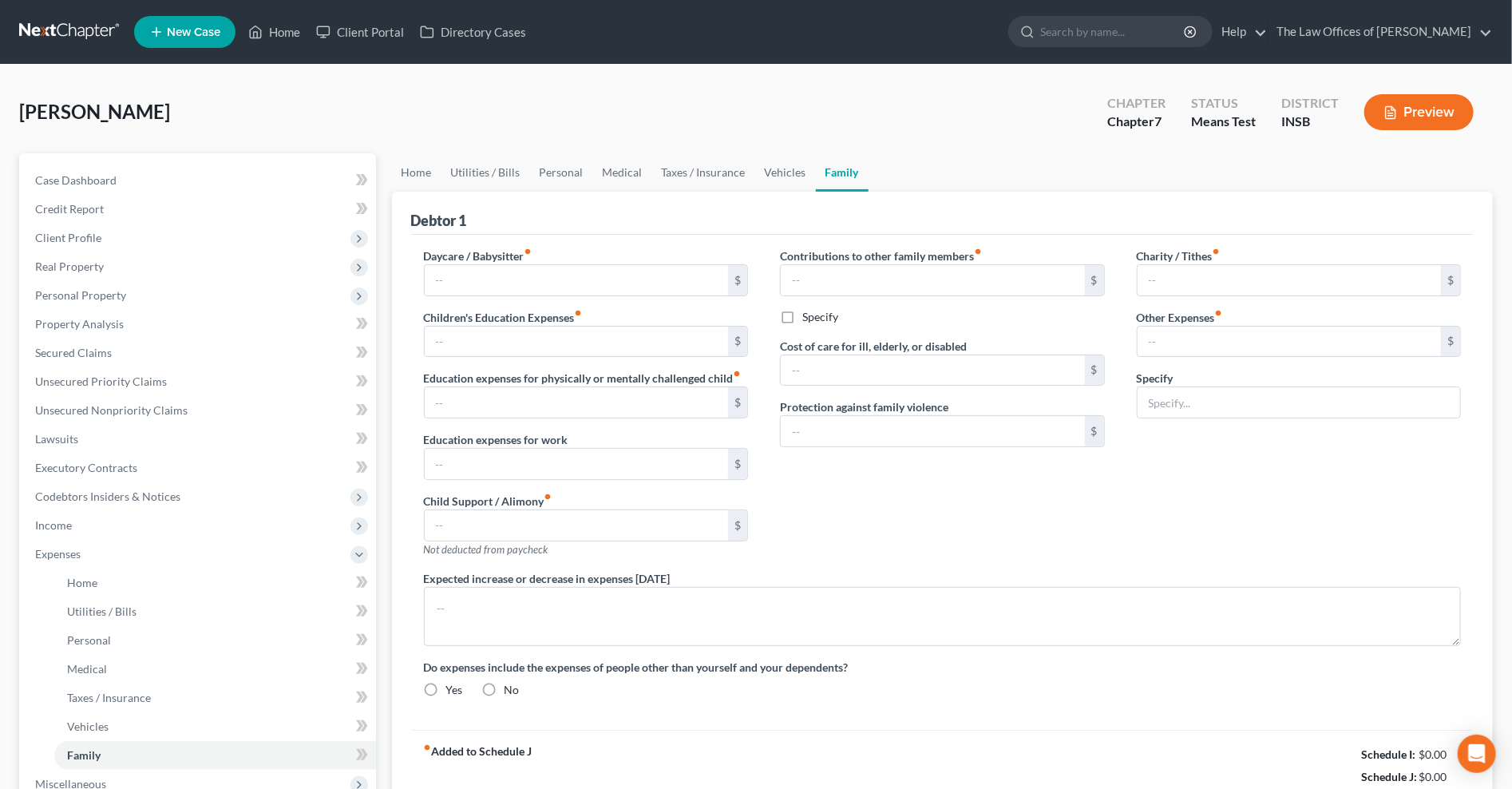
radio input "true"
click at [1166, 346] on input "0.00" at bounding box center [1289, 342] width 304 height 31
type input "100.00"
click at [1160, 397] on input "text" at bounding box center [1299, 402] width 323 height 31
type input "Pet Expenses"
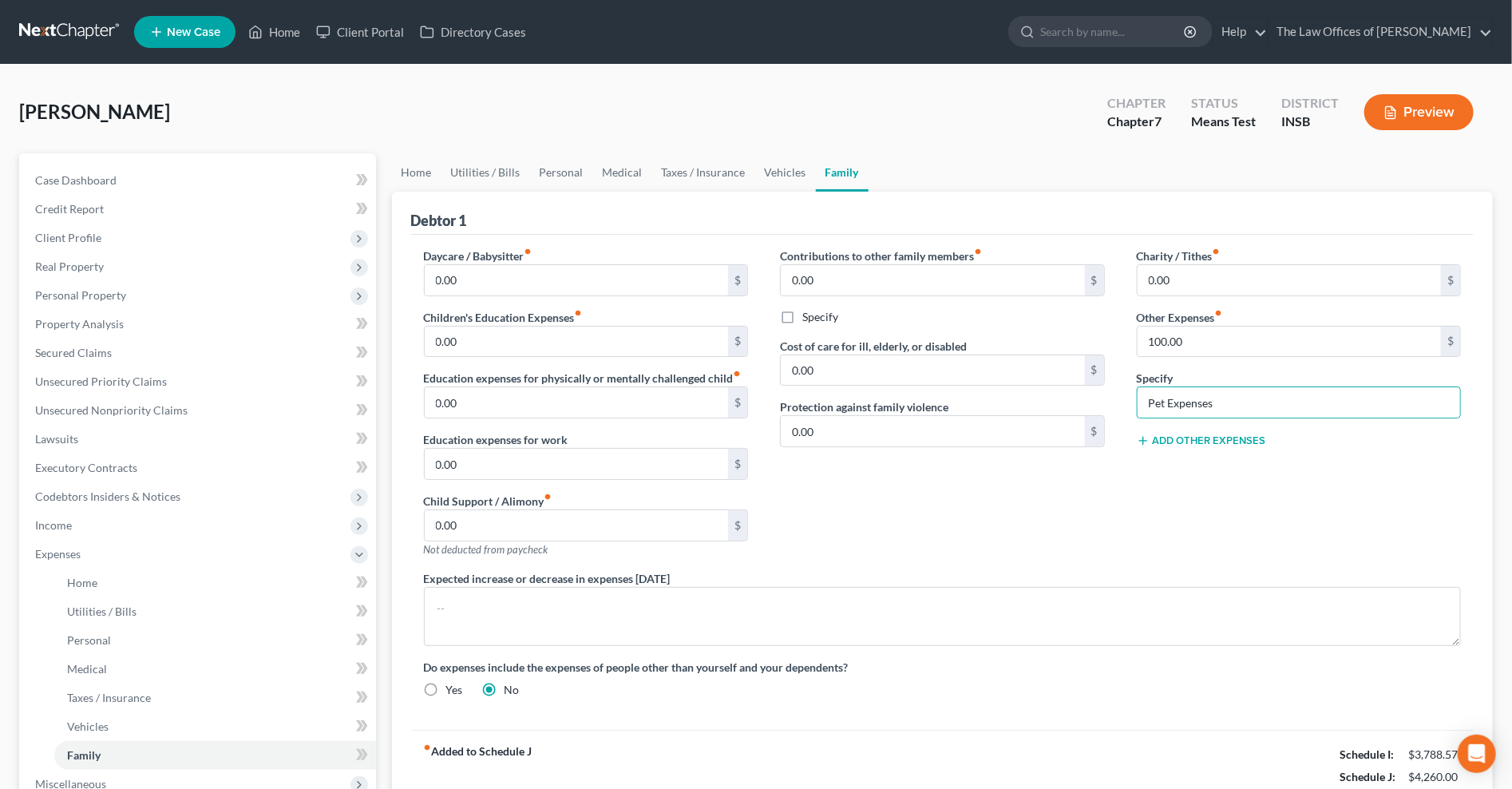
drag, startPoint x: 1076, startPoint y: 519, endPoint x: 1063, endPoint y: 502, distance: 21.4
click at [1074, 514] on div "Contributions to other family members fiber_manual_record 0.00 $ Specify Cost o…" at bounding box center [942, 409] width 357 height 323
click at [88, 249] on span "Client Profile" at bounding box center [199, 238] width 354 height 29
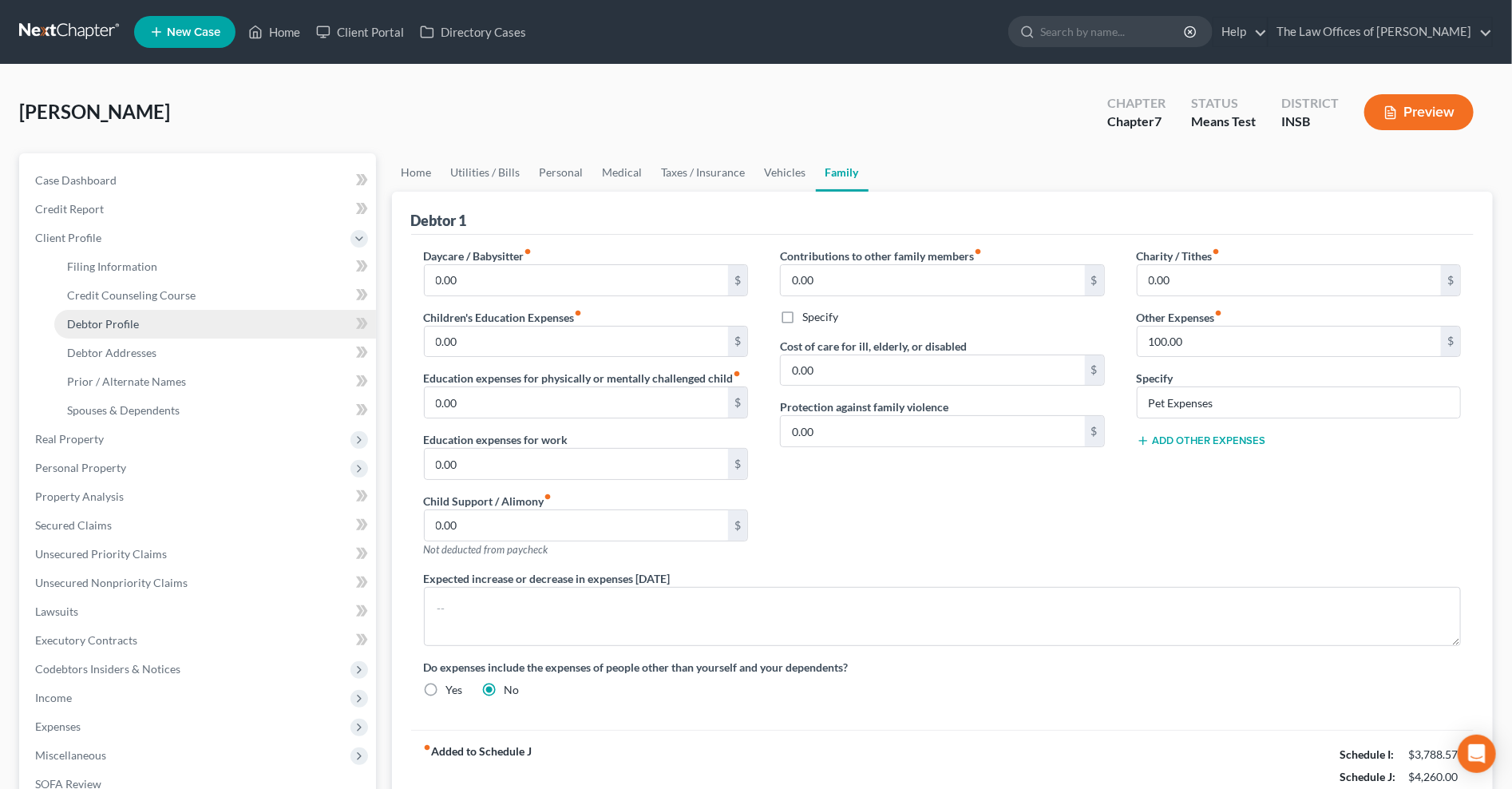
click at [125, 324] on span "Debtor Profile" at bounding box center [104, 323] width 72 height 14
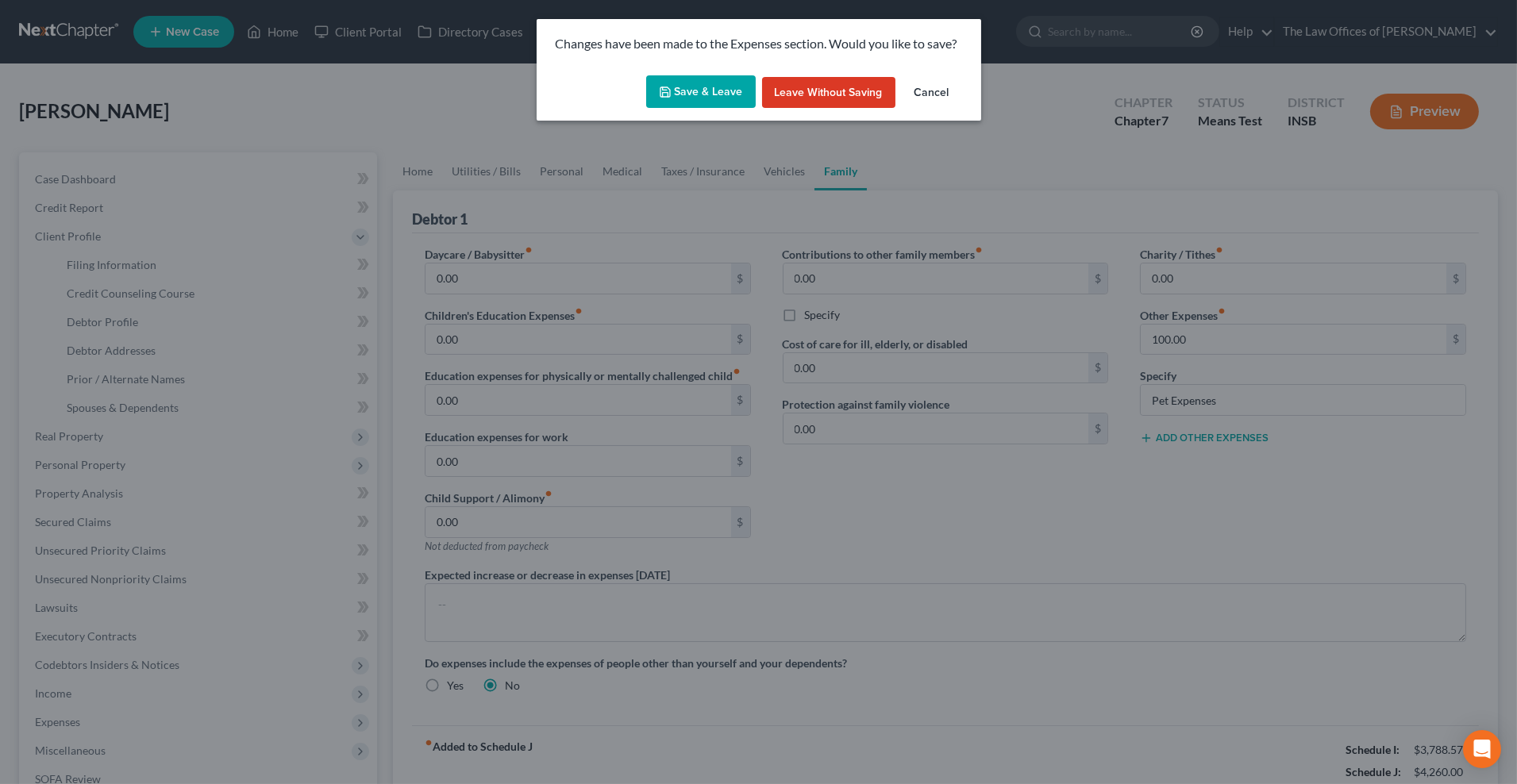
click at [693, 81] on button "Save & Leave" at bounding box center [701, 92] width 109 height 33
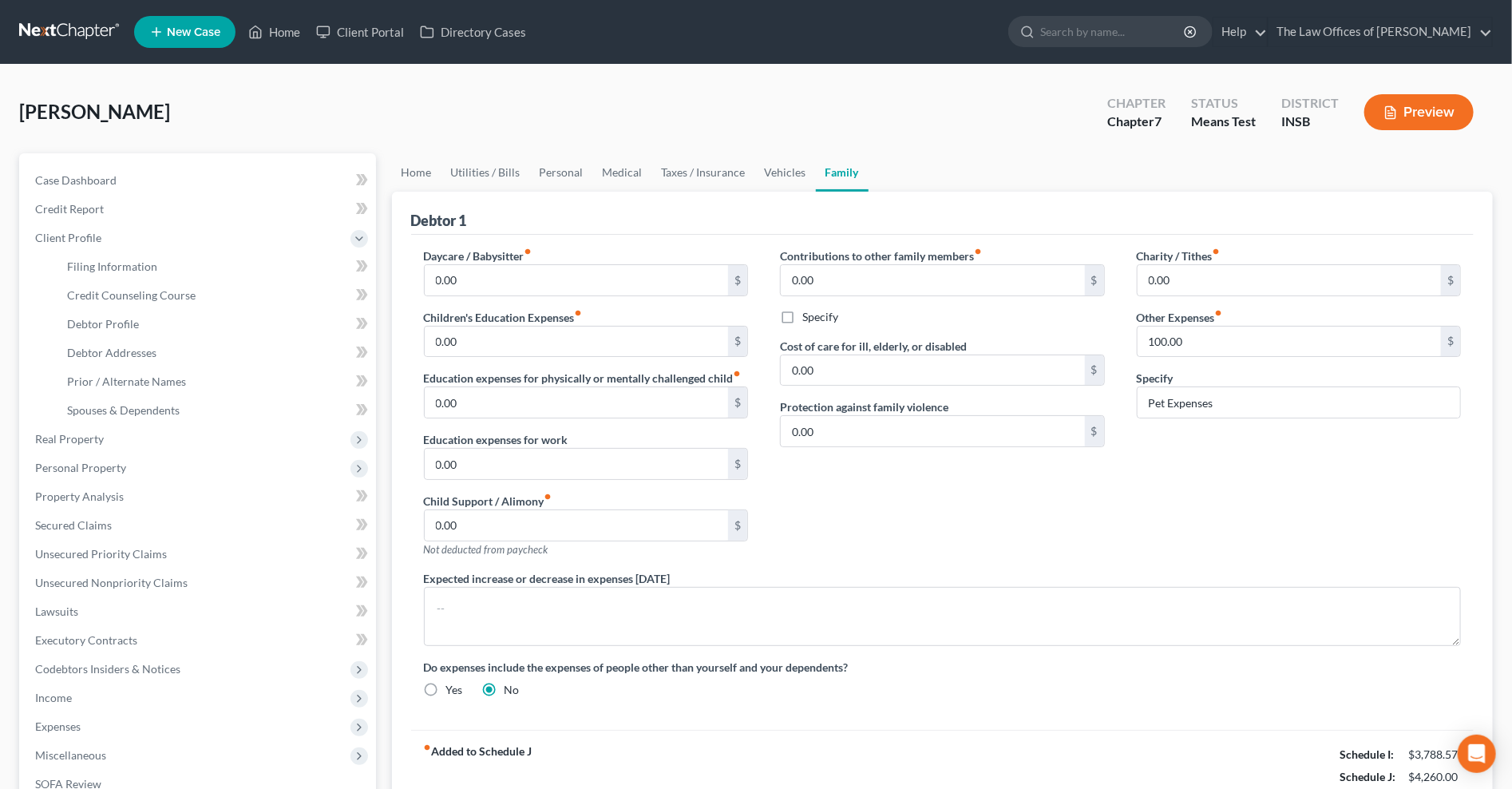
select select "0"
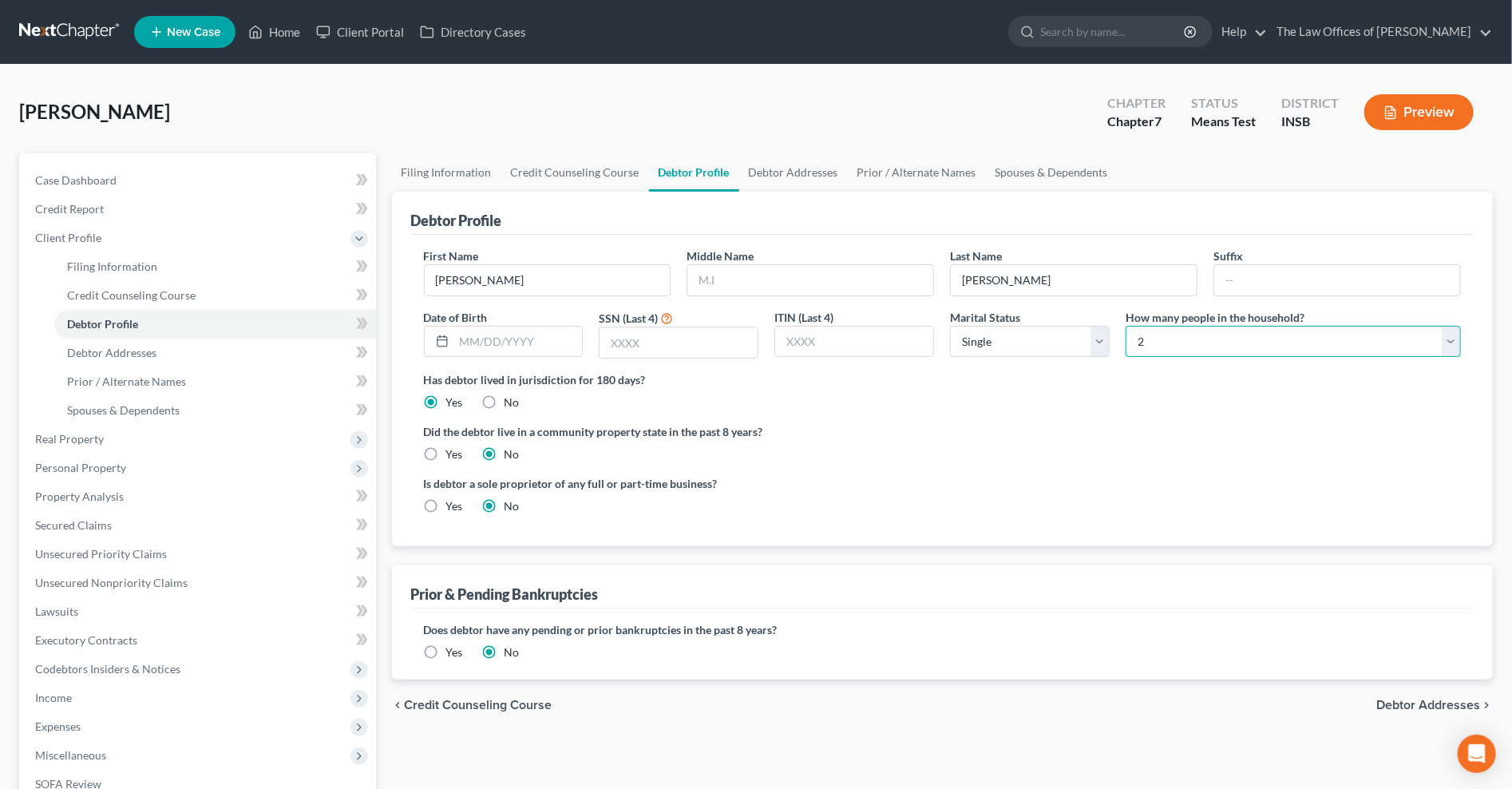
click at [1217, 330] on select "Select 1 2 3 4 5 6 7 8 9 10 11 12 13 14 15 16 17 18 19 20" at bounding box center [1293, 342] width 335 height 32
select select "0"
click at [1125, 326] on select "Select 1 2 3 4 5 6 7 8 9 10 11 12 13 14 15 16 17 18 19 20" at bounding box center [1293, 342] width 335 height 32
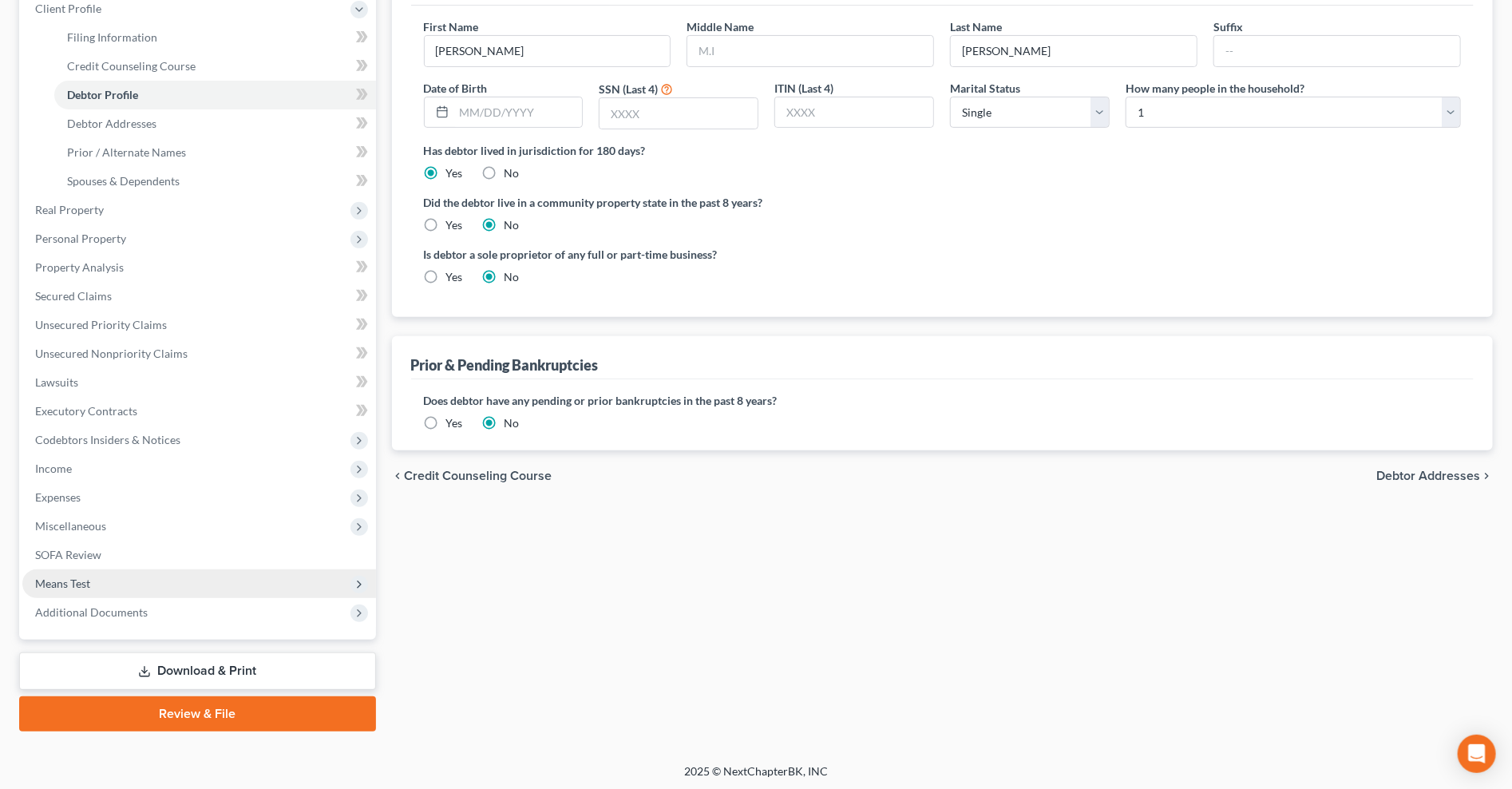
click at [80, 585] on span "Means Test" at bounding box center [63, 583] width 55 height 14
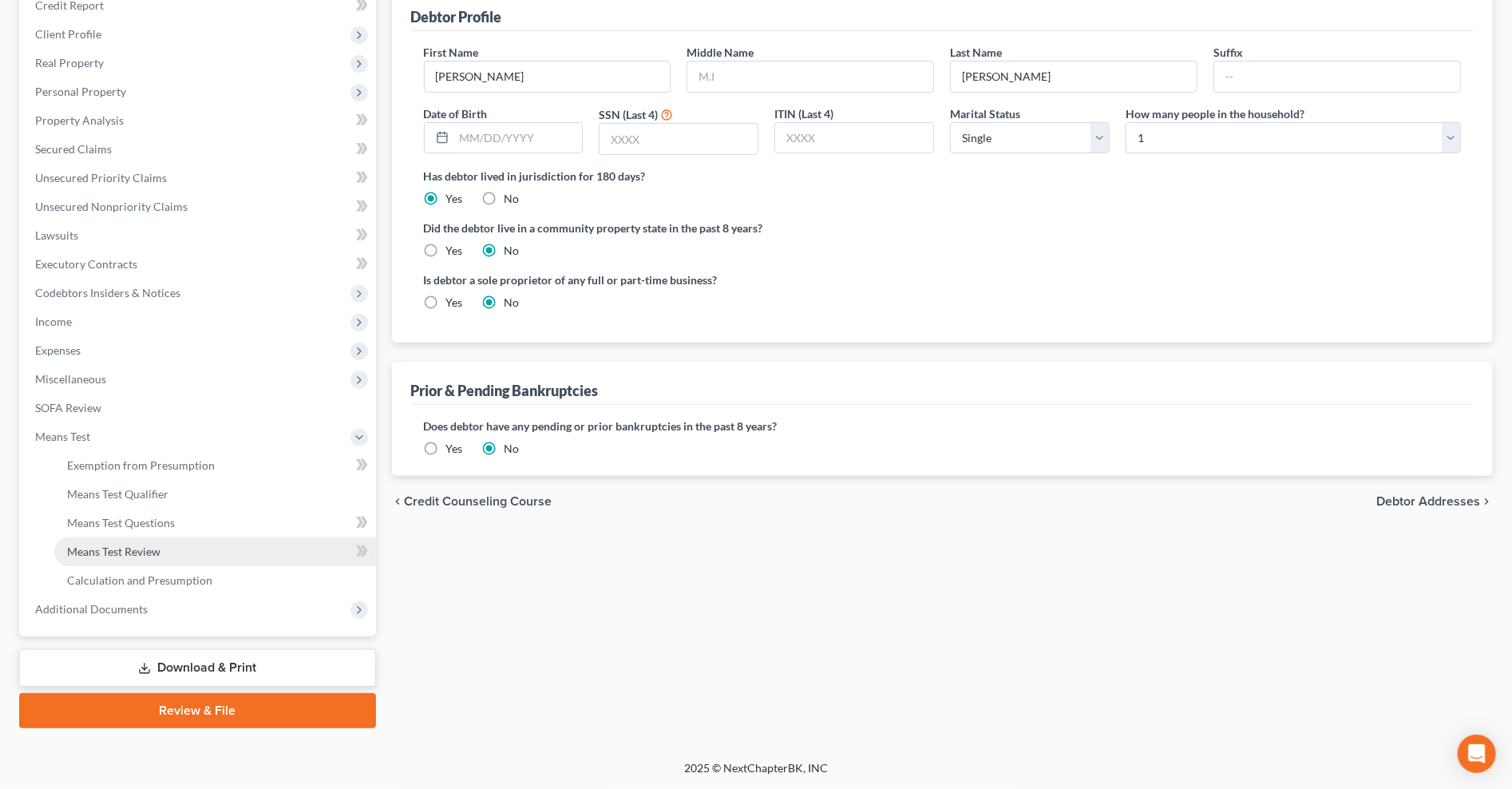
scroll to position [201, 0]
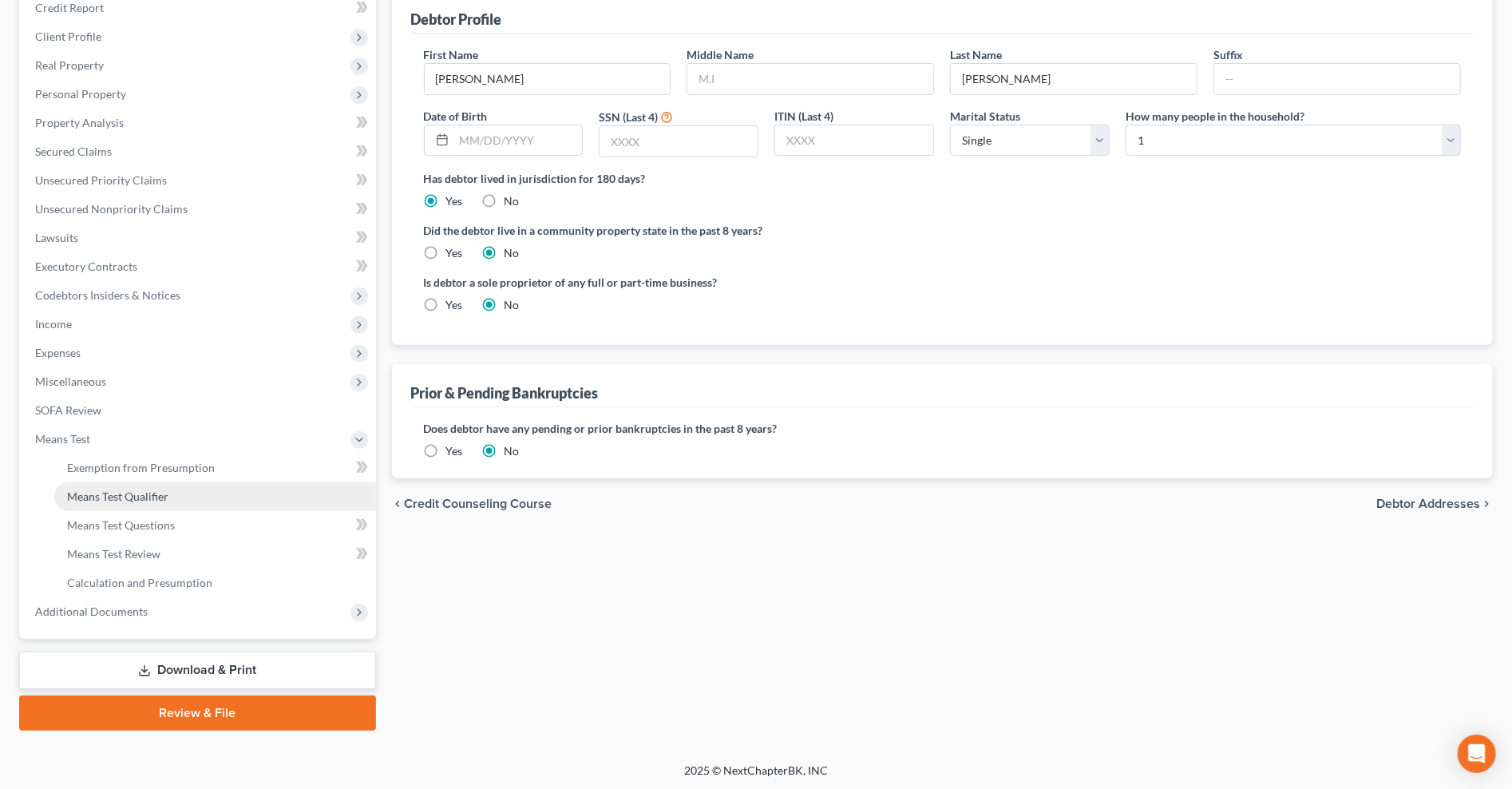
click at [124, 495] on span "Means Test Qualifier" at bounding box center [118, 496] width 101 height 14
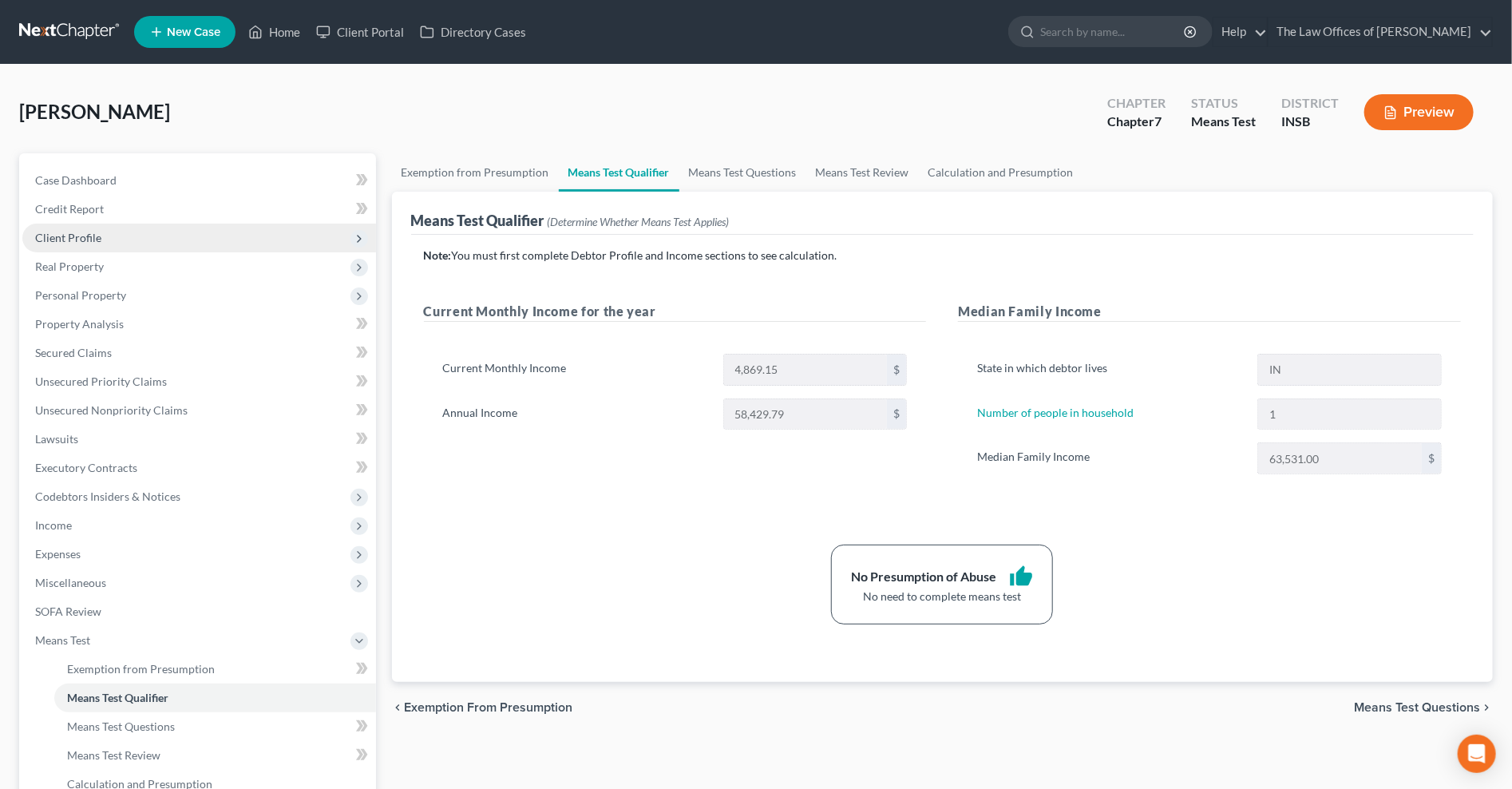
click at [69, 235] on span "Client Profile" at bounding box center [68, 237] width 67 height 14
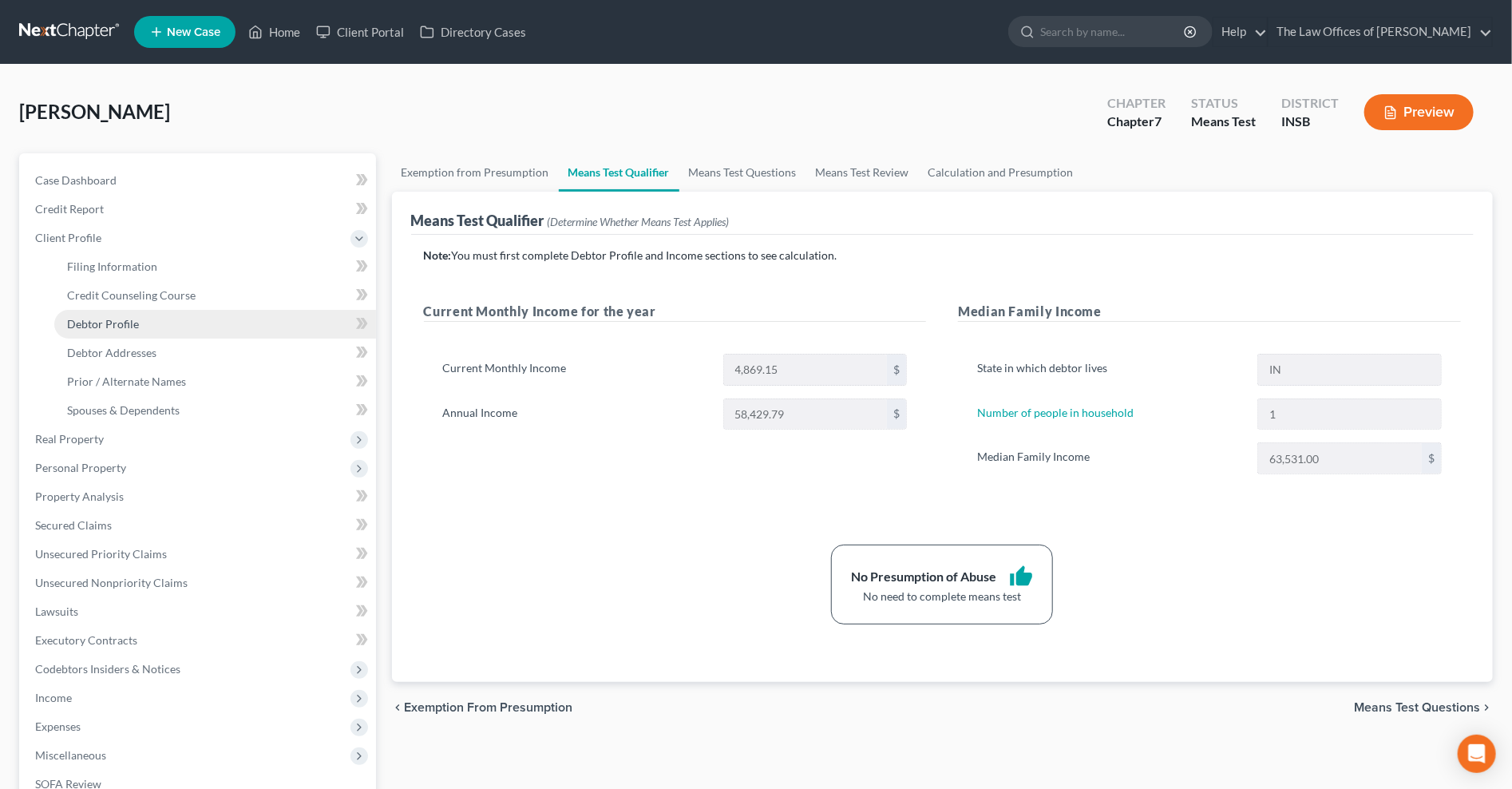
click at [121, 322] on span "Debtor Profile" at bounding box center [104, 323] width 72 height 14
select select "0"
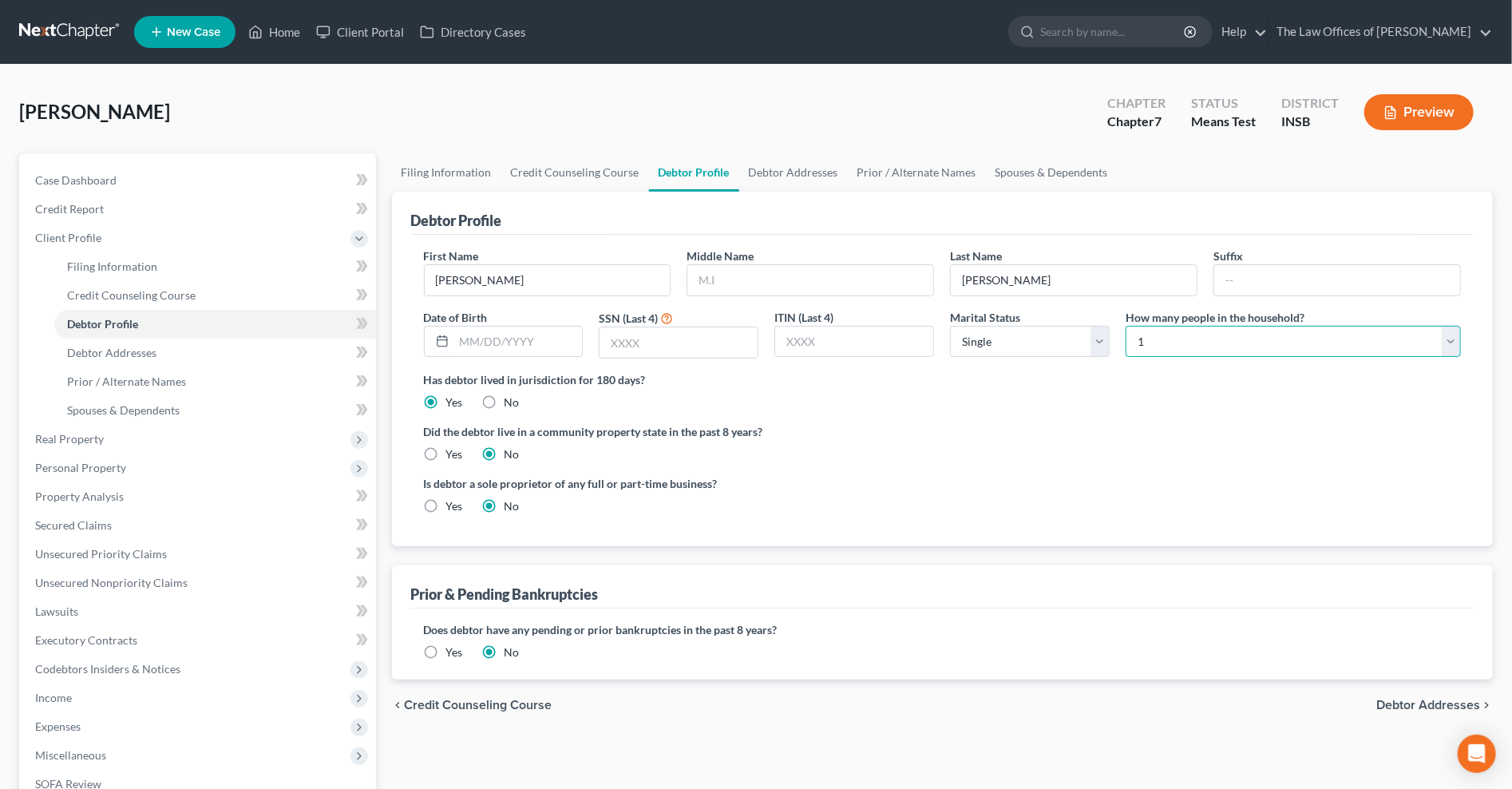
click at [1162, 334] on select "Select 1 2 3 4 5 6 7 8 9 10 11 12 13 14 15 16 17 18 19 20" at bounding box center [1293, 342] width 335 height 32
select select "1"
click at [1125, 326] on select "Select 1 2 3 4 5 6 7 8 9 10 11 12 13 14 15 16 17 18 19 20" at bounding box center [1293, 342] width 335 height 32
click at [1017, 149] on div "[PERSON_NAME] Upgraded Chapter Chapter 7 Status Means Test District INSB Preview" at bounding box center [756, 118] width 1473 height 70
click at [1018, 165] on link "Spouses & Dependents" at bounding box center [1051, 173] width 132 height 39
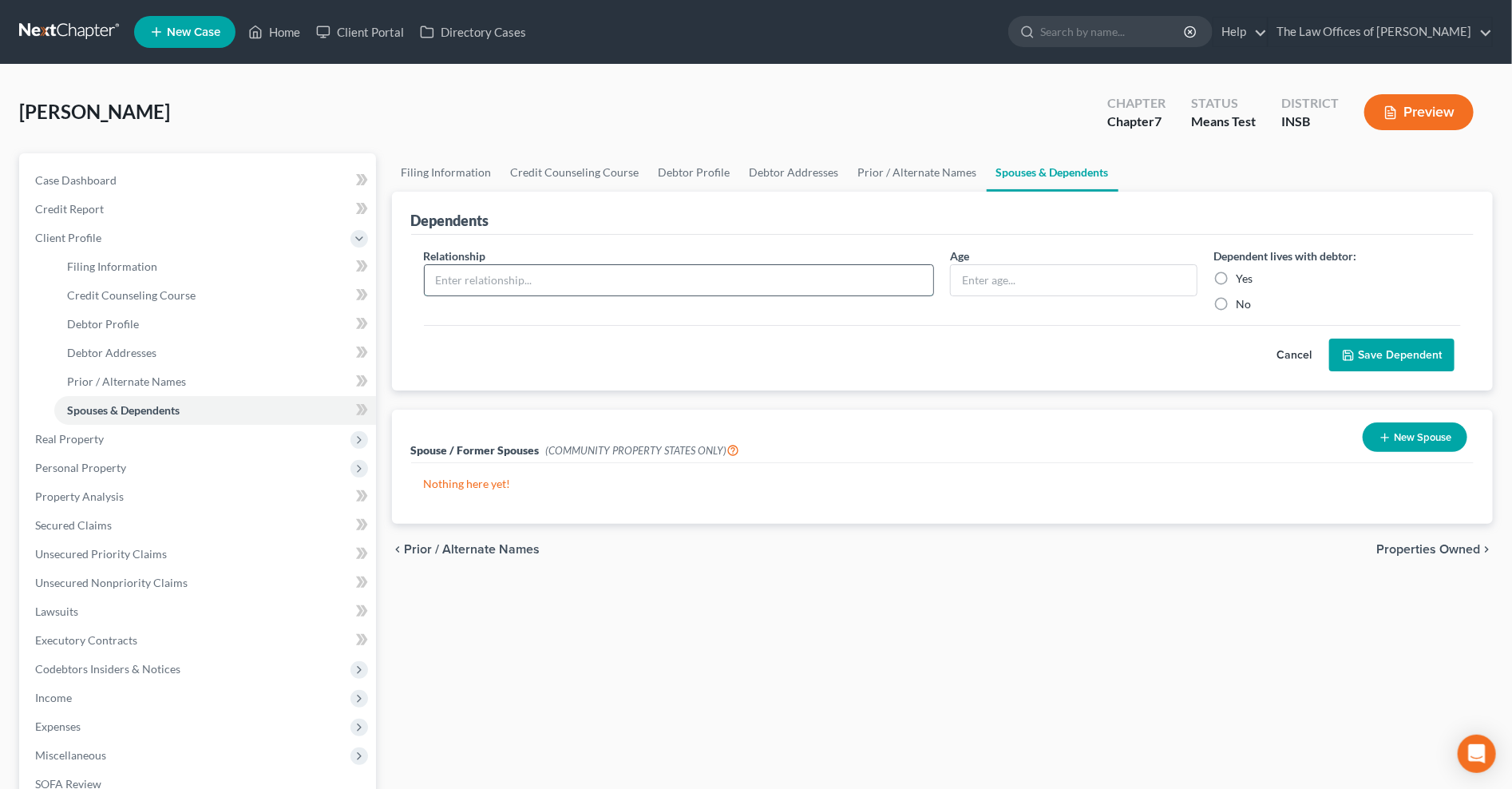
click at [601, 289] on input "text" at bounding box center [679, 280] width 510 height 31
type input "Nephew"
click at [1097, 281] on input "text" at bounding box center [1074, 280] width 246 height 31
type input "13"
click at [1236, 278] on label "Yes" at bounding box center [1244, 279] width 17 height 16
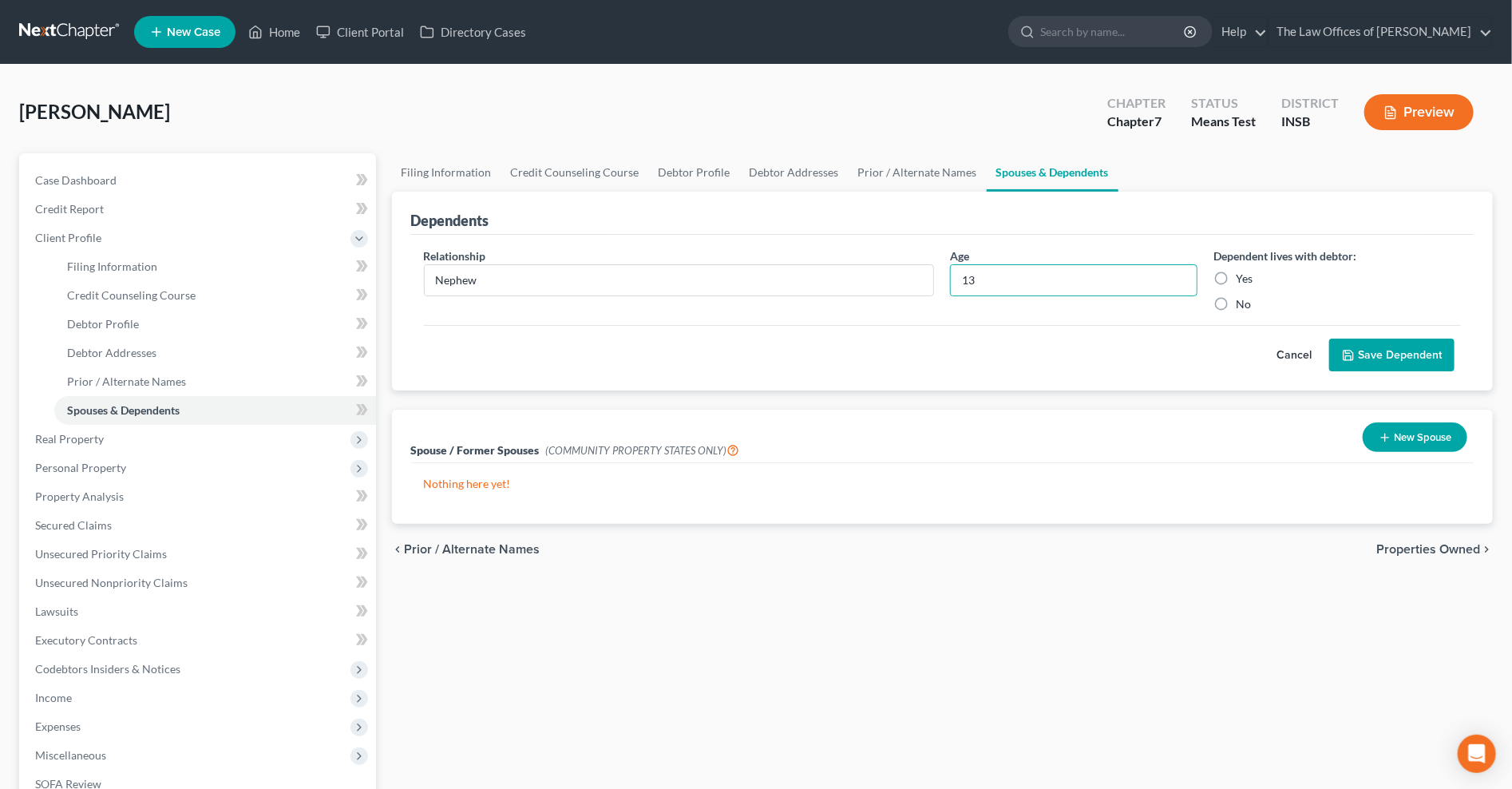
click at [1242, 278] on input "Yes" at bounding box center [1247, 275] width 10 height 10
radio input "true"
click at [1361, 356] on button "Save Dependent" at bounding box center [1392, 356] width 125 height 34
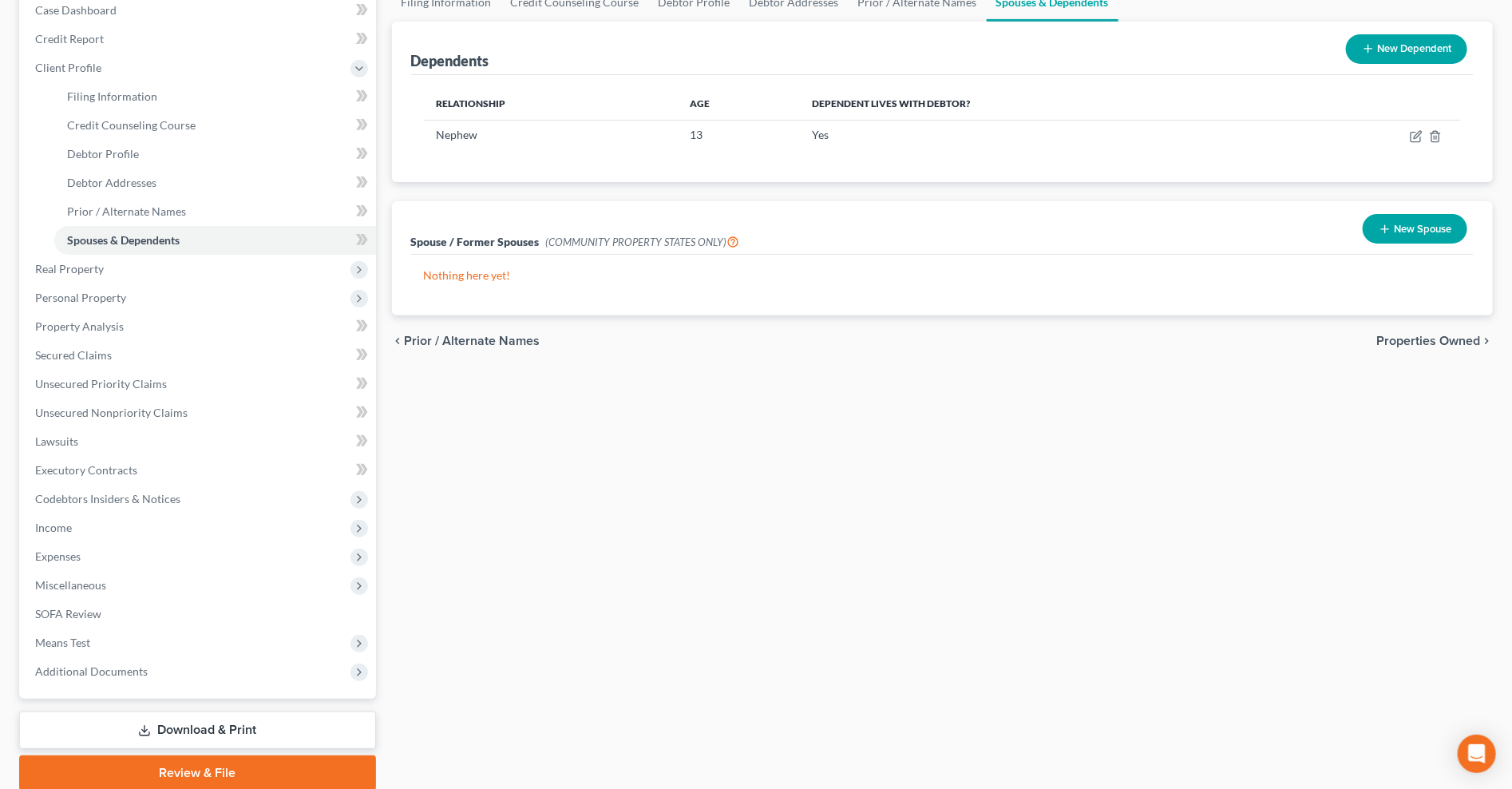
scroll to position [112, 0]
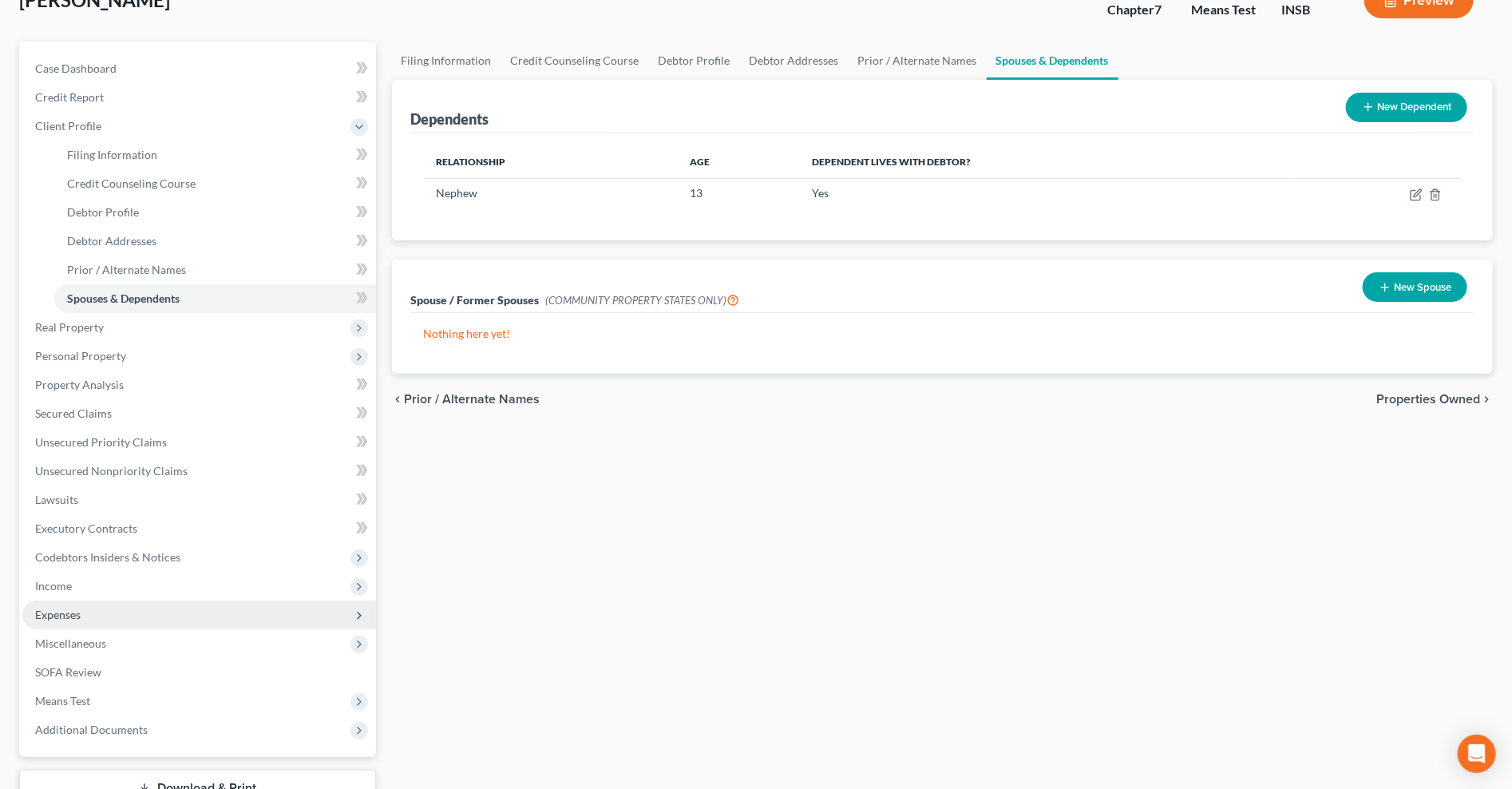
click at [96, 618] on span "Expenses" at bounding box center [199, 615] width 354 height 29
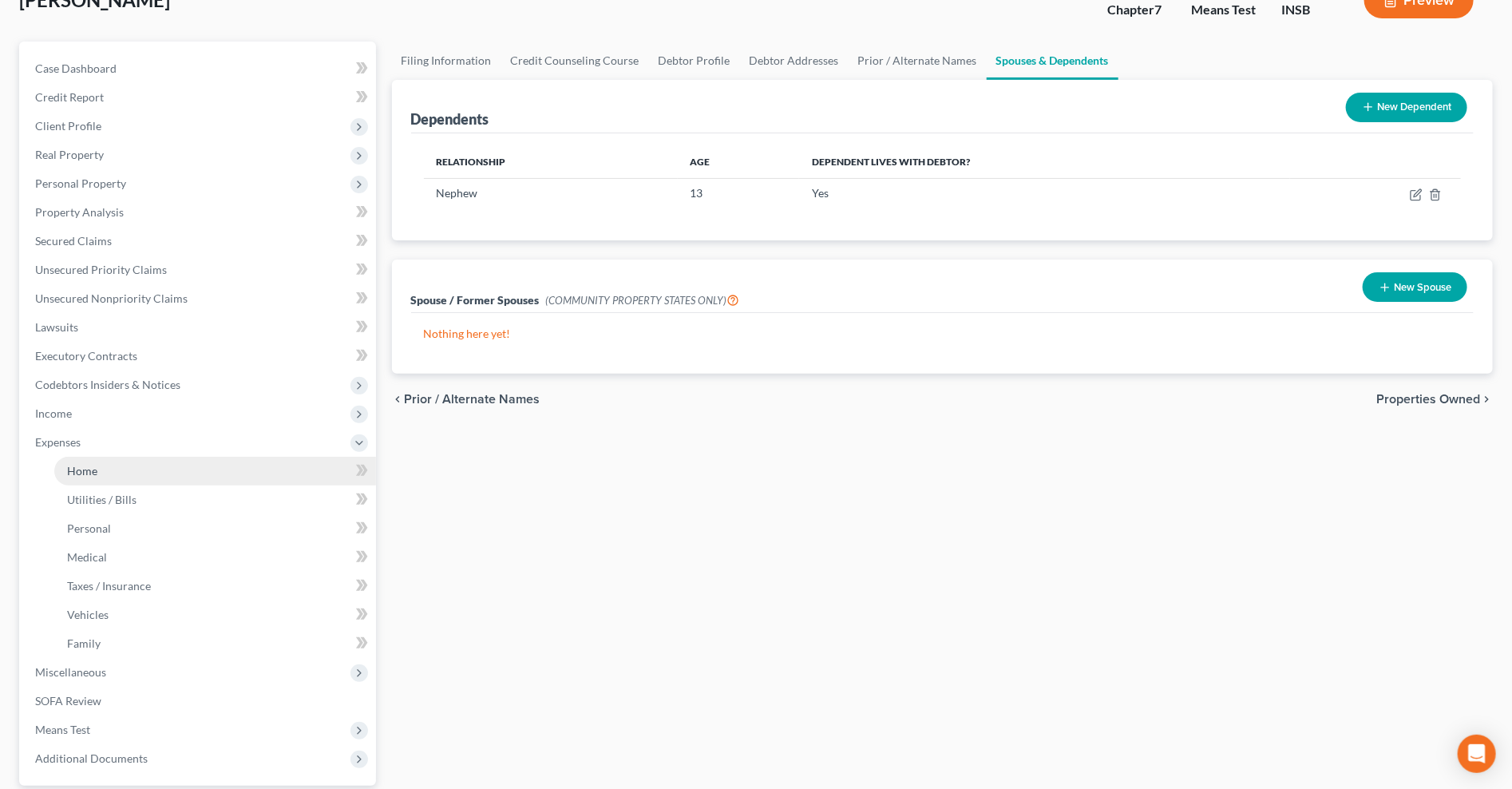
click at [86, 477] on link "Home" at bounding box center [215, 471] width 322 height 29
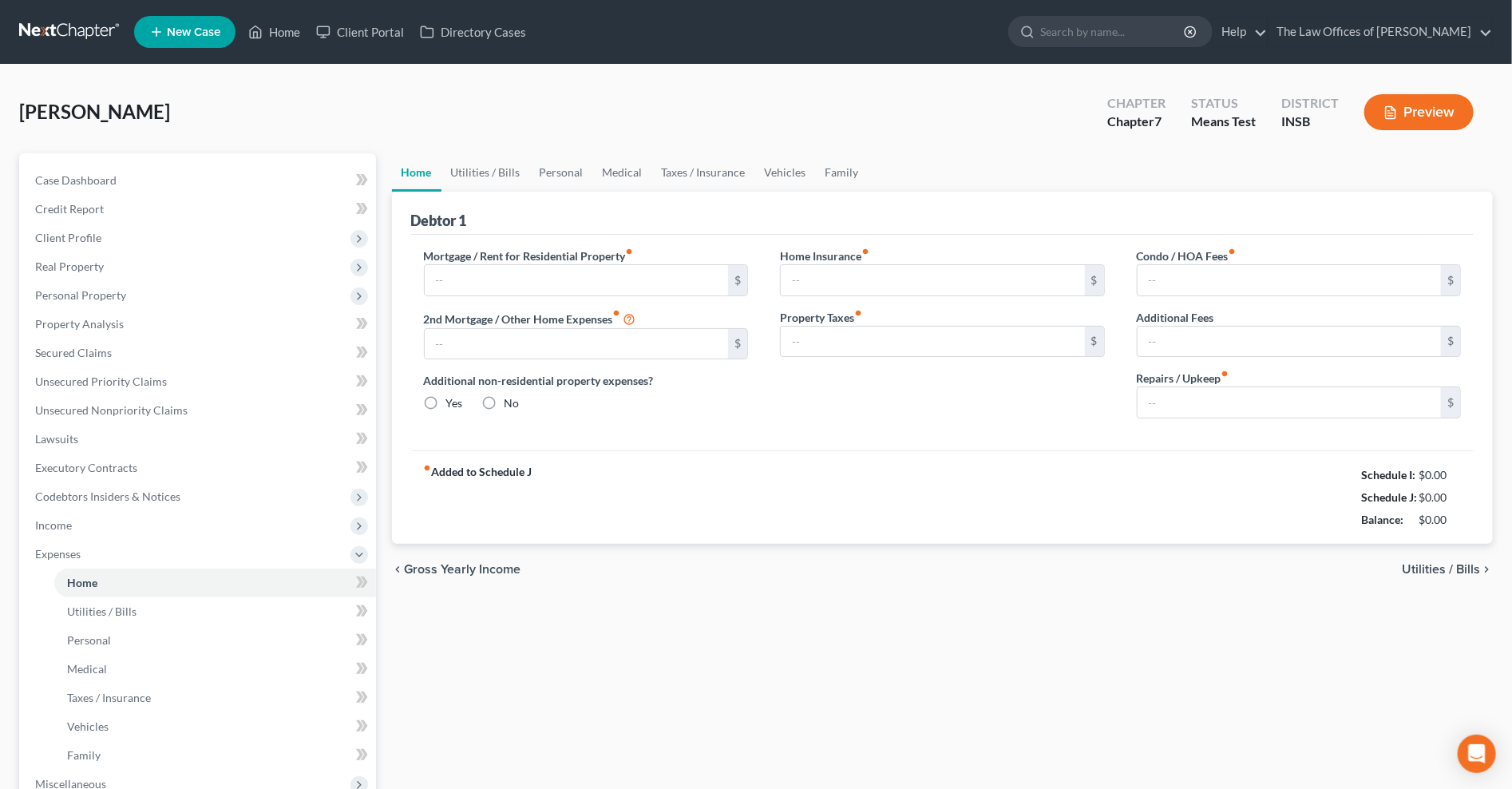
type input "1,500.00"
type input "0.00"
radio input "true"
type input "0.00"
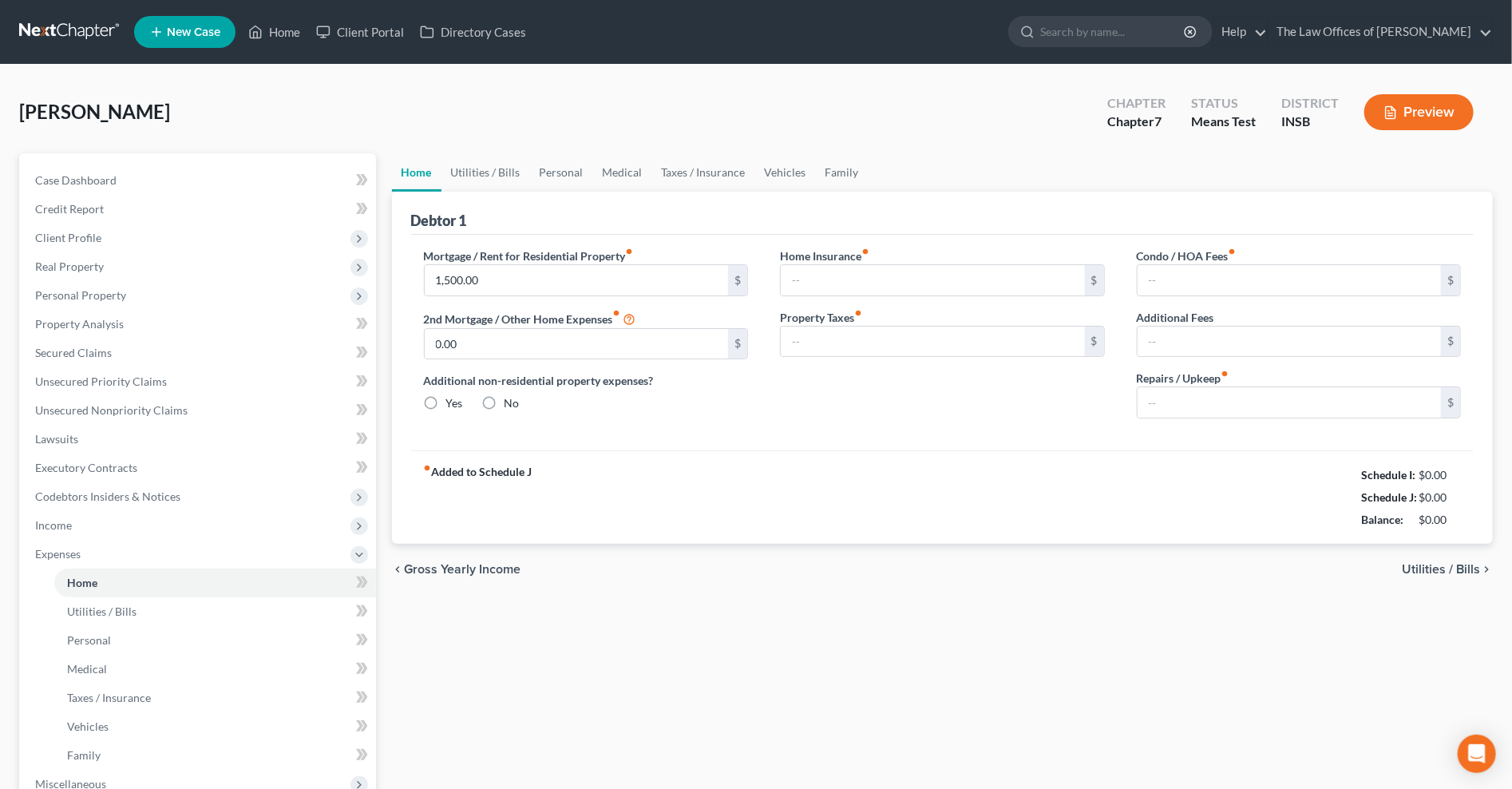
type input "0.00"
click at [1201, 397] on input "100.00" at bounding box center [1289, 402] width 304 height 31
type input "50.00"
click at [505, 169] on link "Utilities / Bills" at bounding box center [486, 173] width 88 height 39
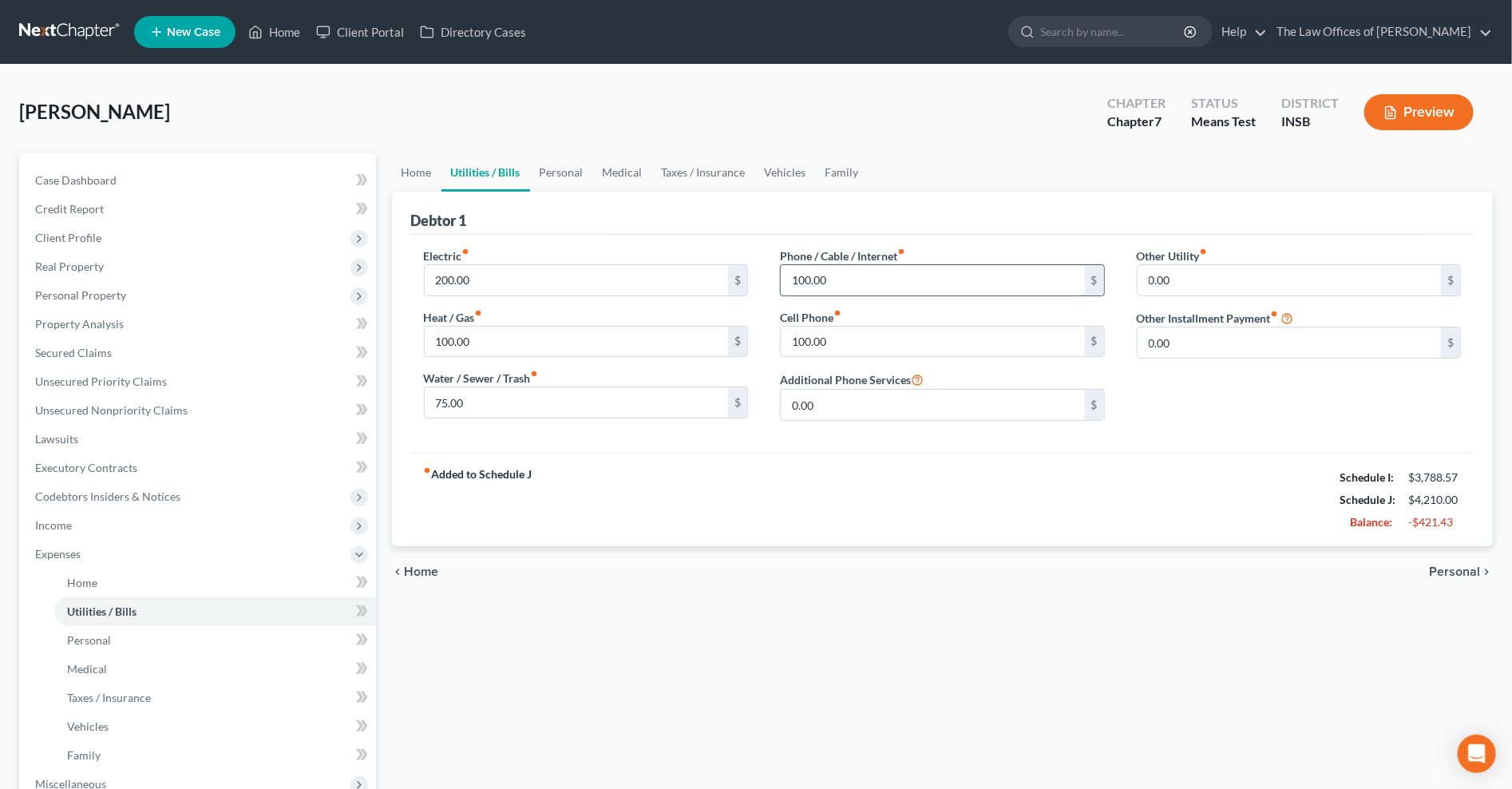
click at [870, 277] on input "100.00" at bounding box center [933, 280] width 304 height 31
type input "80.00"
click at [567, 176] on link "Personal" at bounding box center [561, 173] width 63 height 39
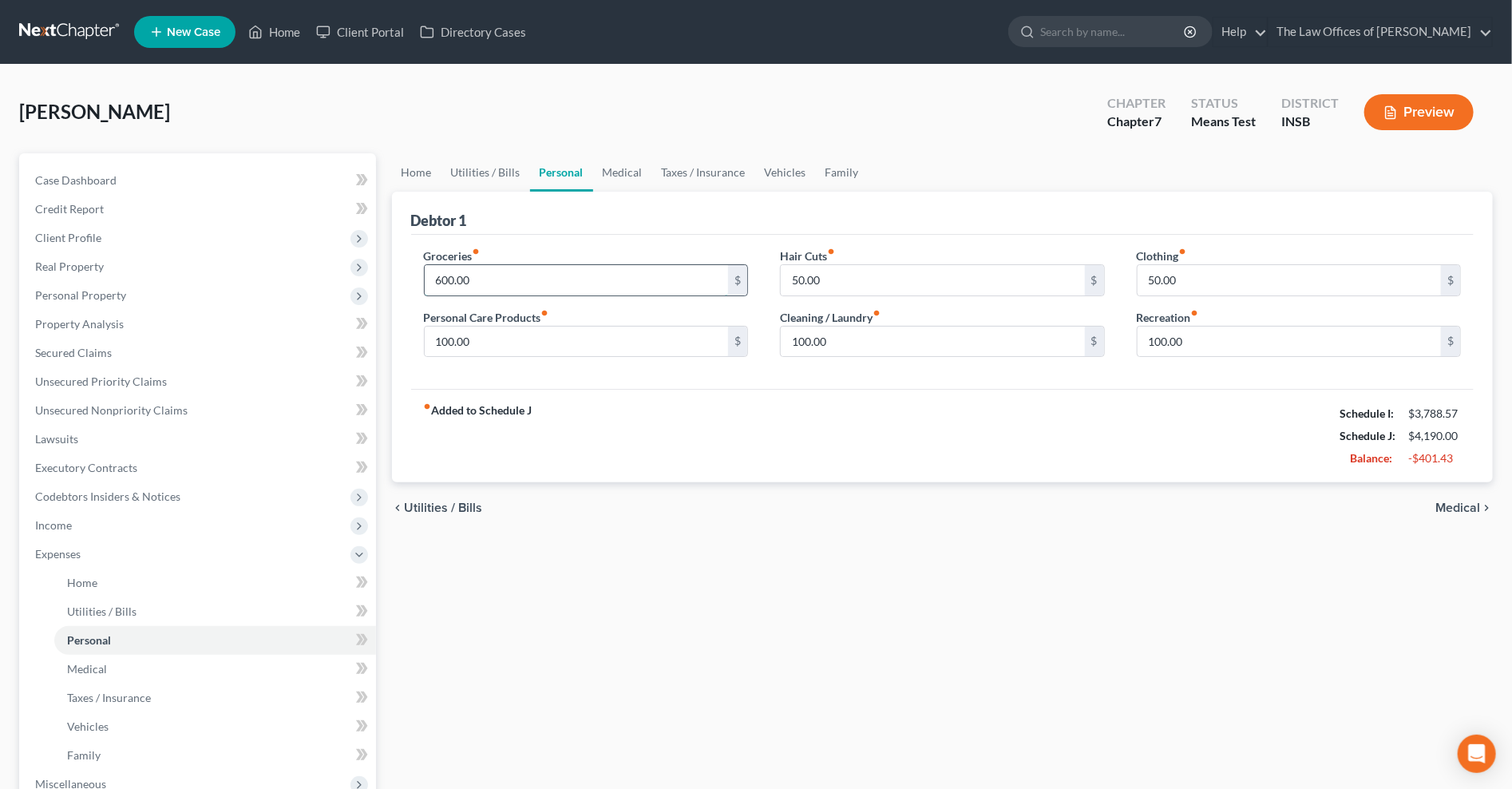
click at [535, 279] on input "600.00" at bounding box center [576, 280] width 304 height 31
type input "550.00"
click at [859, 275] on input "50.00" at bounding box center [933, 280] width 304 height 31
click at [1190, 333] on input "100.00" at bounding box center [1289, 342] width 304 height 31
click at [929, 272] on input "text" at bounding box center [933, 280] width 304 height 31
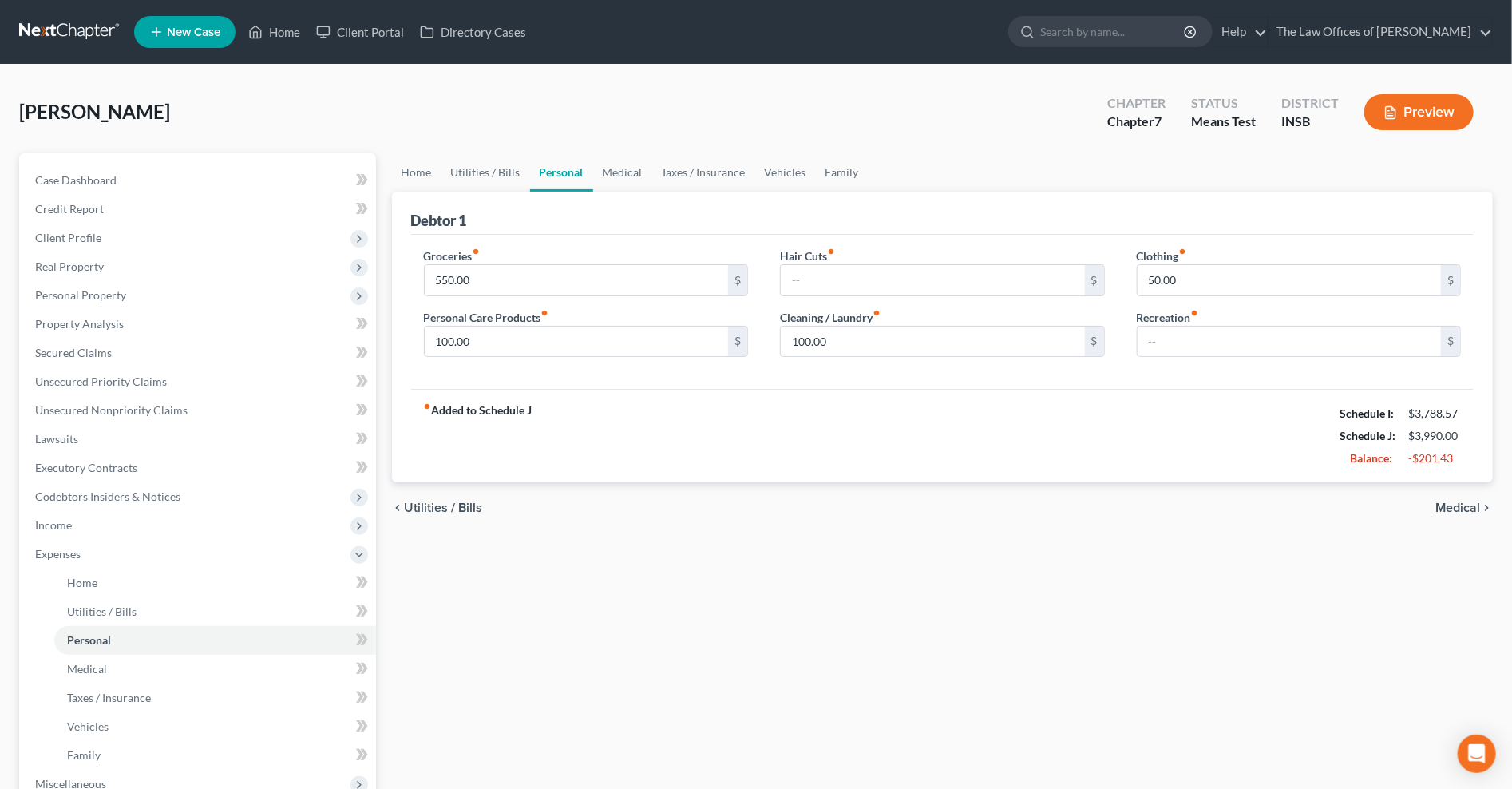
click at [762, 460] on div "fiber_manual_record Added to Schedule J Schedule I: $3,788.57 Schedule J: $3,99…" at bounding box center [942, 435] width 1063 height 93
click at [607, 177] on link "Medical" at bounding box center [623, 173] width 59 height 39
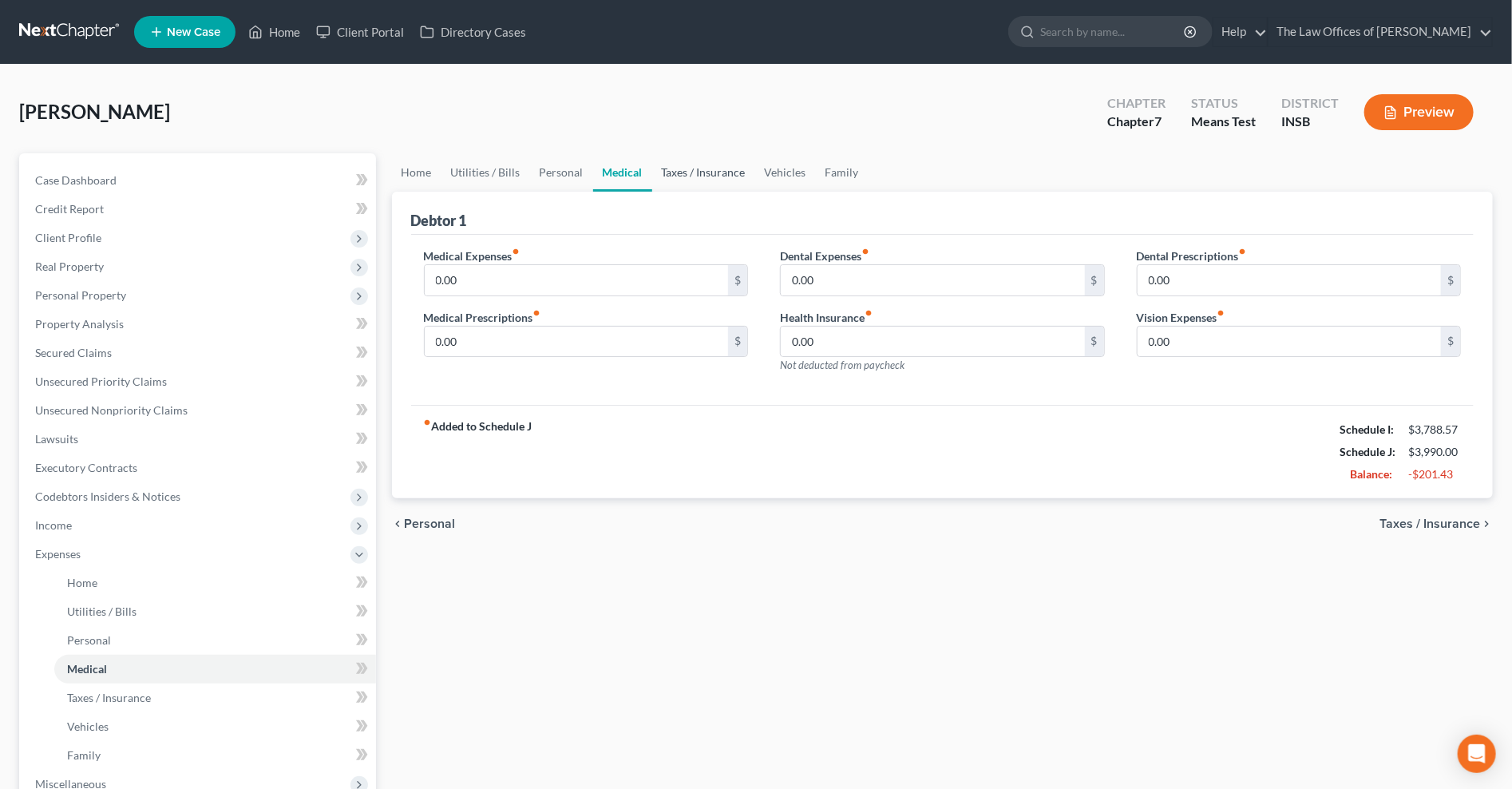
click at [681, 170] on link "Taxes / Insurance" at bounding box center [704, 173] width 103 height 39
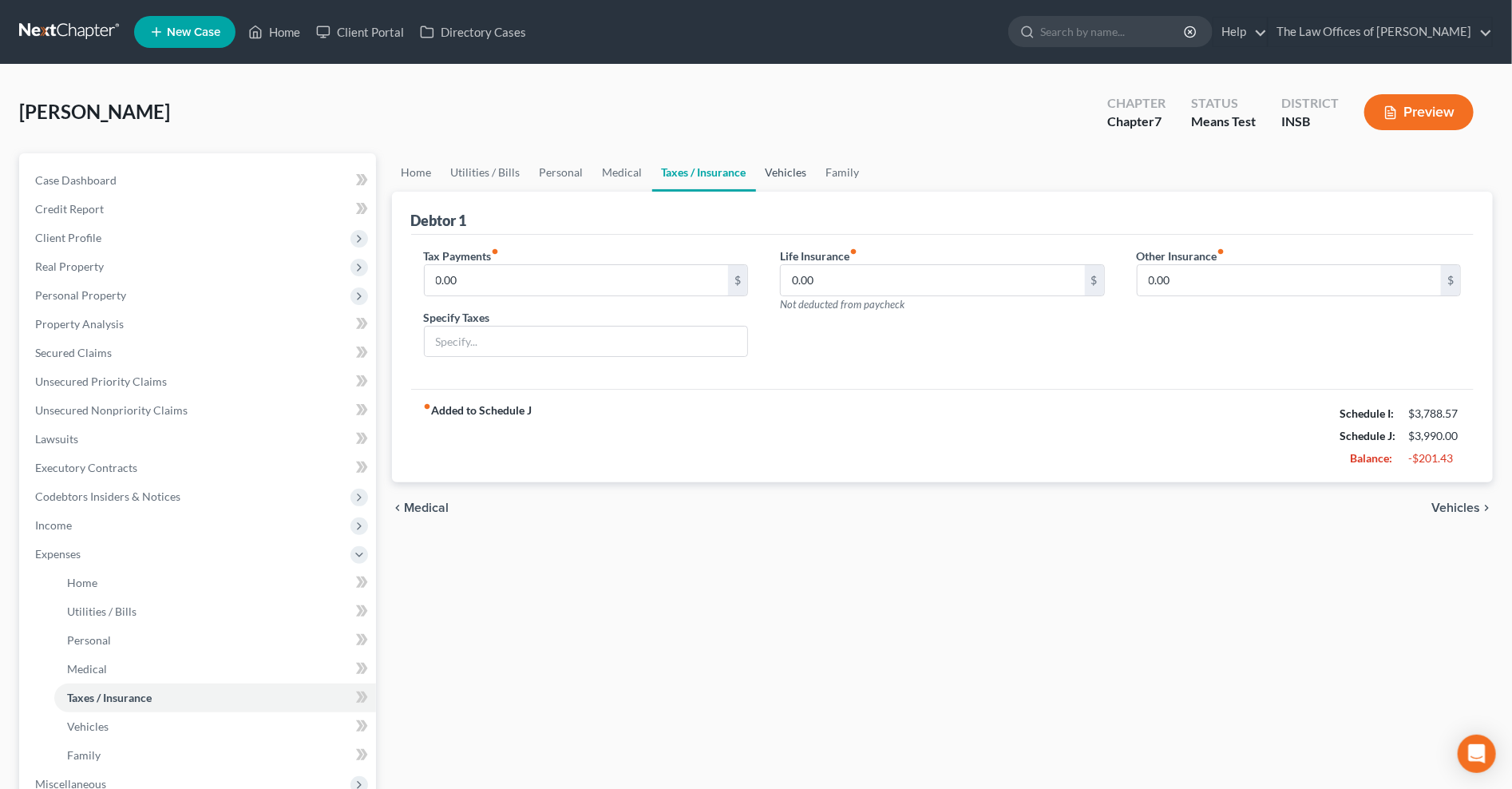
click at [787, 174] on link "Vehicles" at bounding box center [786, 173] width 61 height 39
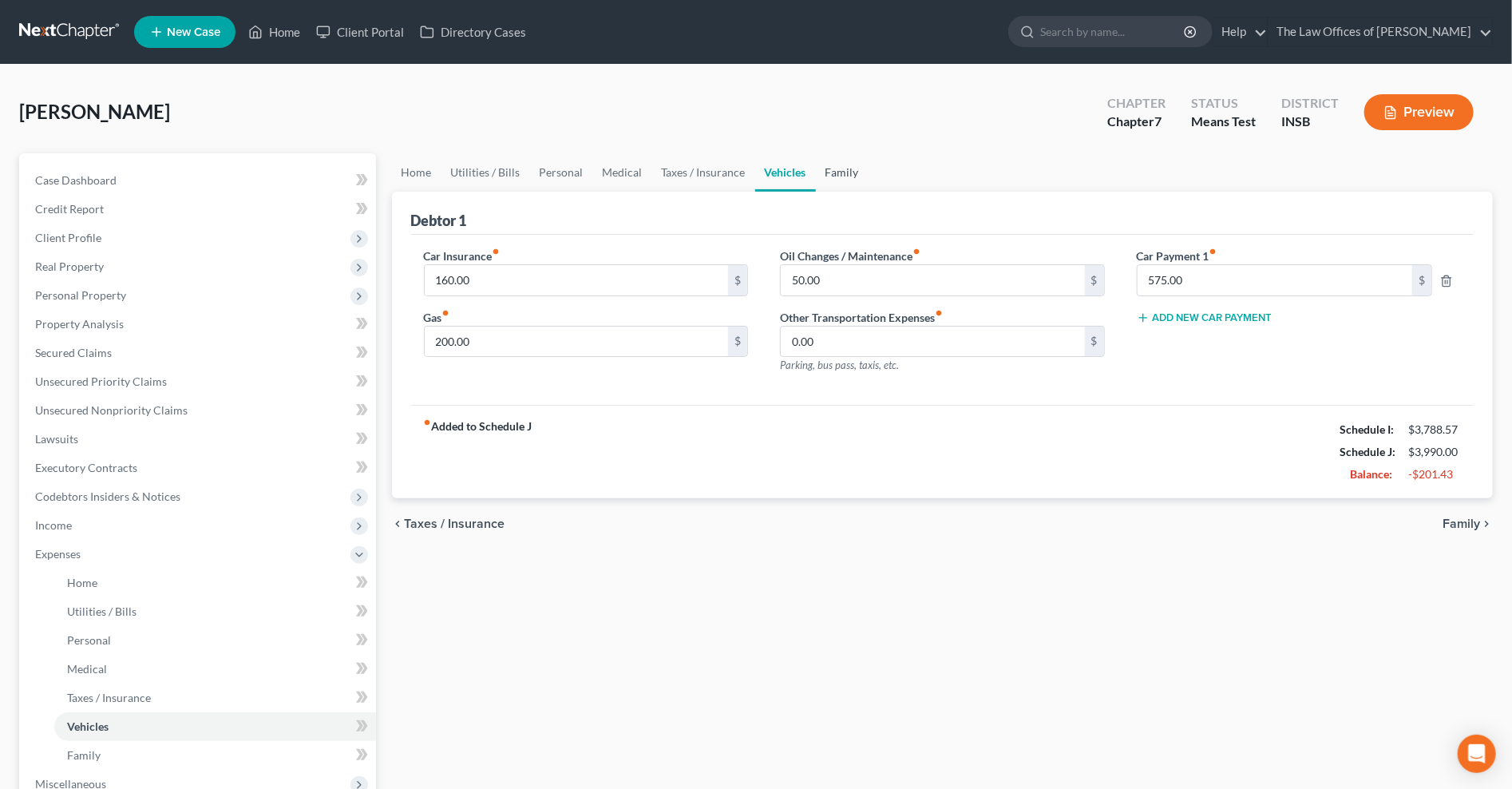
click at [835, 168] on link "Family" at bounding box center [842, 173] width 53 height 39
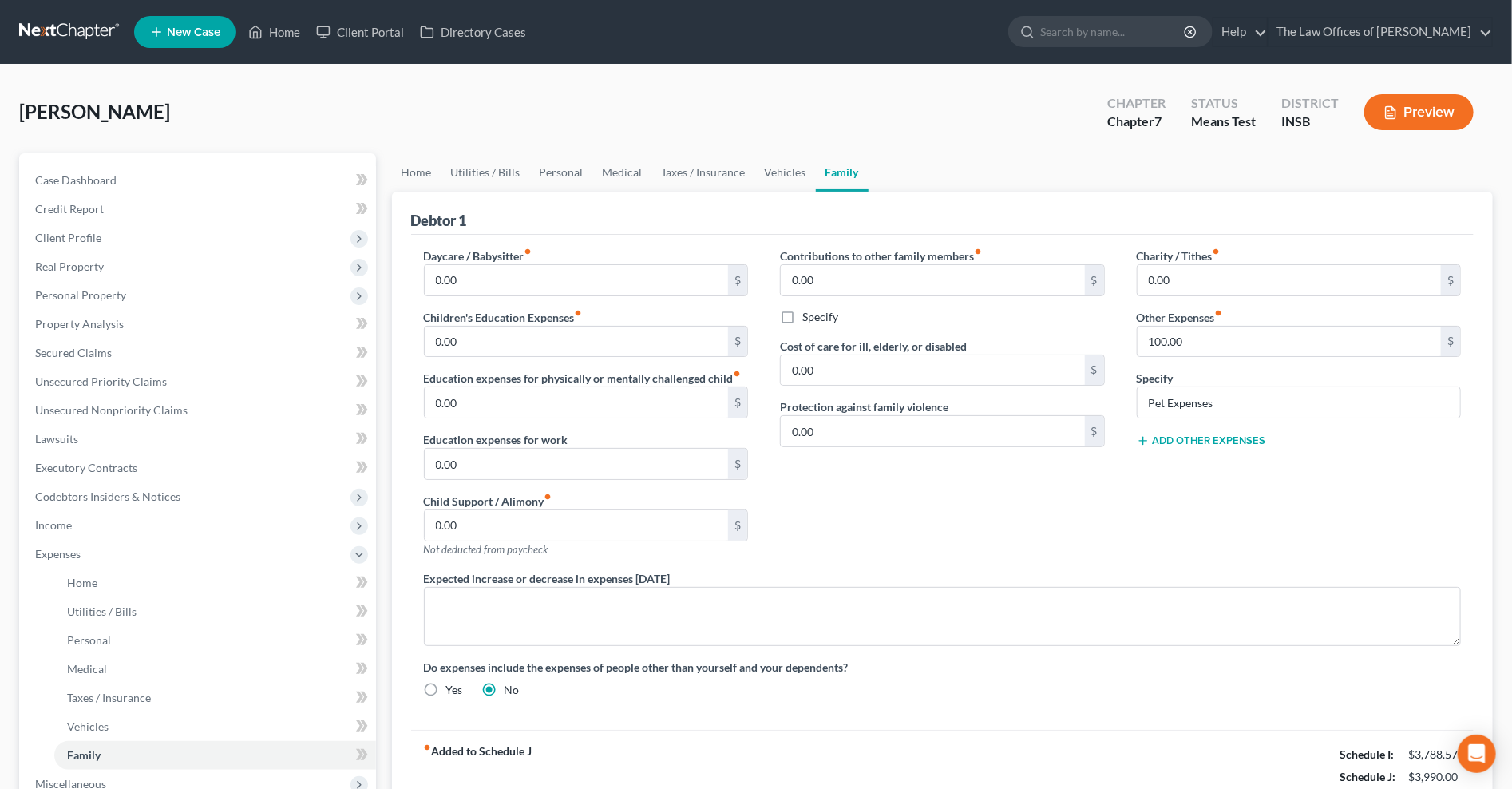
click at [976, 498] on div "Contributions to other family members fiber_manual_record 0.00 $ Specify Cost o…" at bounding box center [942, 409] width 357 height 323
click at [953, 517] on div "Contributions to other family members fiber_manual_record 0.00 $ Specify Cost o…" at bounding box center [942, 409] width 357 height 323
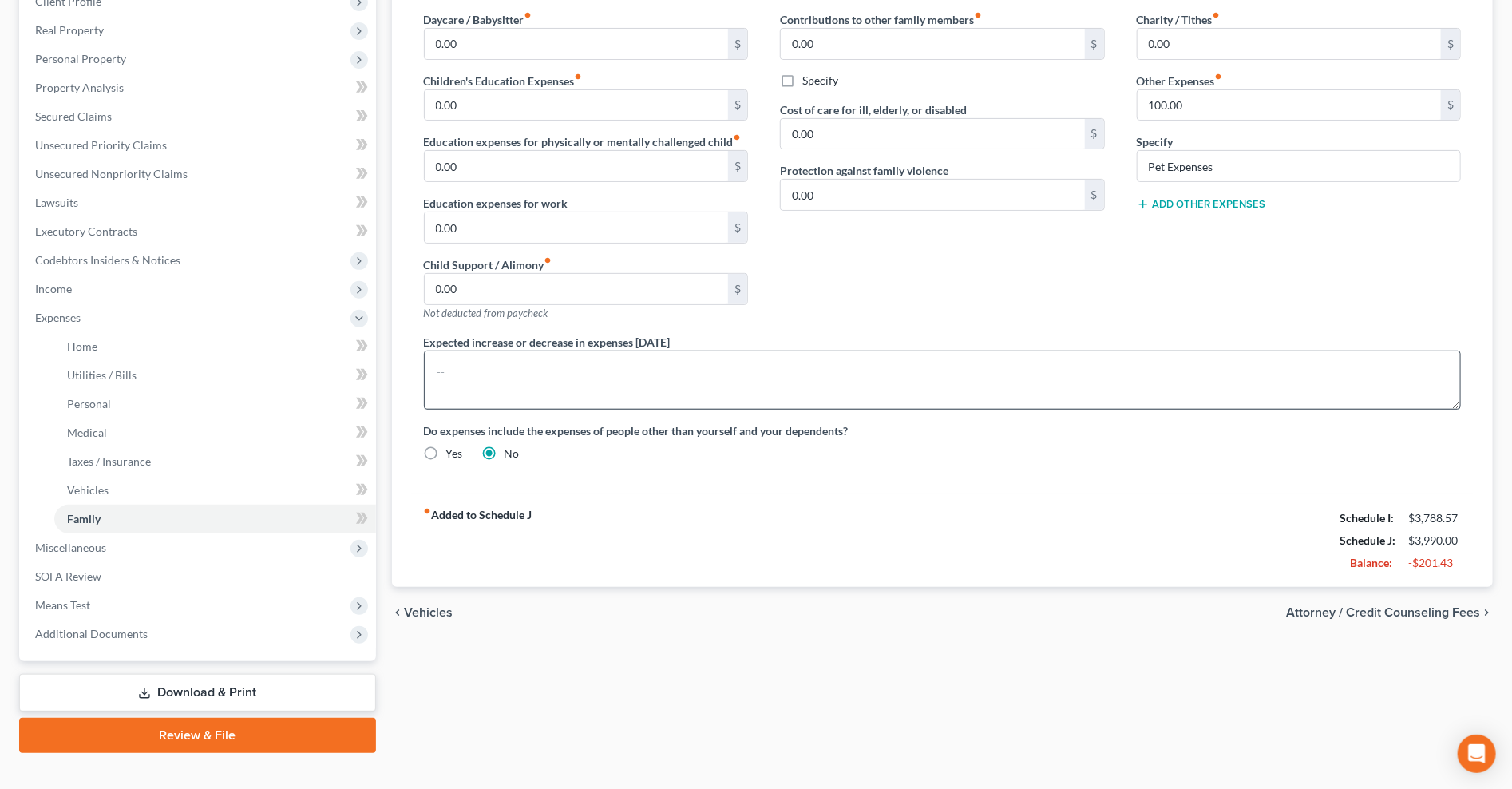
scroll to position [258, 0]
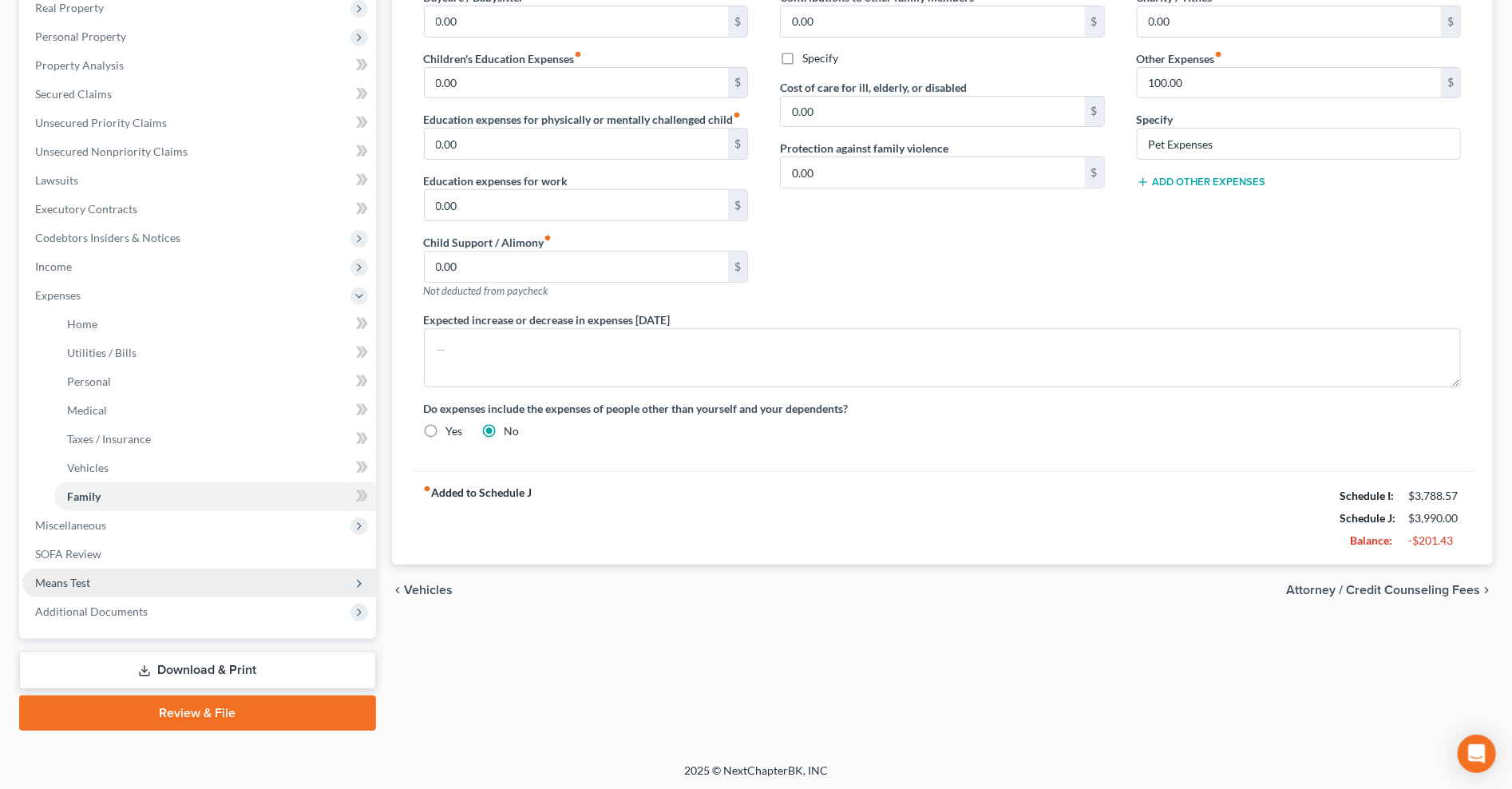
click at [45, 591] on span "Means Test" at bounding box center [199, 583] width 354 height 29
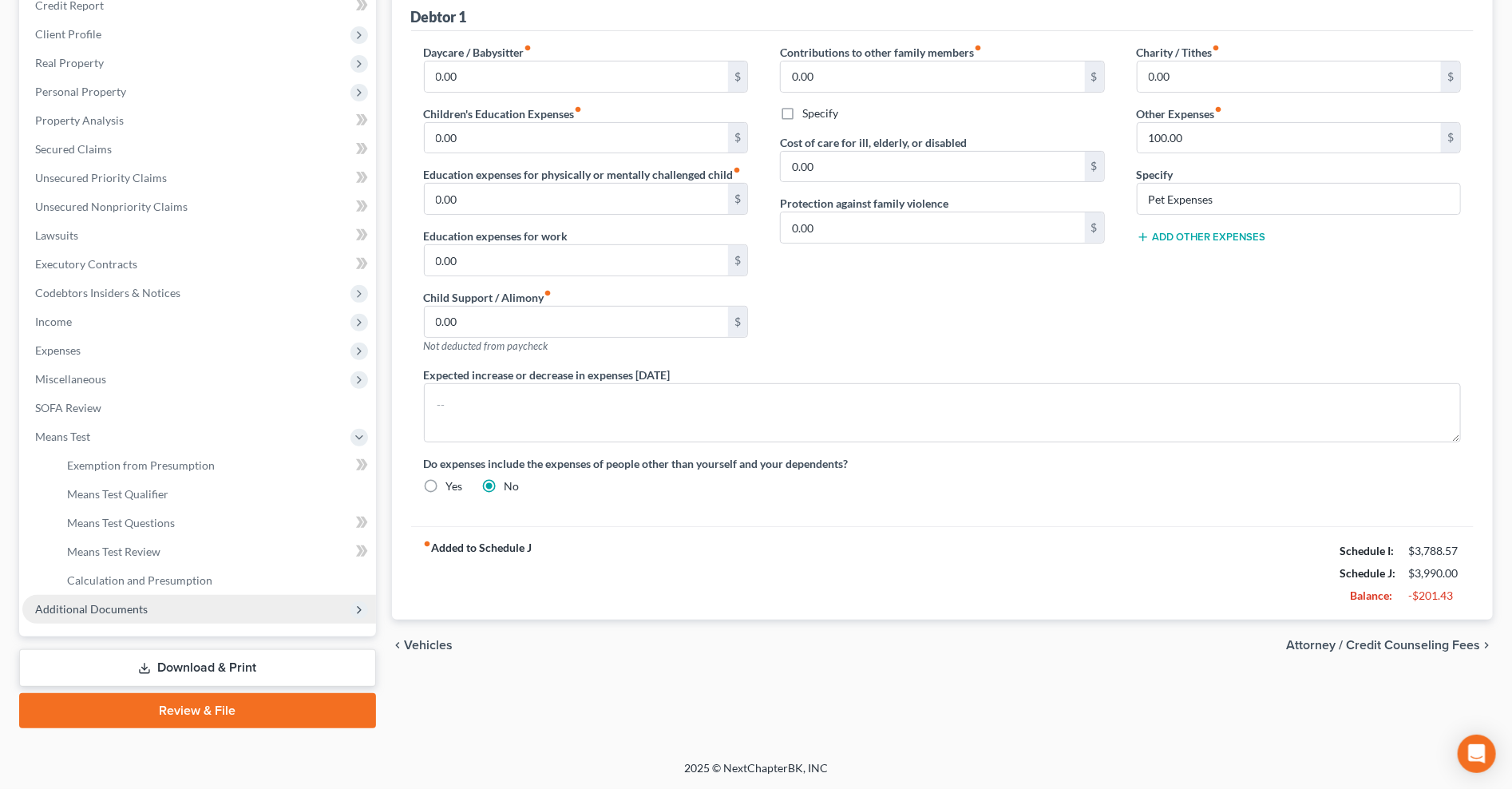
scroll to position [201, 0]
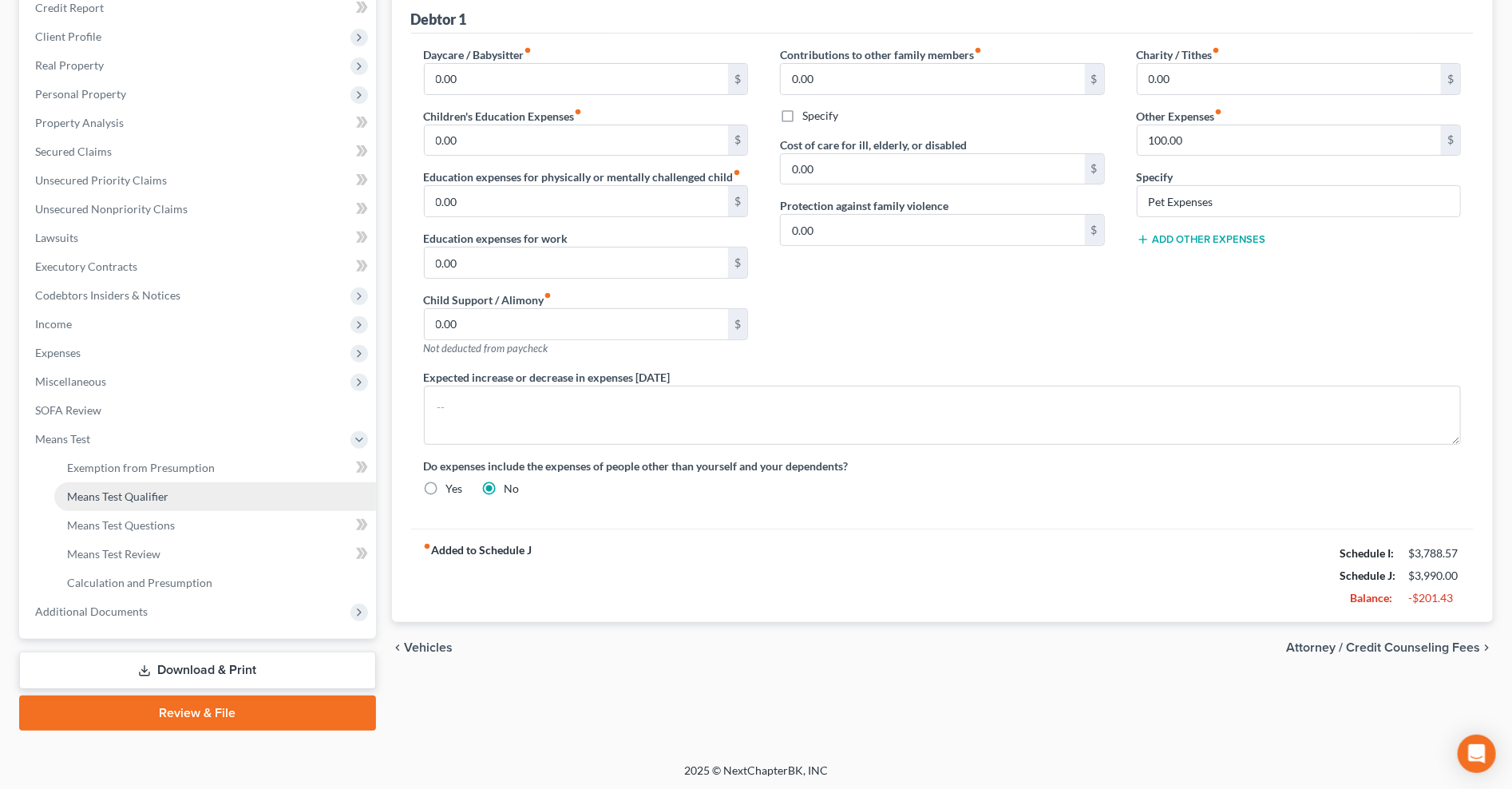
click at [105, 494] on span "Means Test Qualifier" at bounding box center [118, 496] width 101 height 14
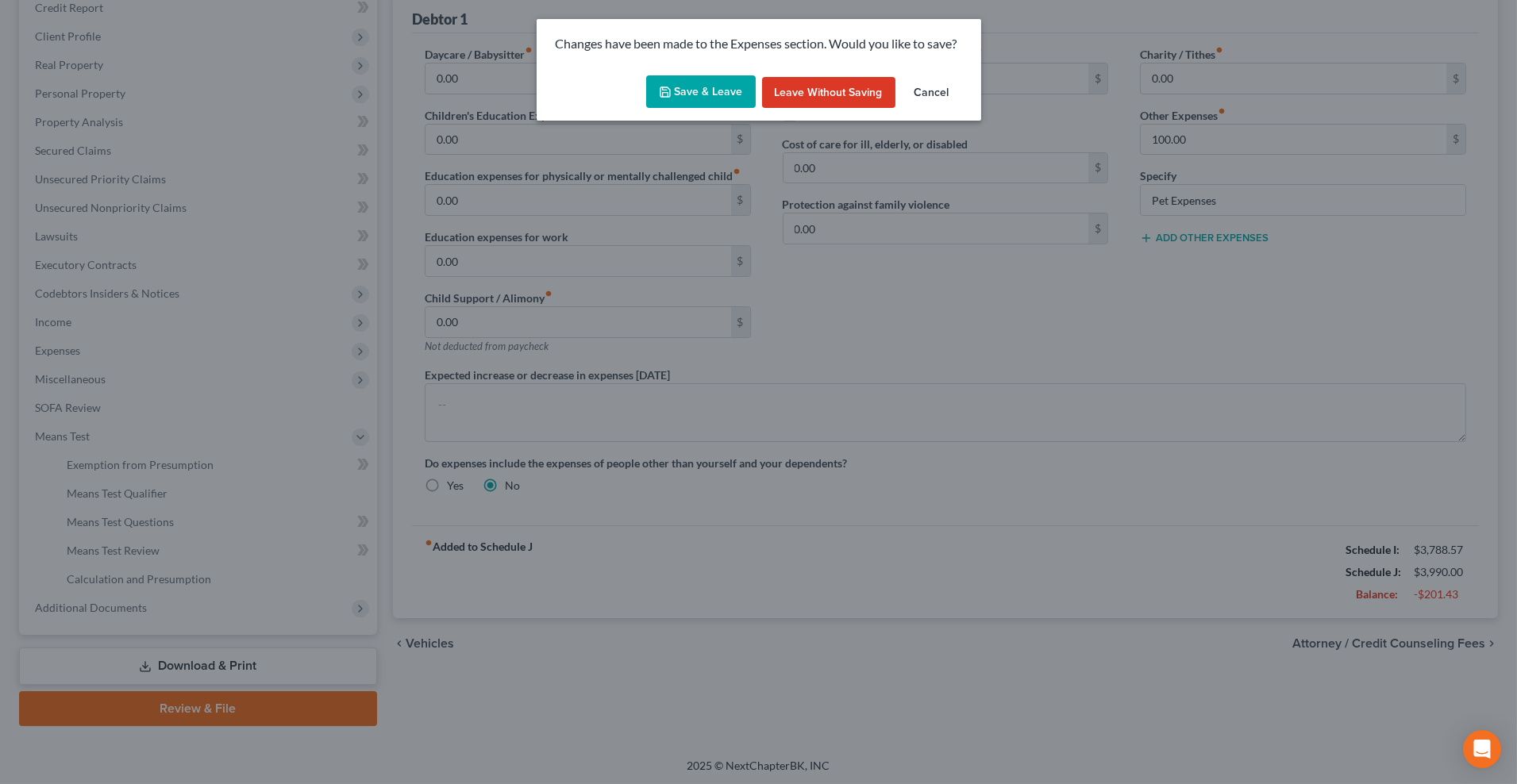
click at [730, 104] on button "Save & Leave" at bounding box center [701, 92] width 109 height 33
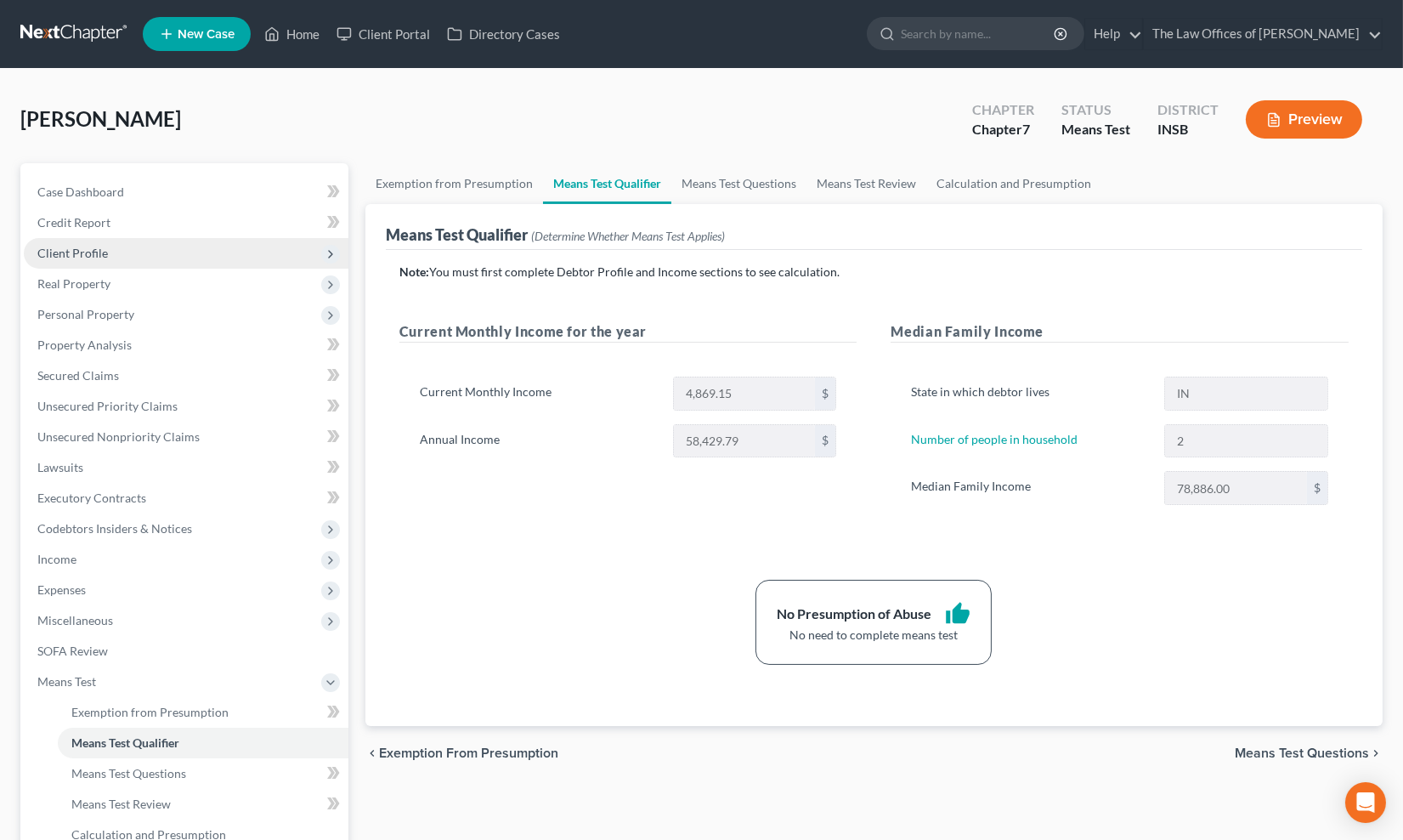
click at [85, 253] on span "Client Profile" at bounding box center [73, 252] width 71 height 15
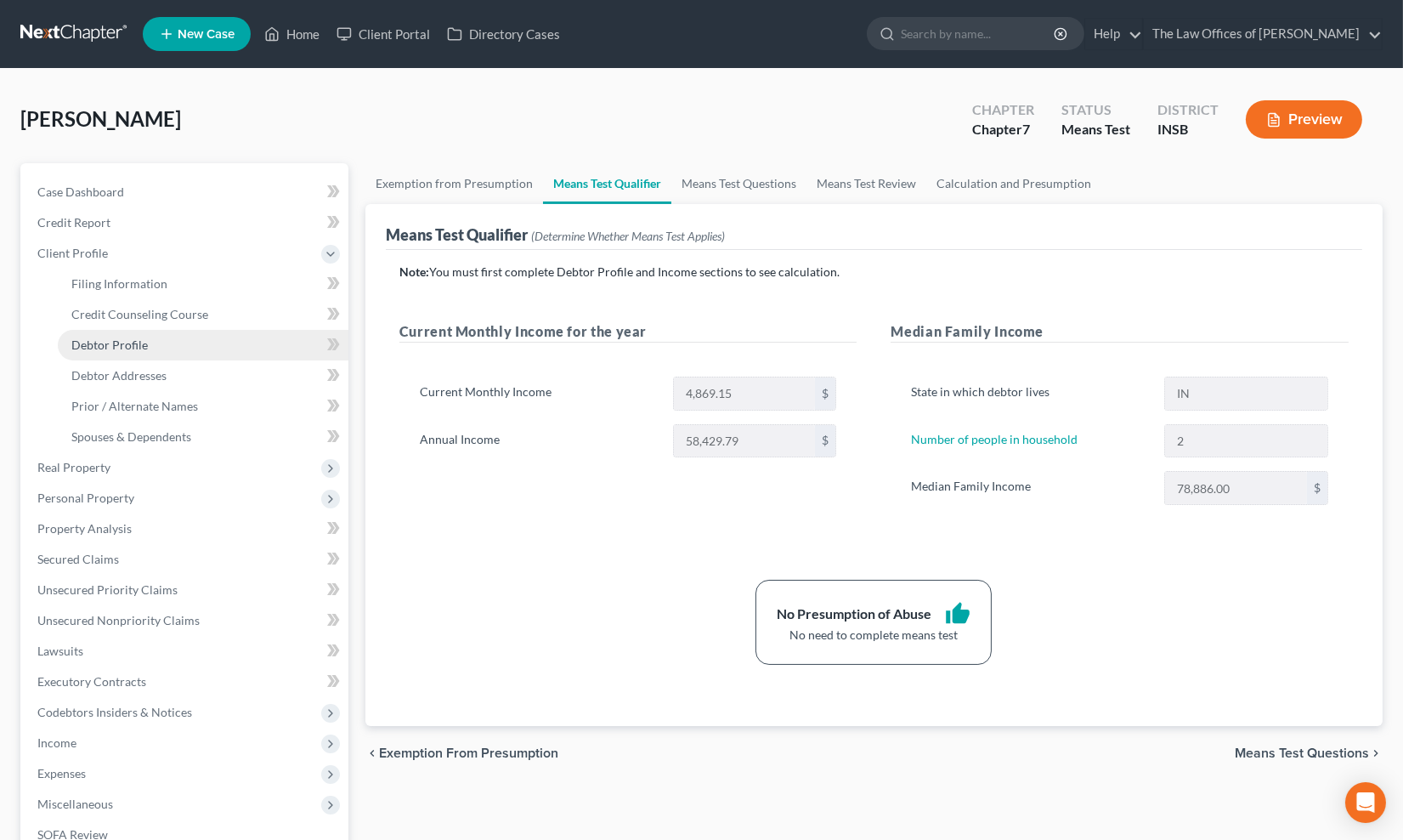
click at [95, 343] on span "Debtor Profile" at bounding box center [110, 344] width 77 height 15
select select "0"
select select "1"
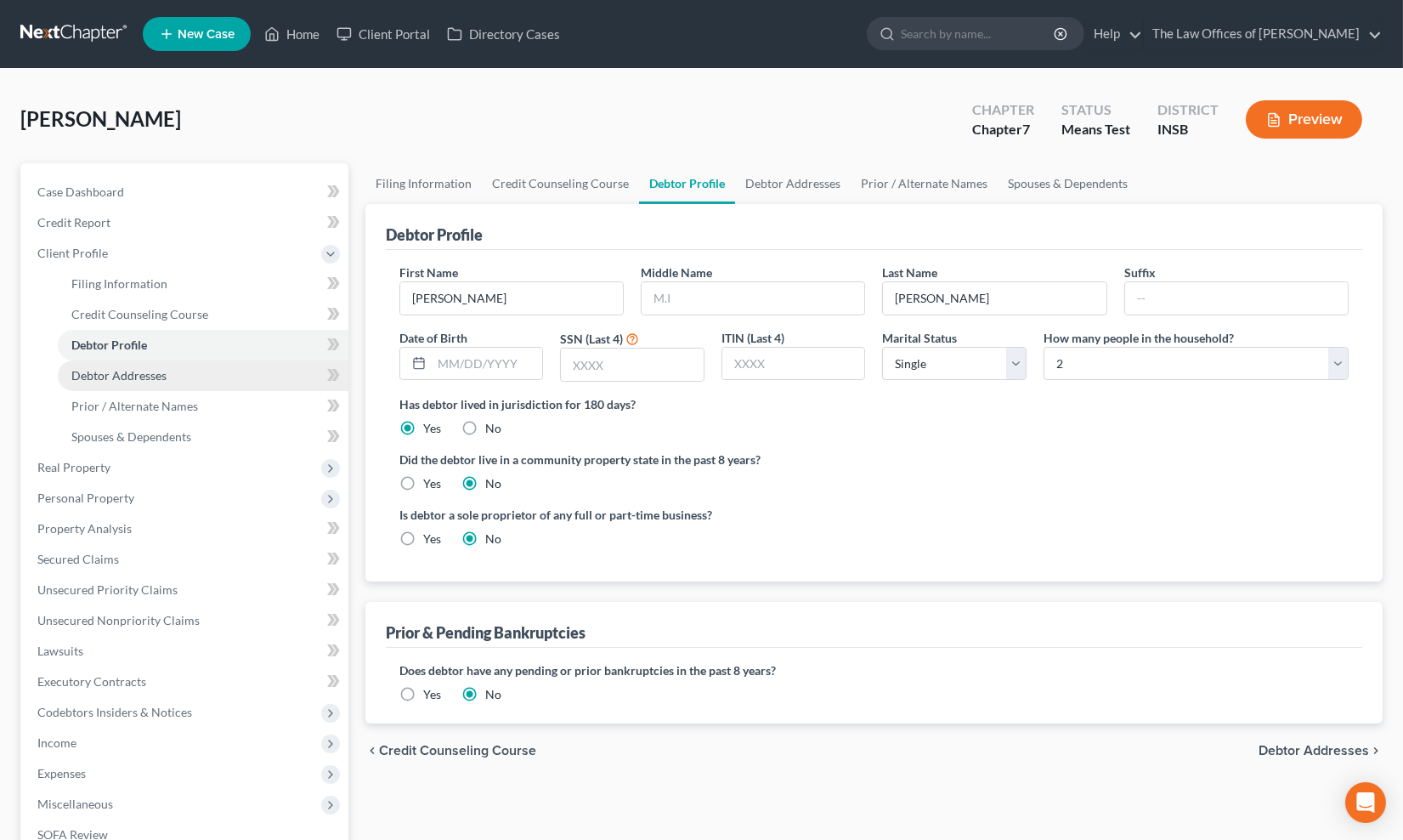
click at [106, 369] on span "Debtor Addresses" at bounding box center [119, 375] width 95 height 15
